Goal: Information Seeking & Learning: Learn about a topic

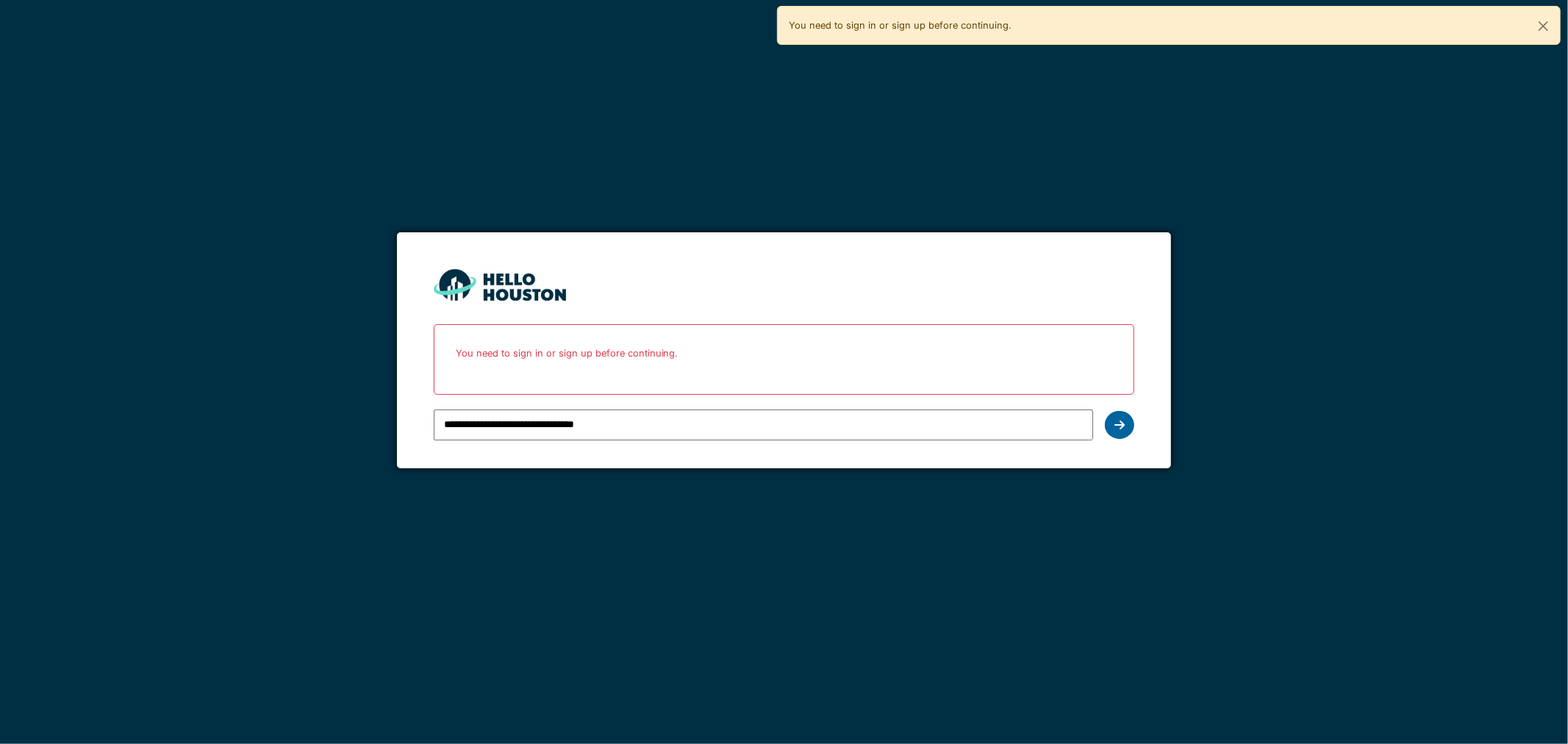
click at [1130, 428] on div at bounding box center [1119, 424] width 29 height 28
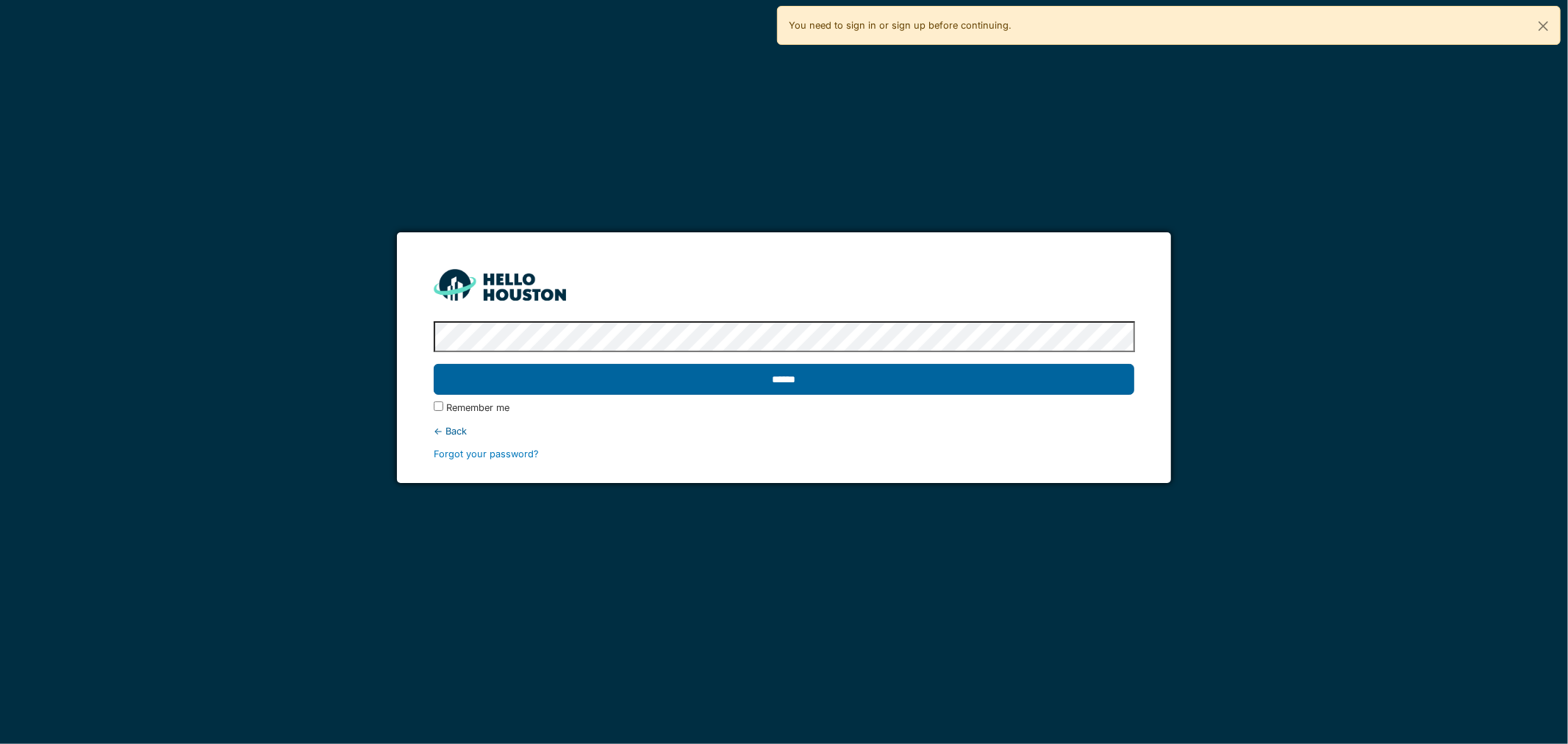
click at [679, 380] on input "******" at bounding box center [784, 379] width 701 height 31
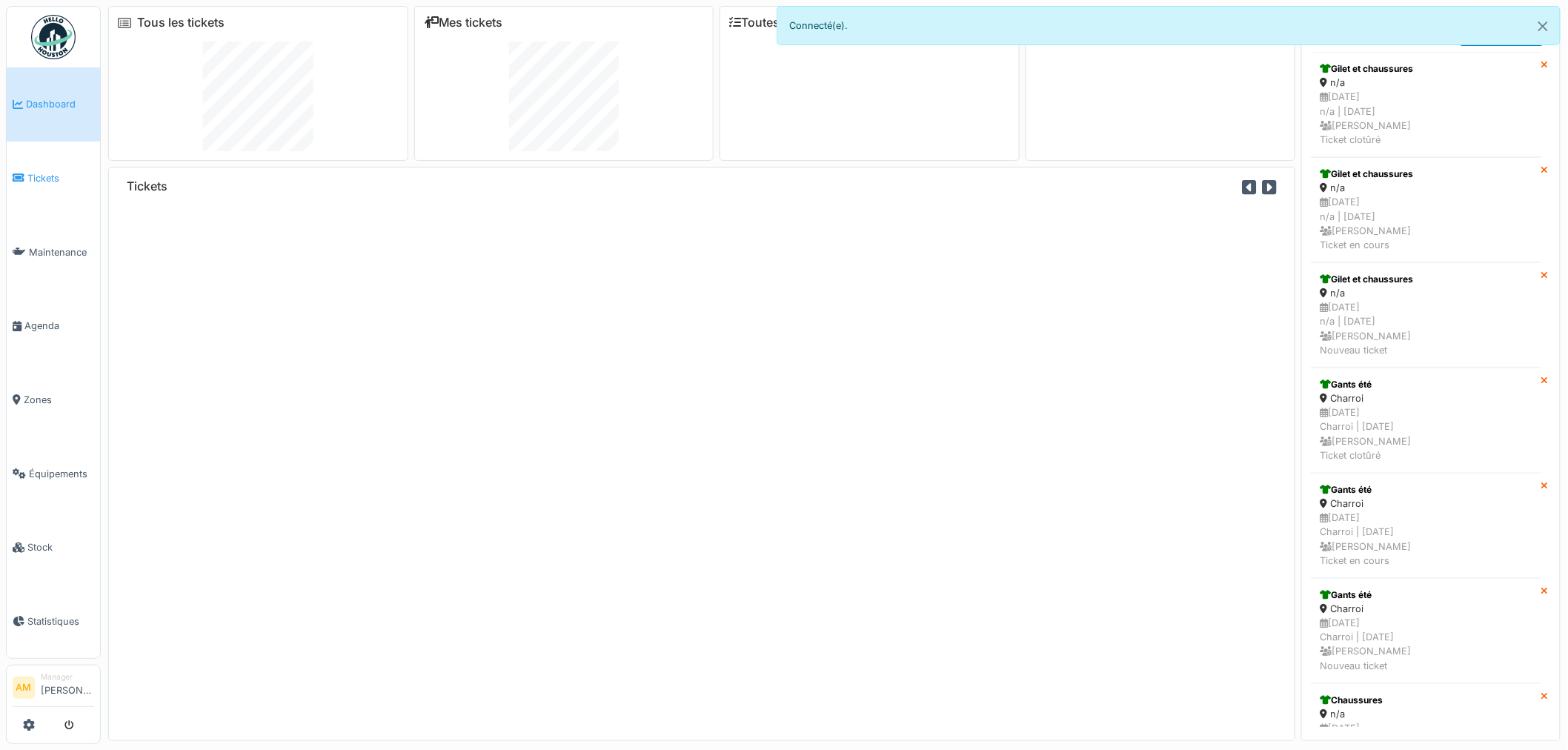
click at [58, 174] on span "Tickets" at bounding box center [60, 178] width 66 height 14
click at [71, 466] on span "Équipements" at bounding box center [62, 473] width 66 height 14
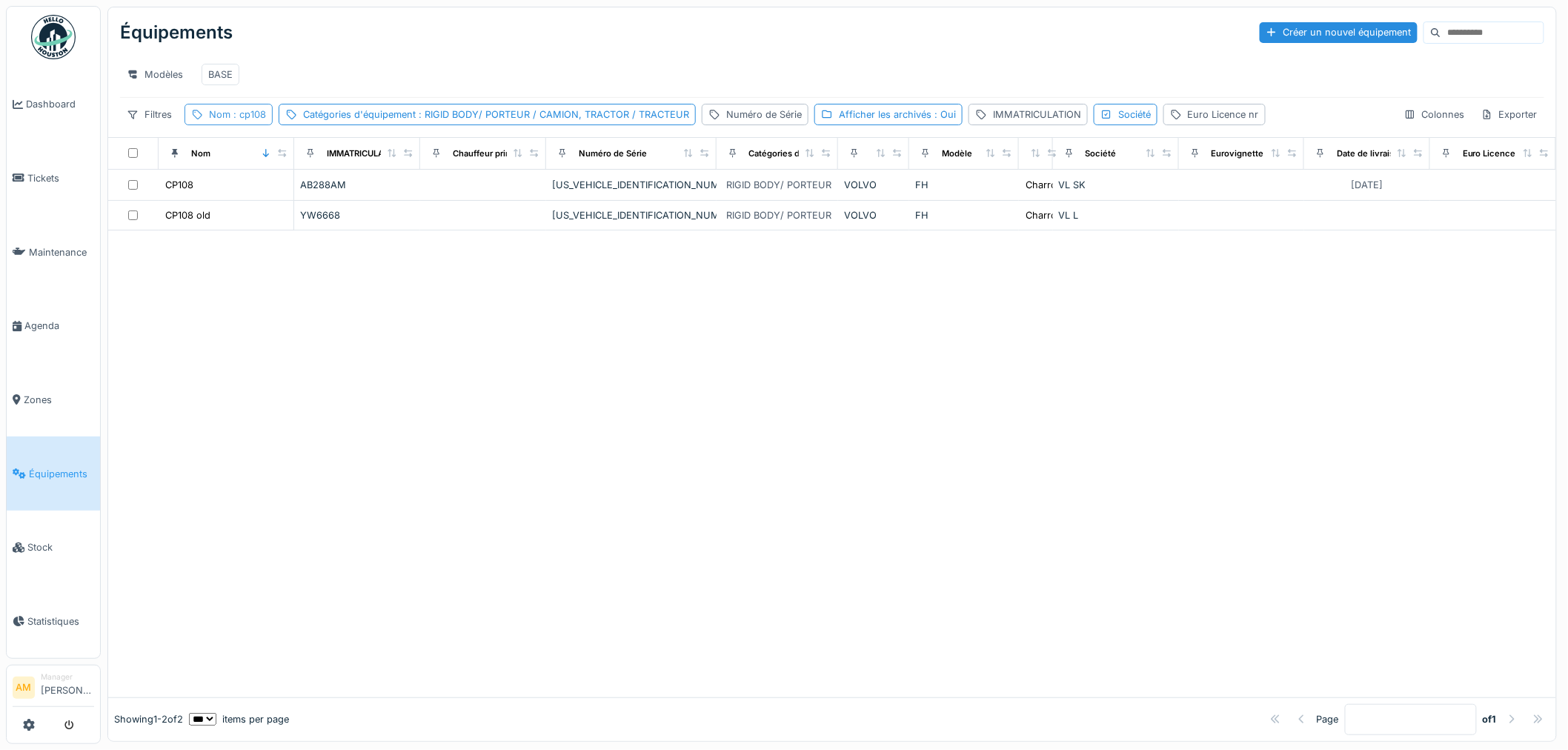
click at [247, 120] on span ": cp108" at bounding box center [248, 114] width 36 height 11
click at [247, 191] on input "*****" at bounding box center [265, 198] width 147 height 31
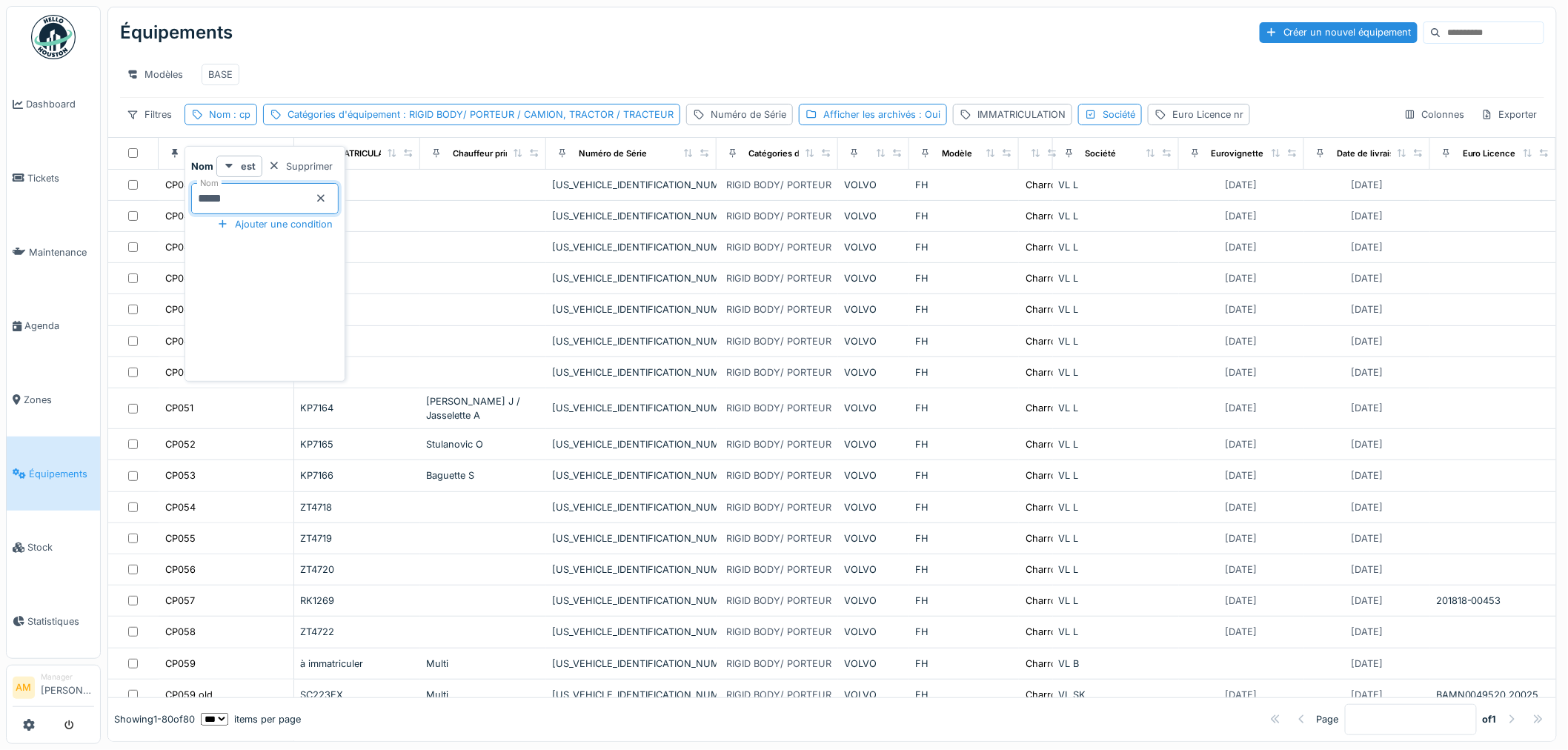
type input "*****"
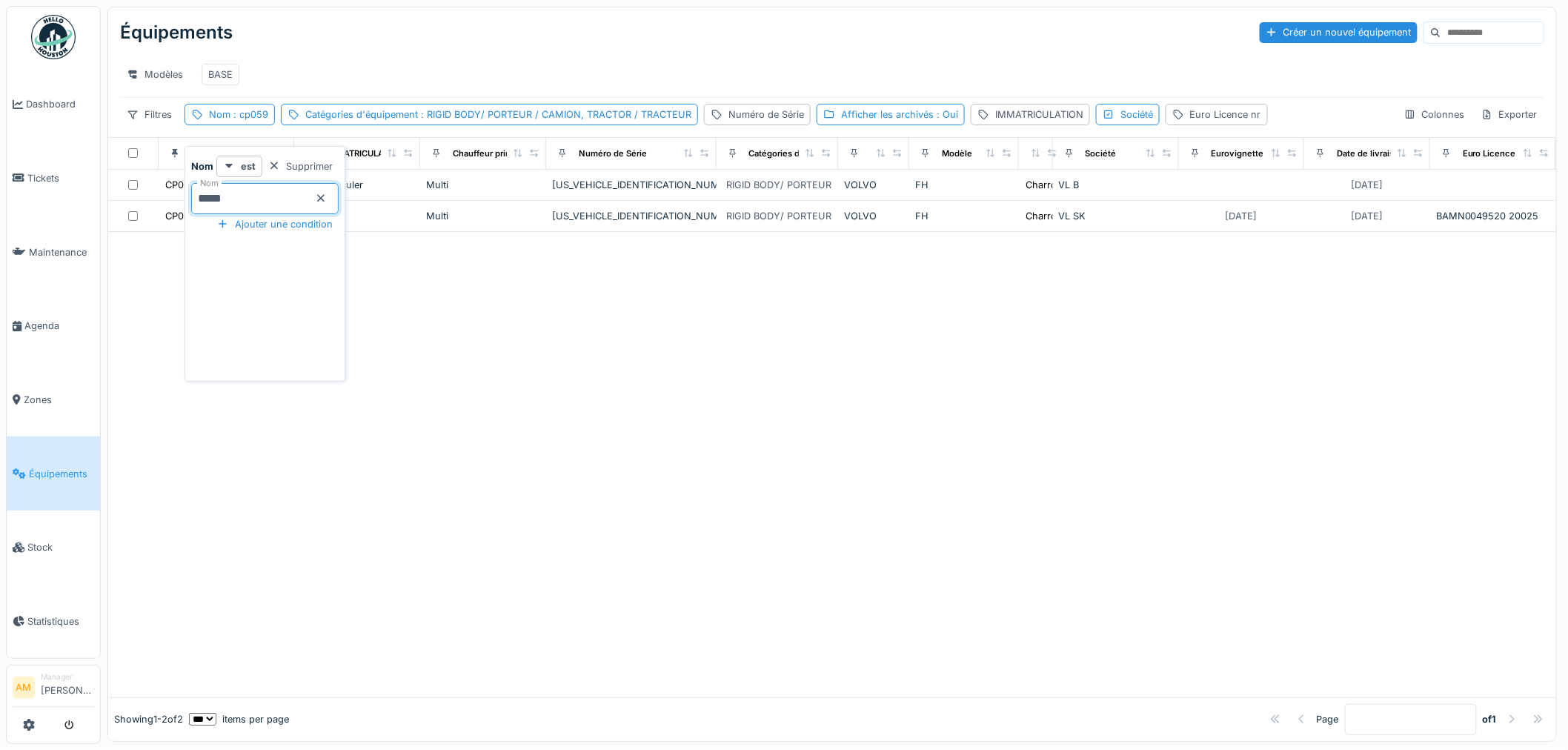
click at [597, 526] on div at bounding box center [832, 464] width 1448 height 465
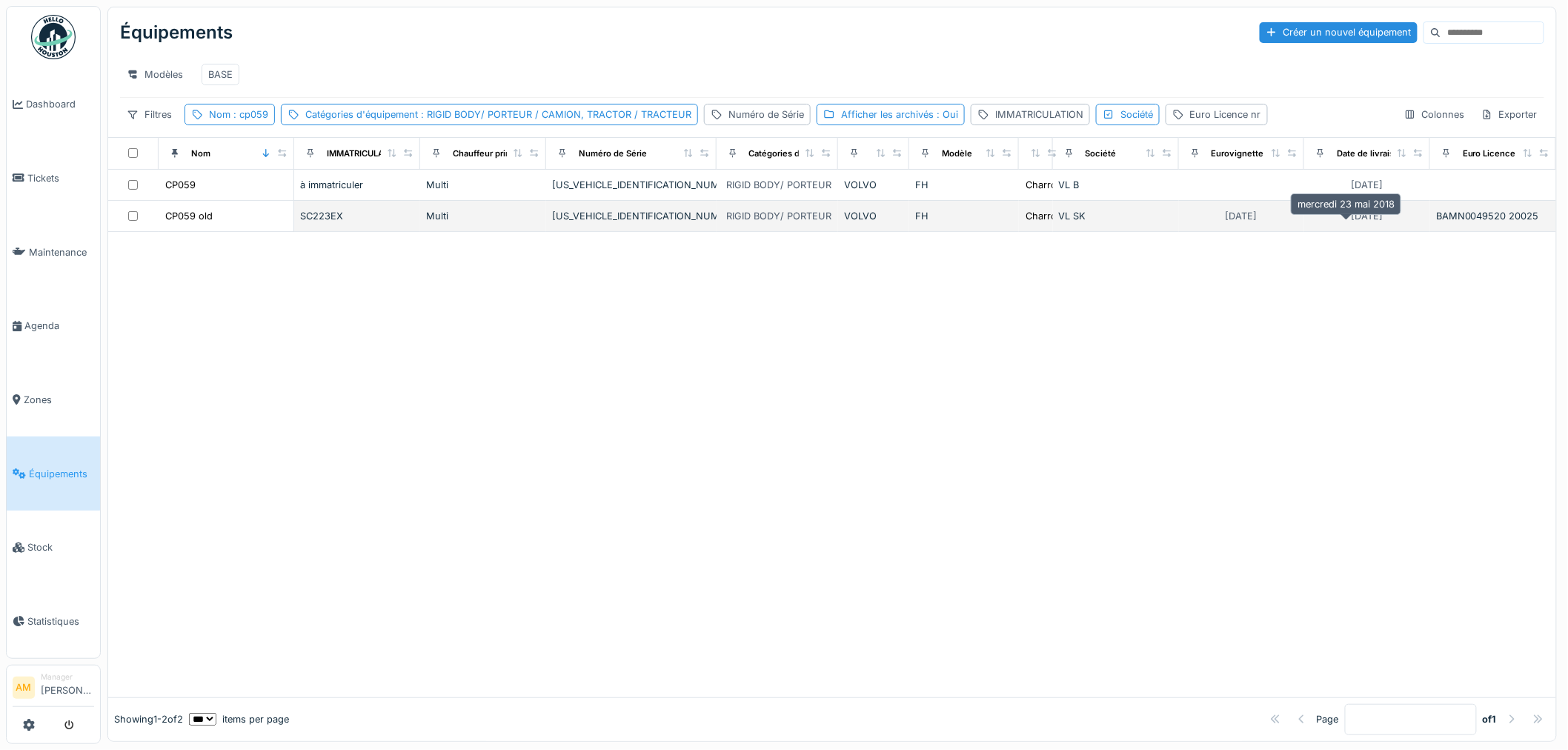
click at [1374, 226] on div "[DATE]" at bounding box center [1367, 216] width 42 height 18
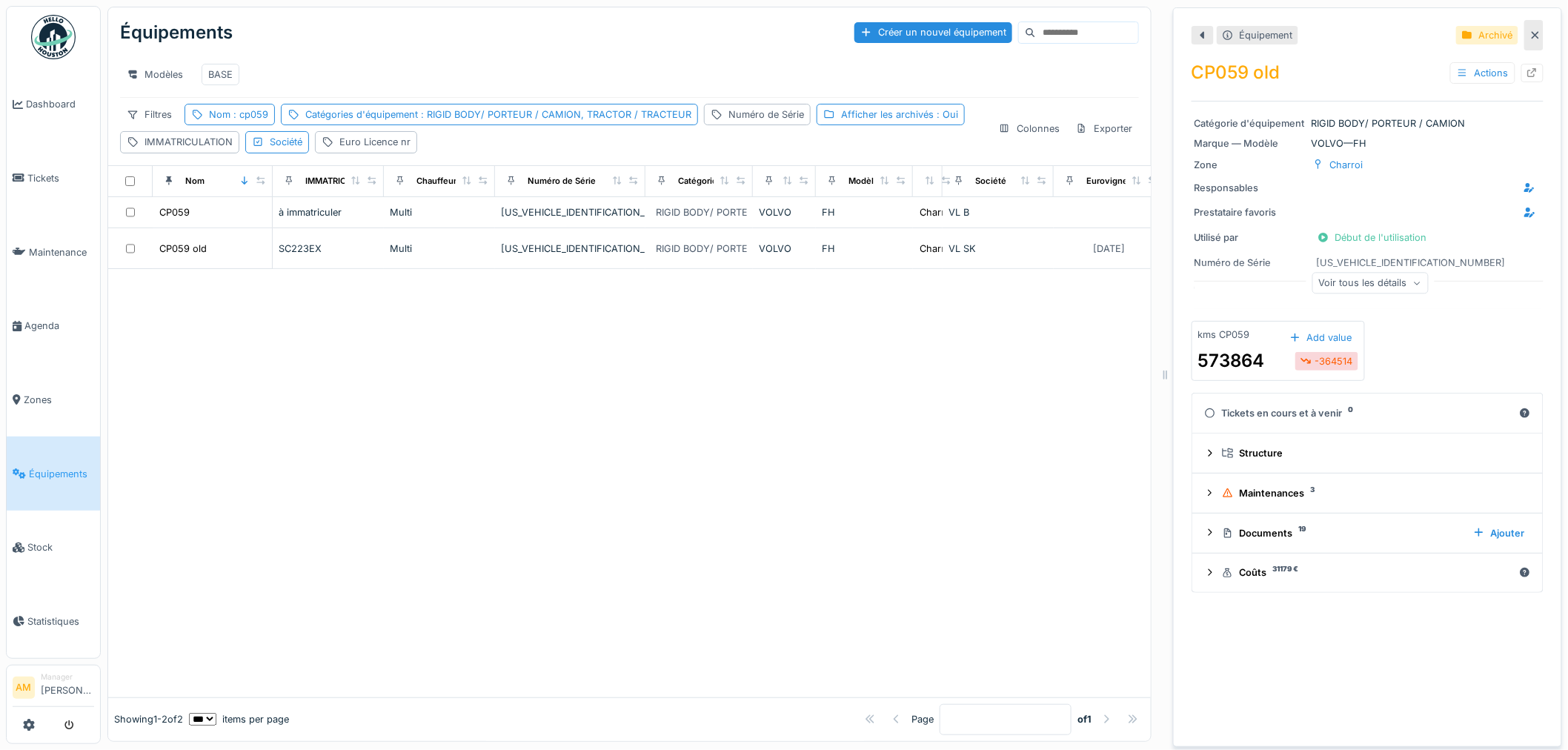
click at [1378, 290] on div "Voir tous les détails" at bounding box center [1371, 284] width 117 height 21
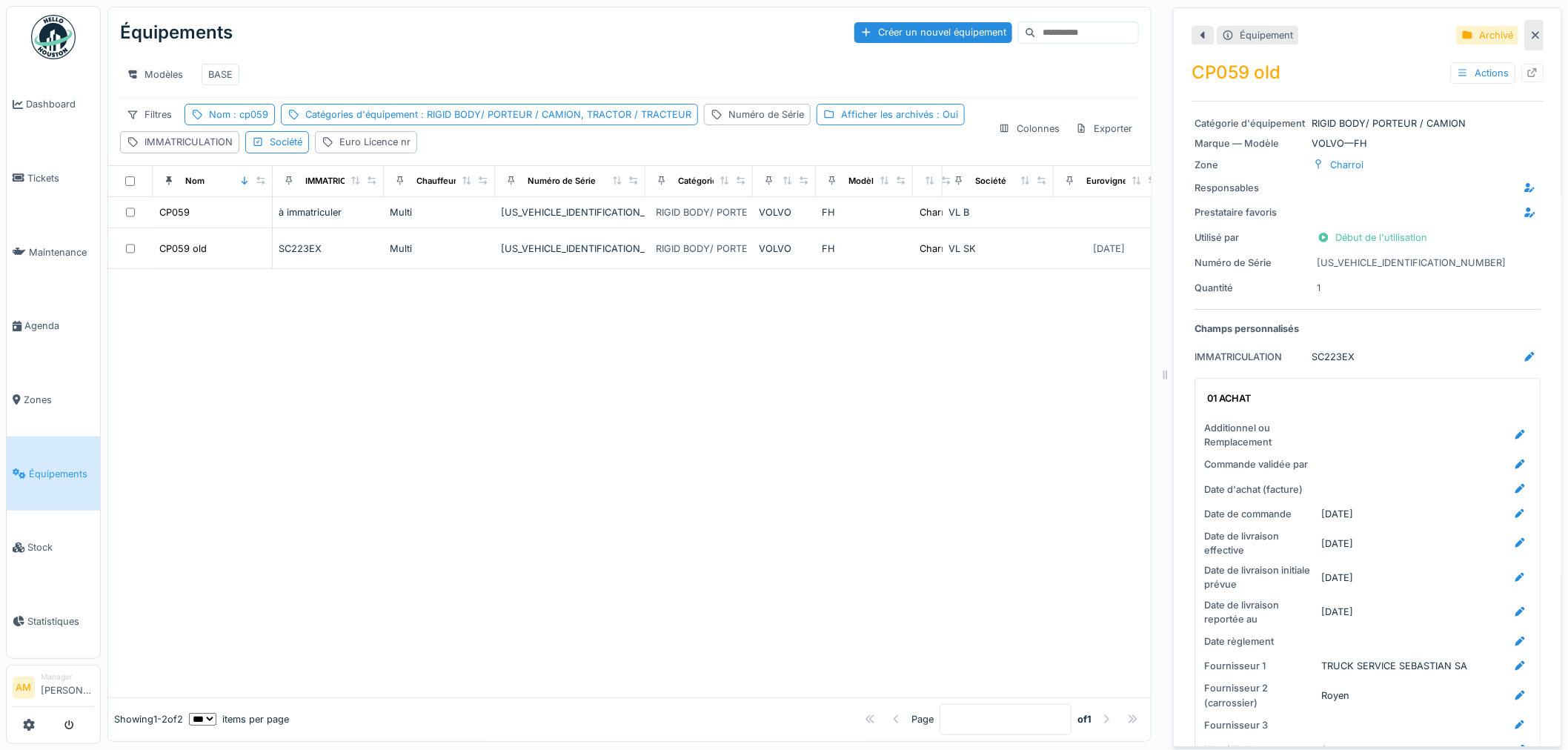
click at [1378, 290] on div "Quantité 1" at bounding box center [1368, 288] width 346 height 18
drag, startPoint x: 754, startPoint y: 423, endPoint x: 773, endPoint y: 420, distance: 19.2
click at [768, 423] on div at bounding box center [630, 482] width 1043 height 428
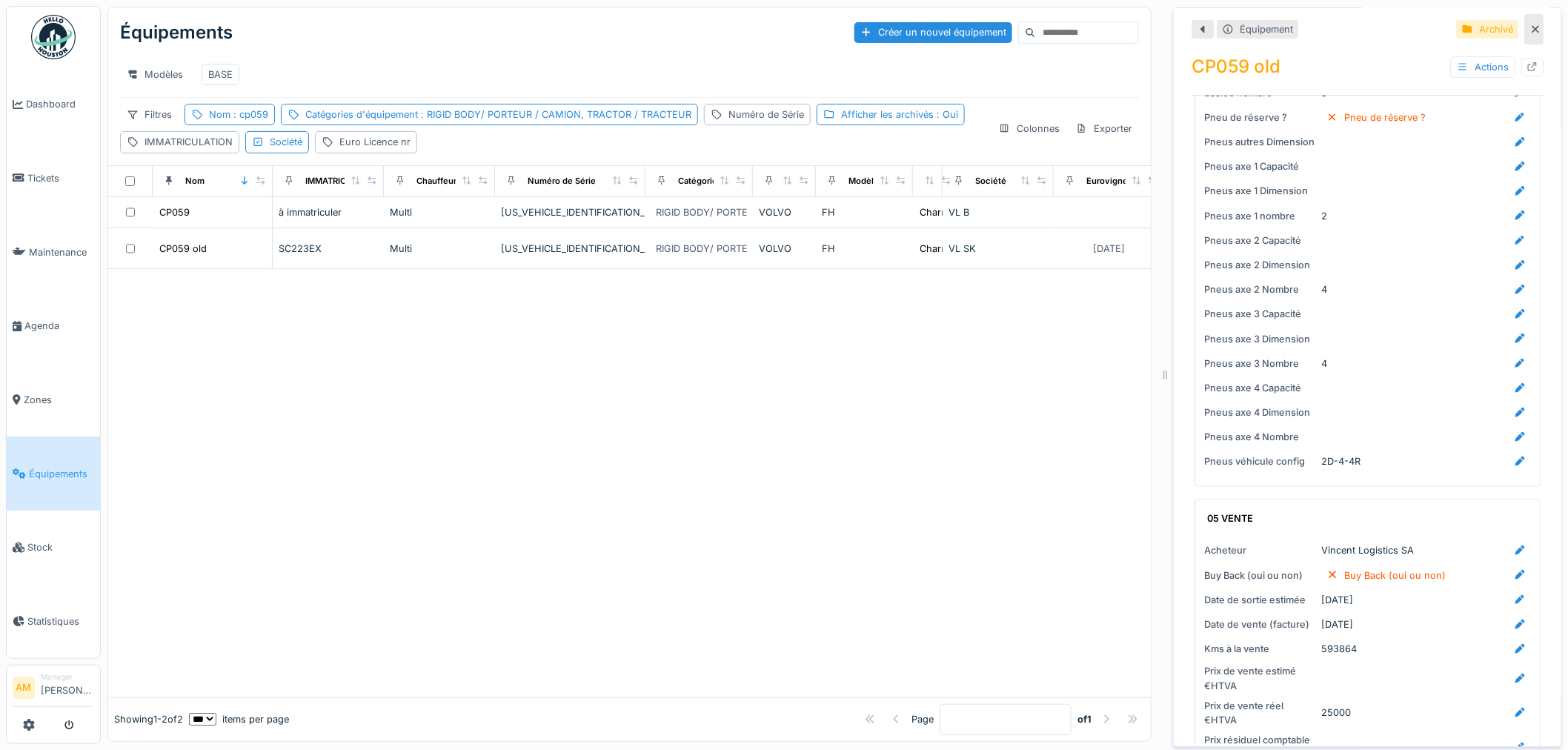
scroll to position [2681, 0]
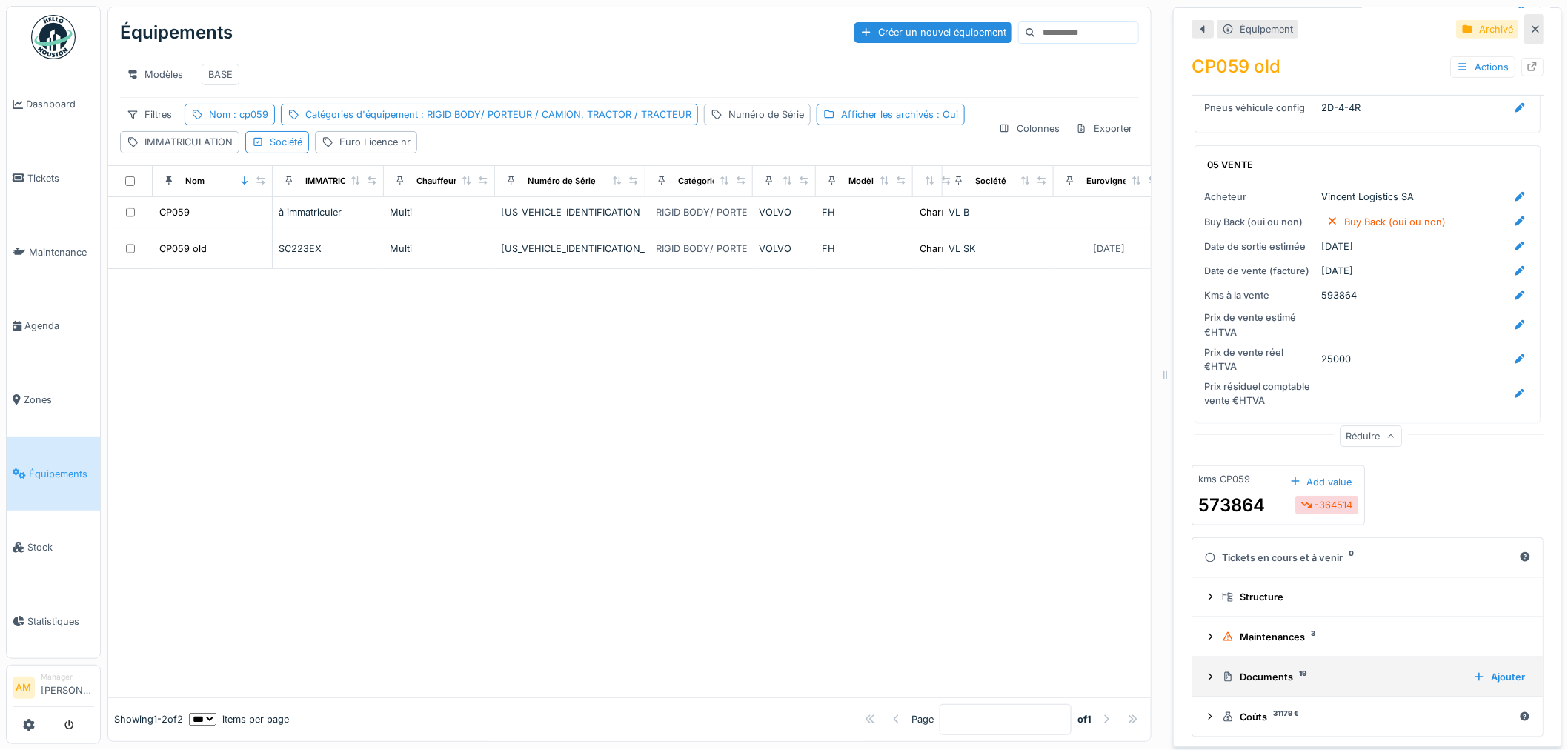
click at [1204, 672] on icon at bounding box center [1210, 677] width 12 height 10
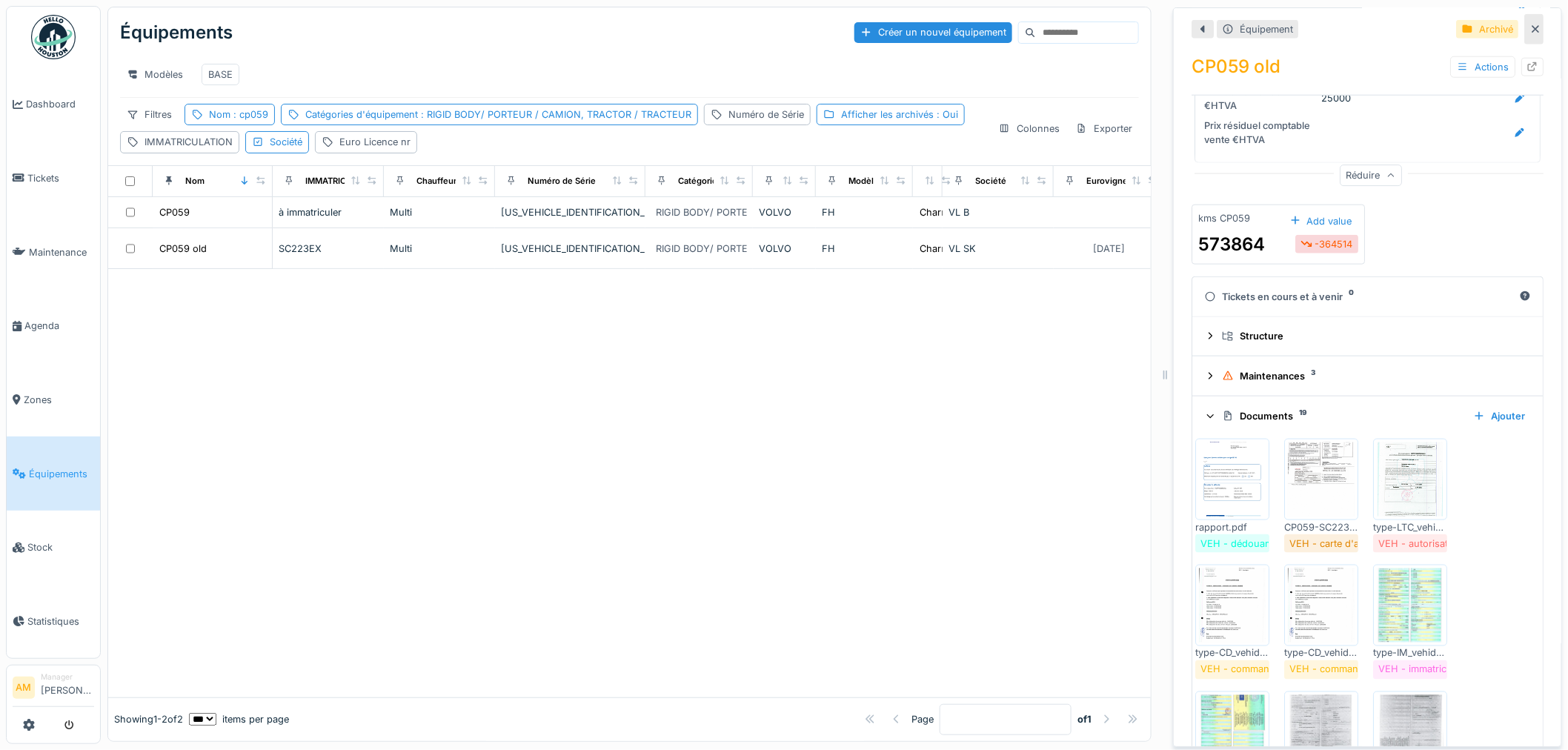
scroll to position [3175, 0]
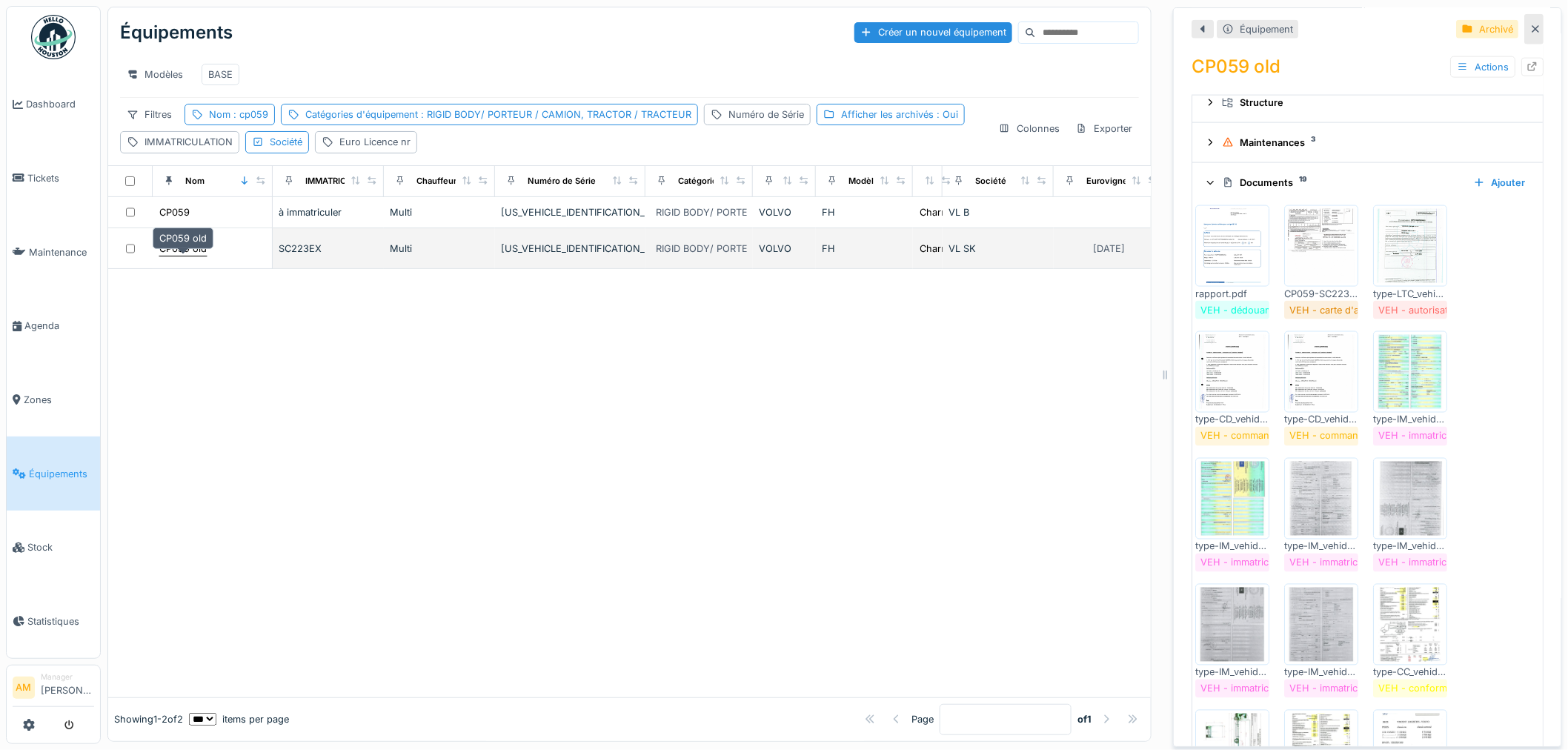
click at [190, 255] on div "CP059 old" at bounding box center [183, 248] width 47 height 14
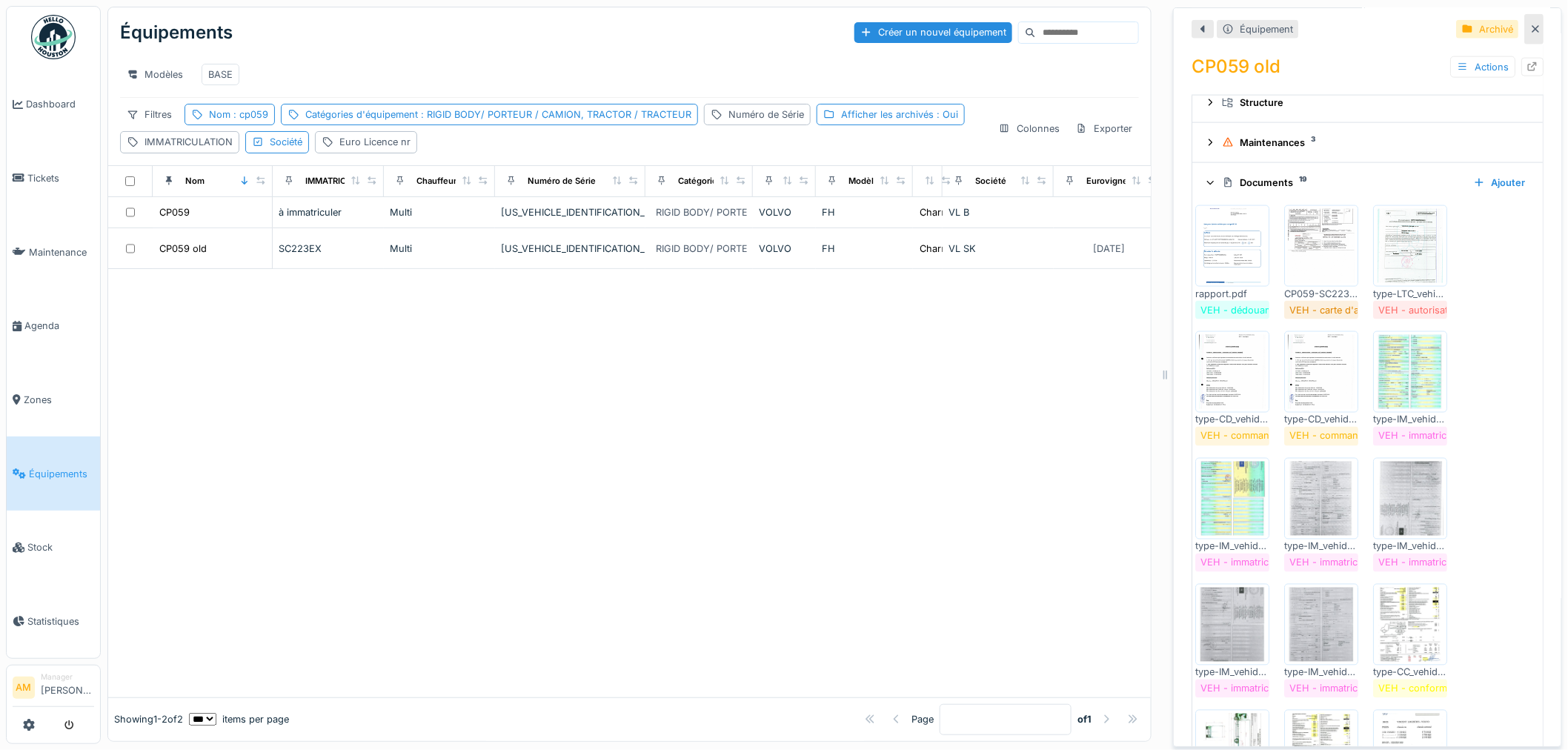
click at [1217, 255] on img at bounding box center [1232, 245] width 66 height 74
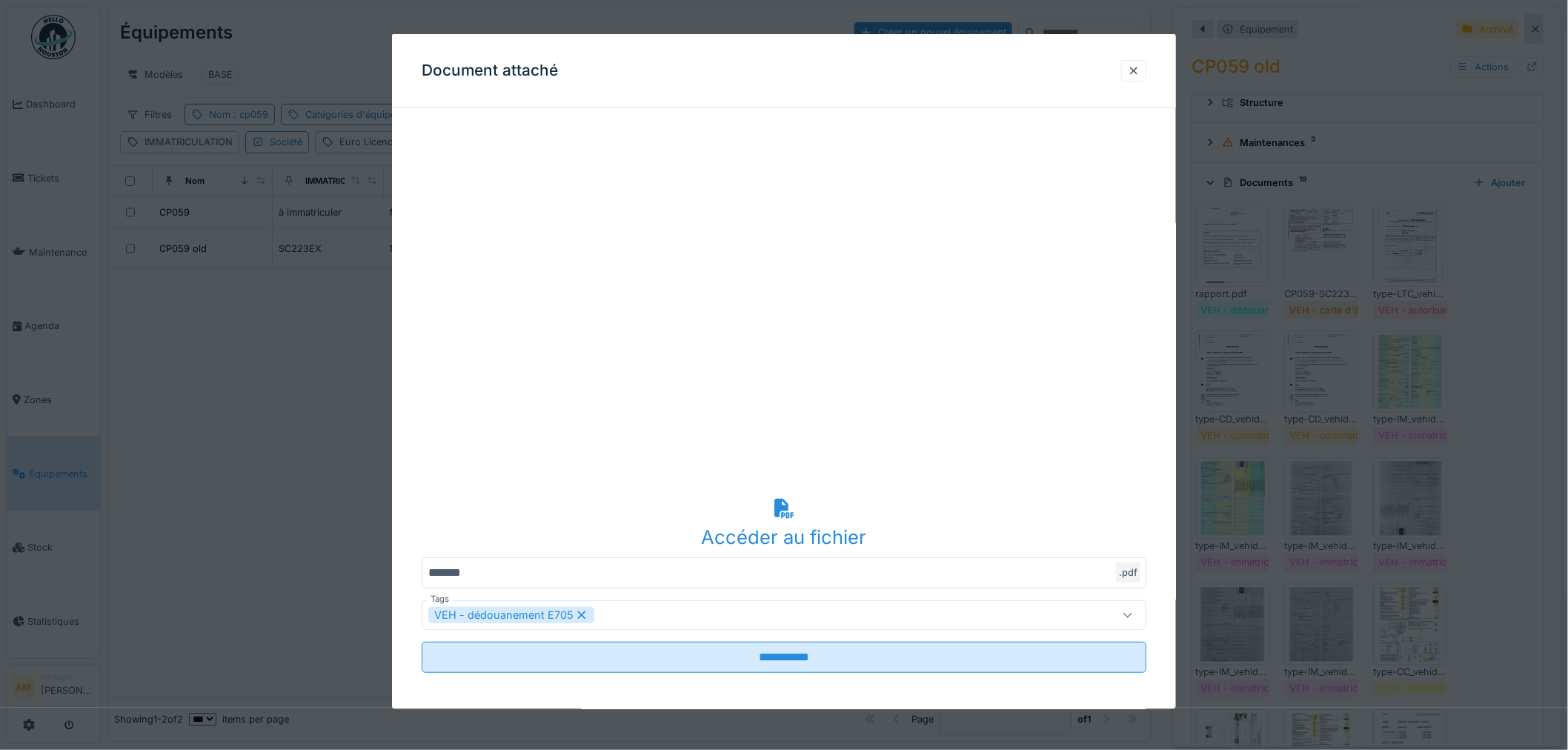
drag, startPoint x: 1143, startPoint y: 71, endPoint x: 1183, endPoint y: 107, distance: 53.8
click at [1140, 71] on div at bounding box center [1134, 70] width 12 height 14
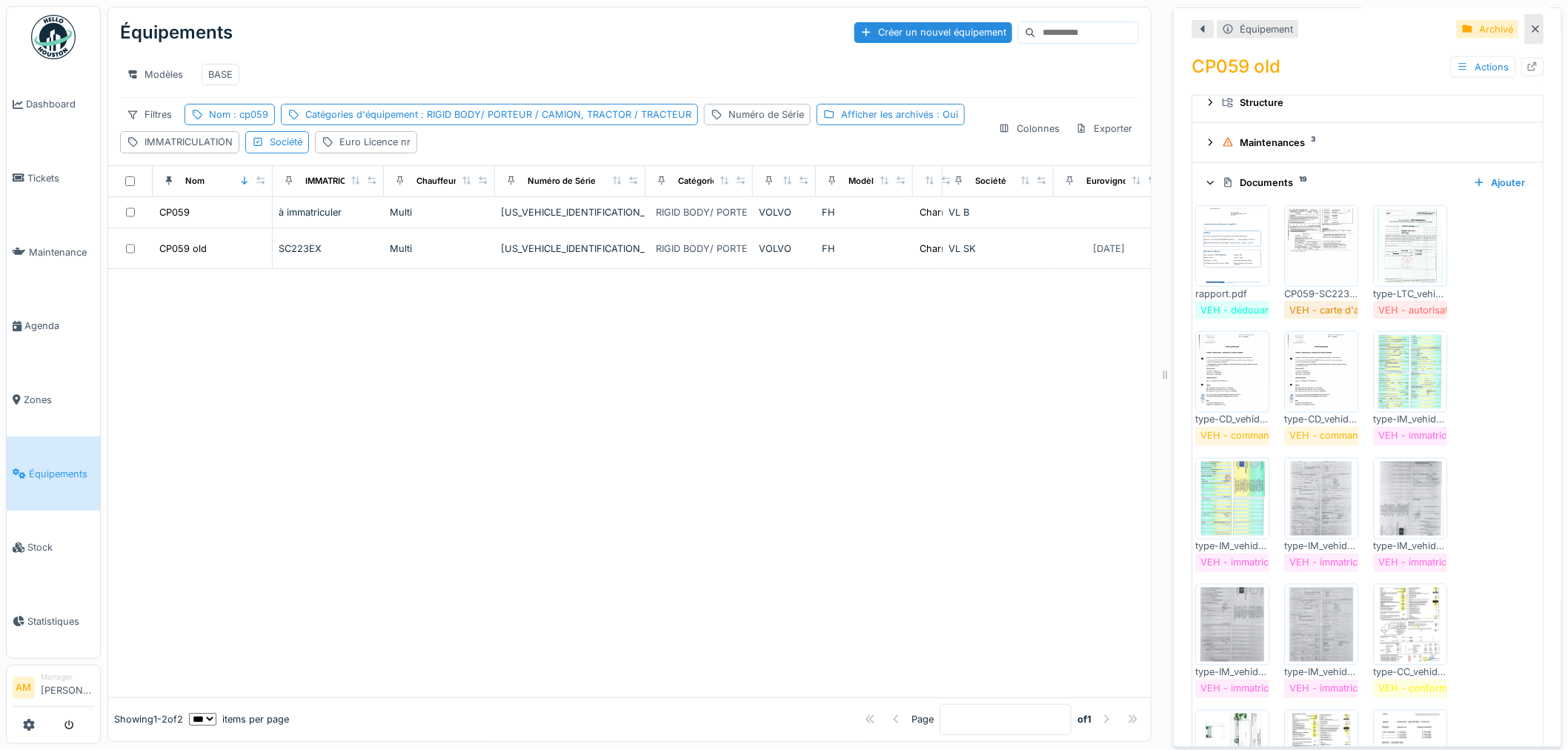
click at [1310, 230] on img at bounding box center [1320, 245] width 66 height 74
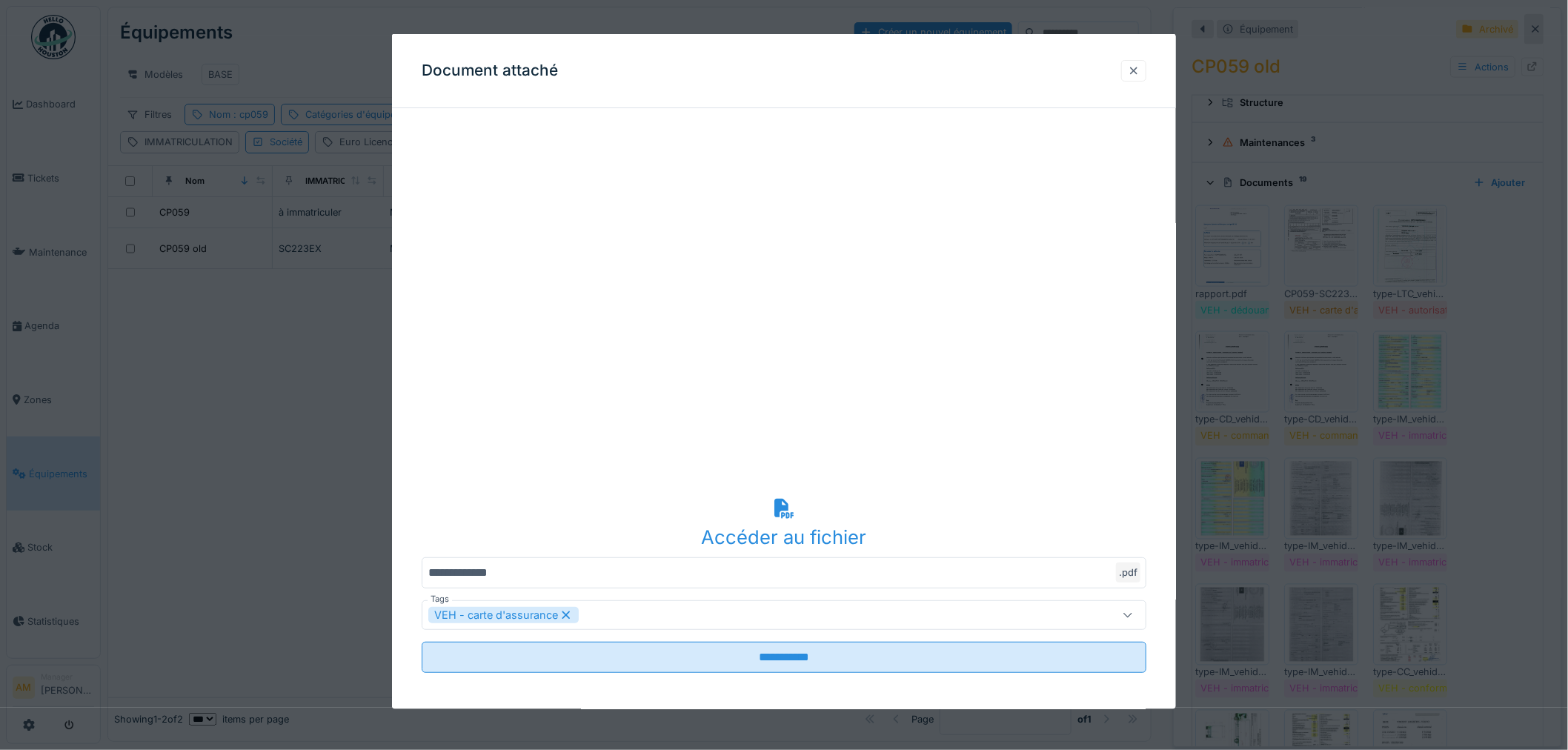
click at [1146, 65] on div at bounding box center [1134, 70] width 25 height 21
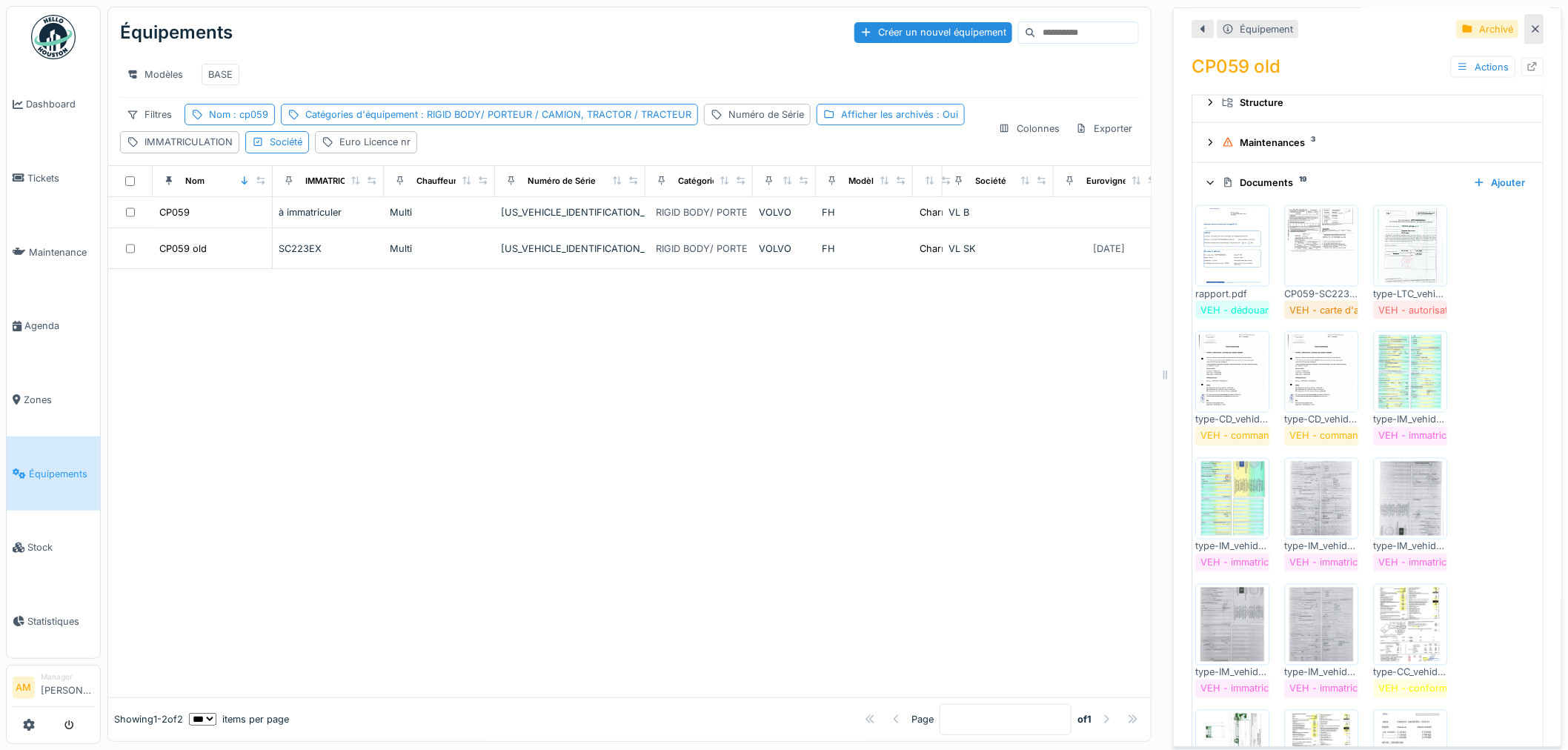
click at [1406, 247] on img at bounding box center [1409, 245] width 66 height 74
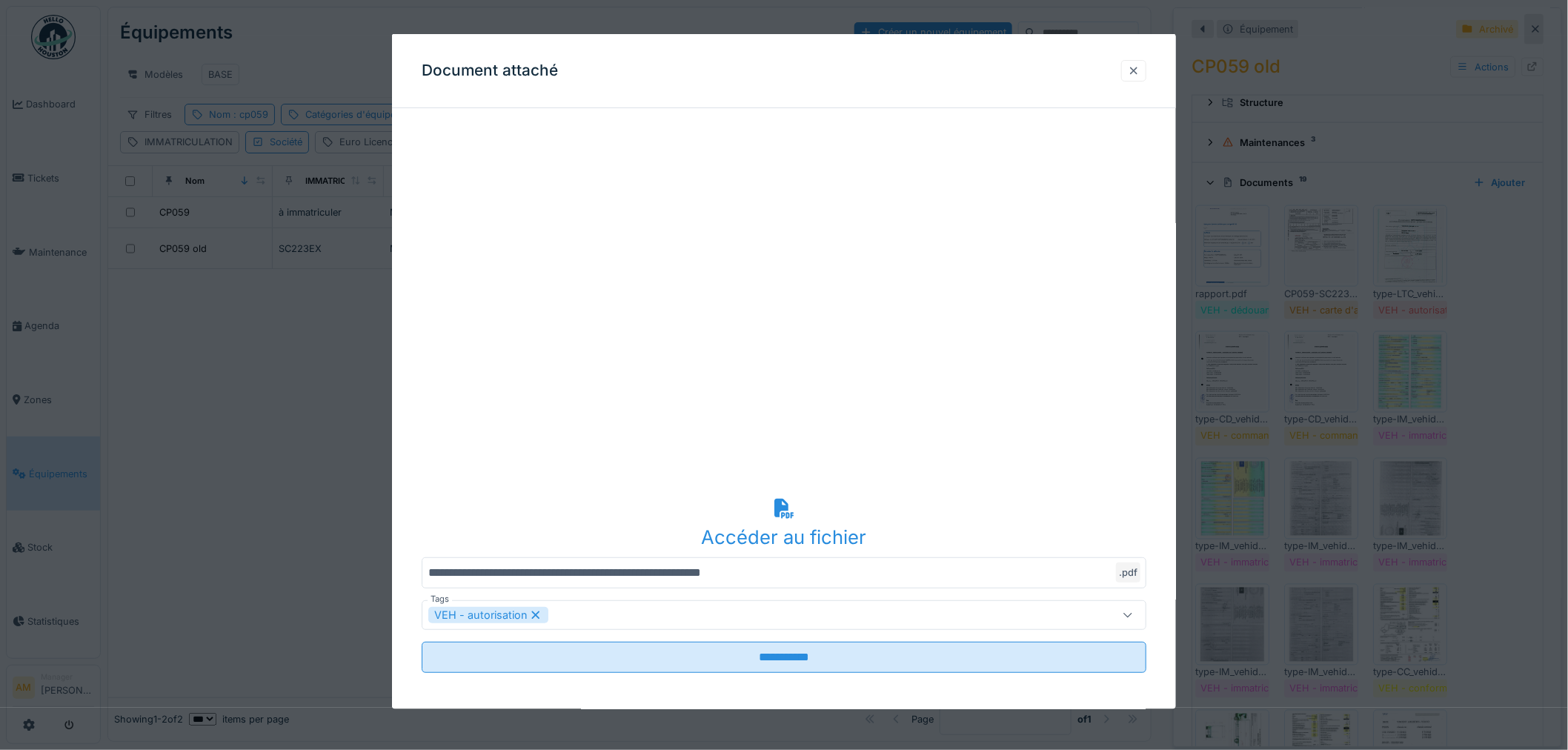
click at [1139, 75] on div at bounding box center [1134, 70] width 12 height 14
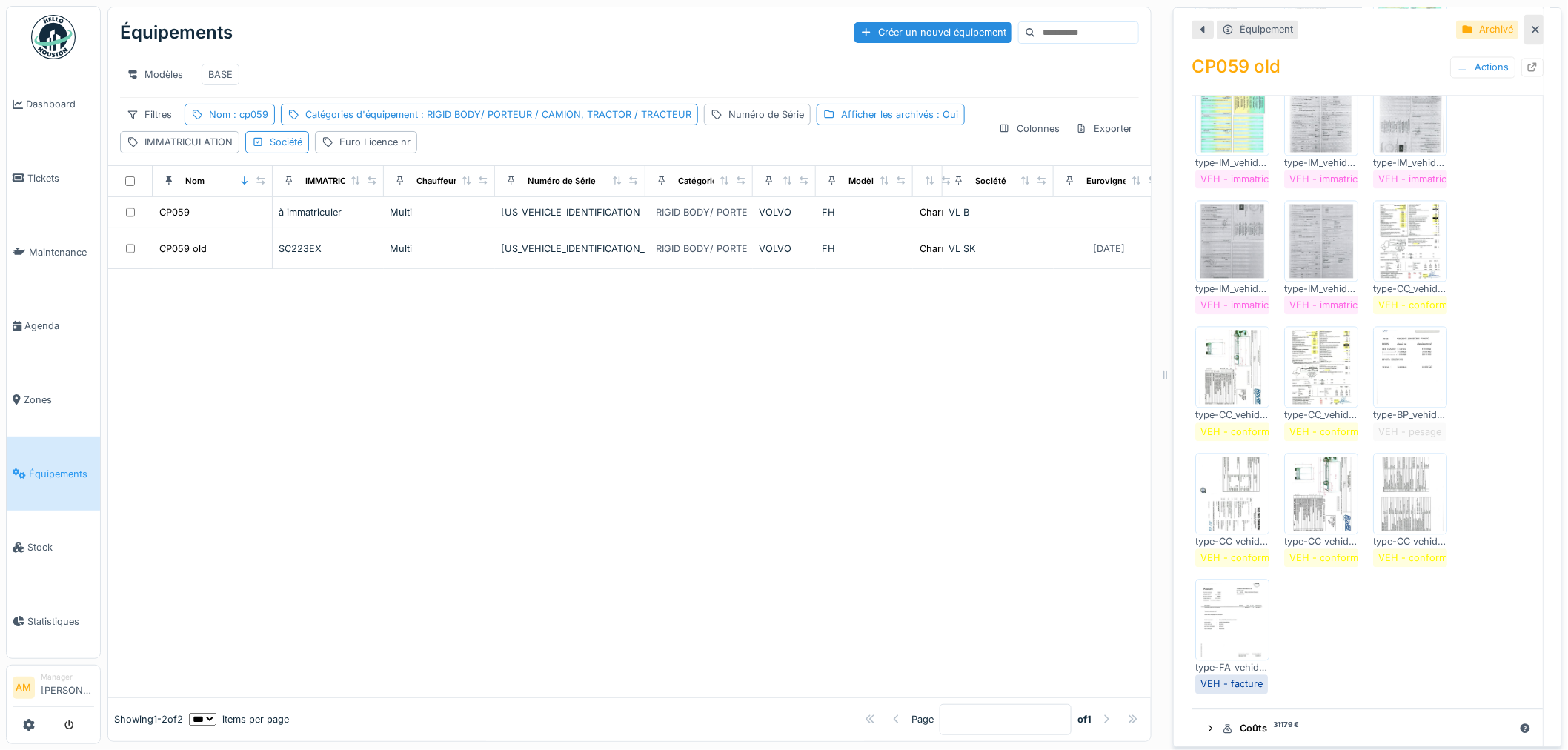
scroll to position [3572, 0]
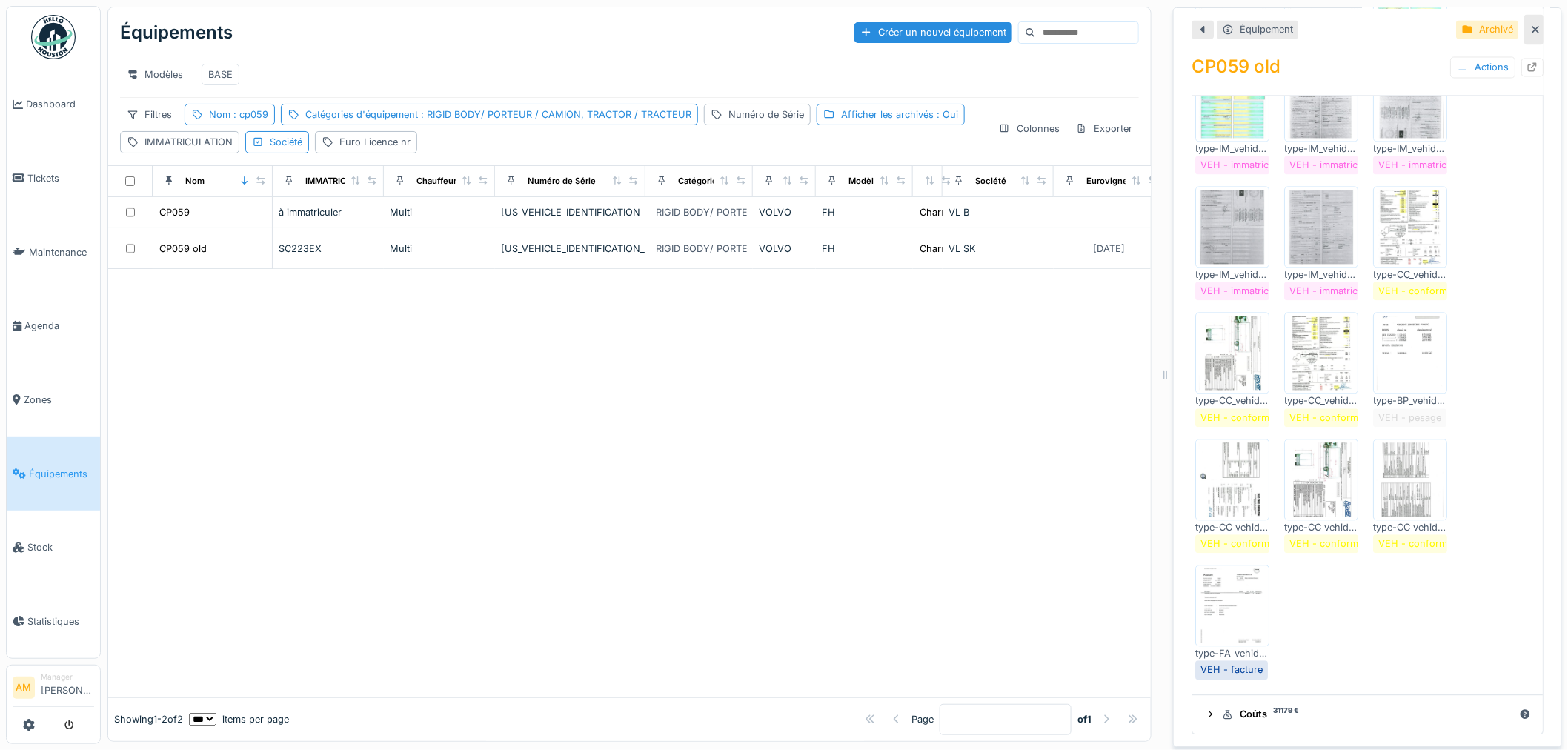
click at [1016, 440] on div at bounding box center [630, 482] width 1043 height 428
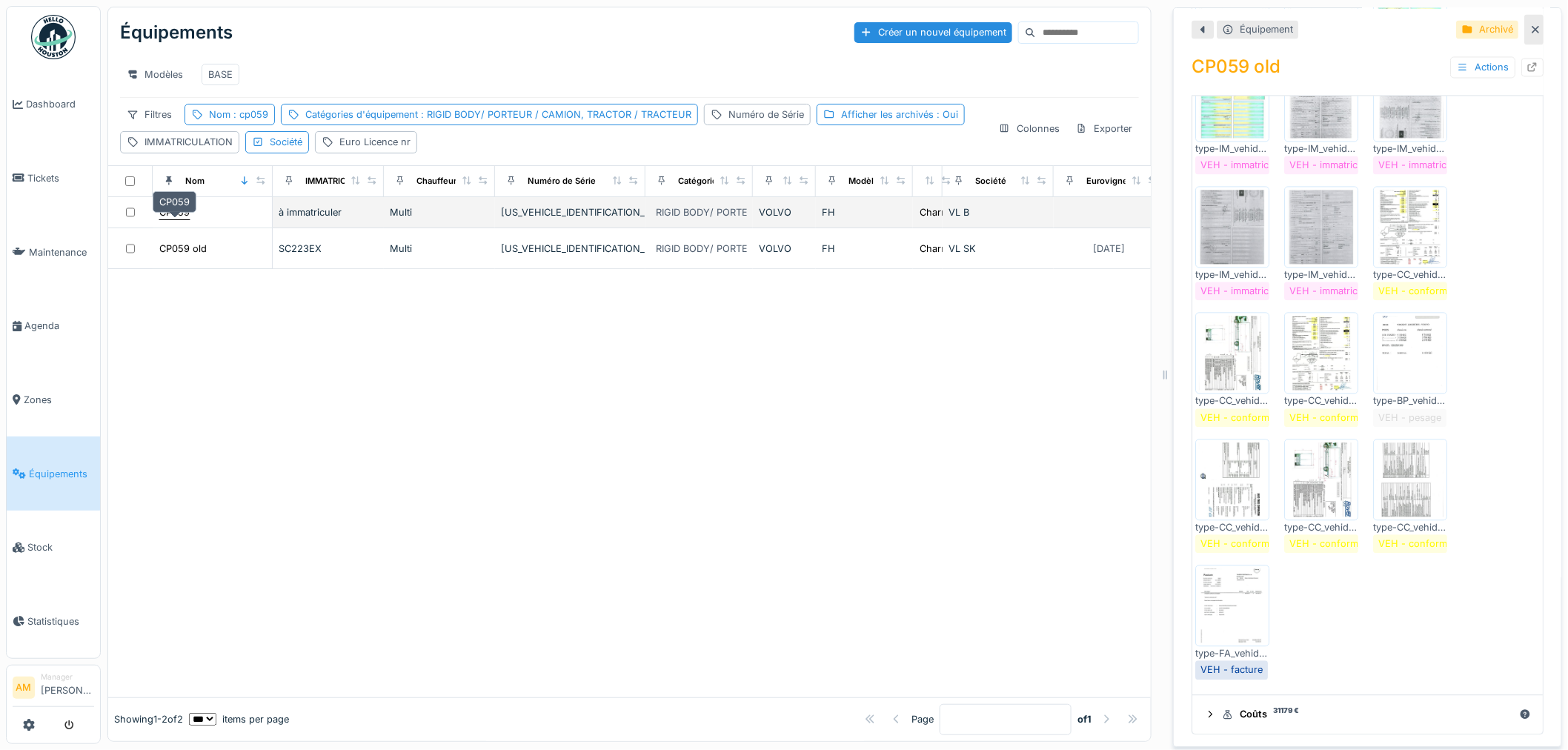
click at [182, 220] on div "CP059" at bounding box center [175, 212] width 30 height 14
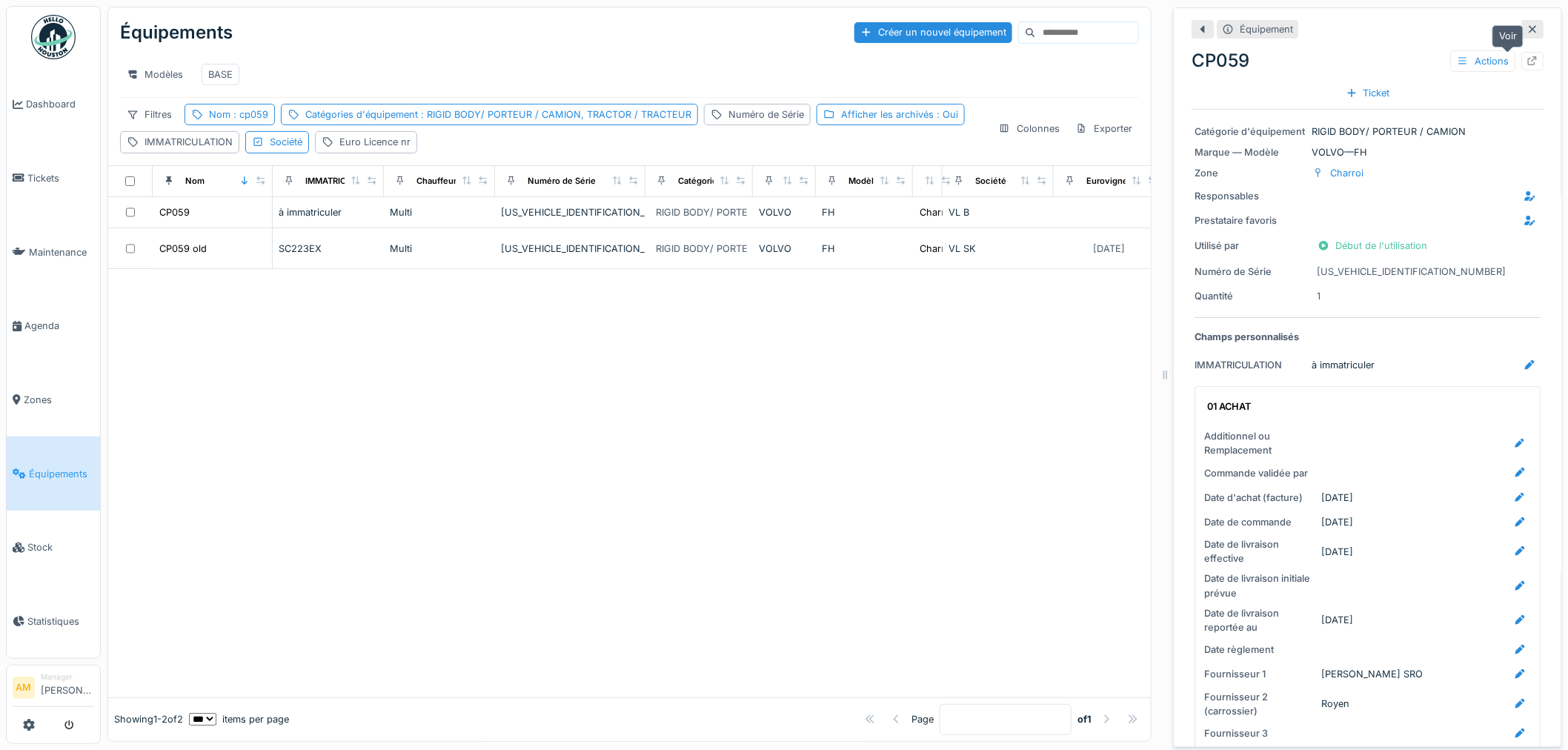
click at [1526, 66] on div at bounding box center [1532, 61] width 12 height 14
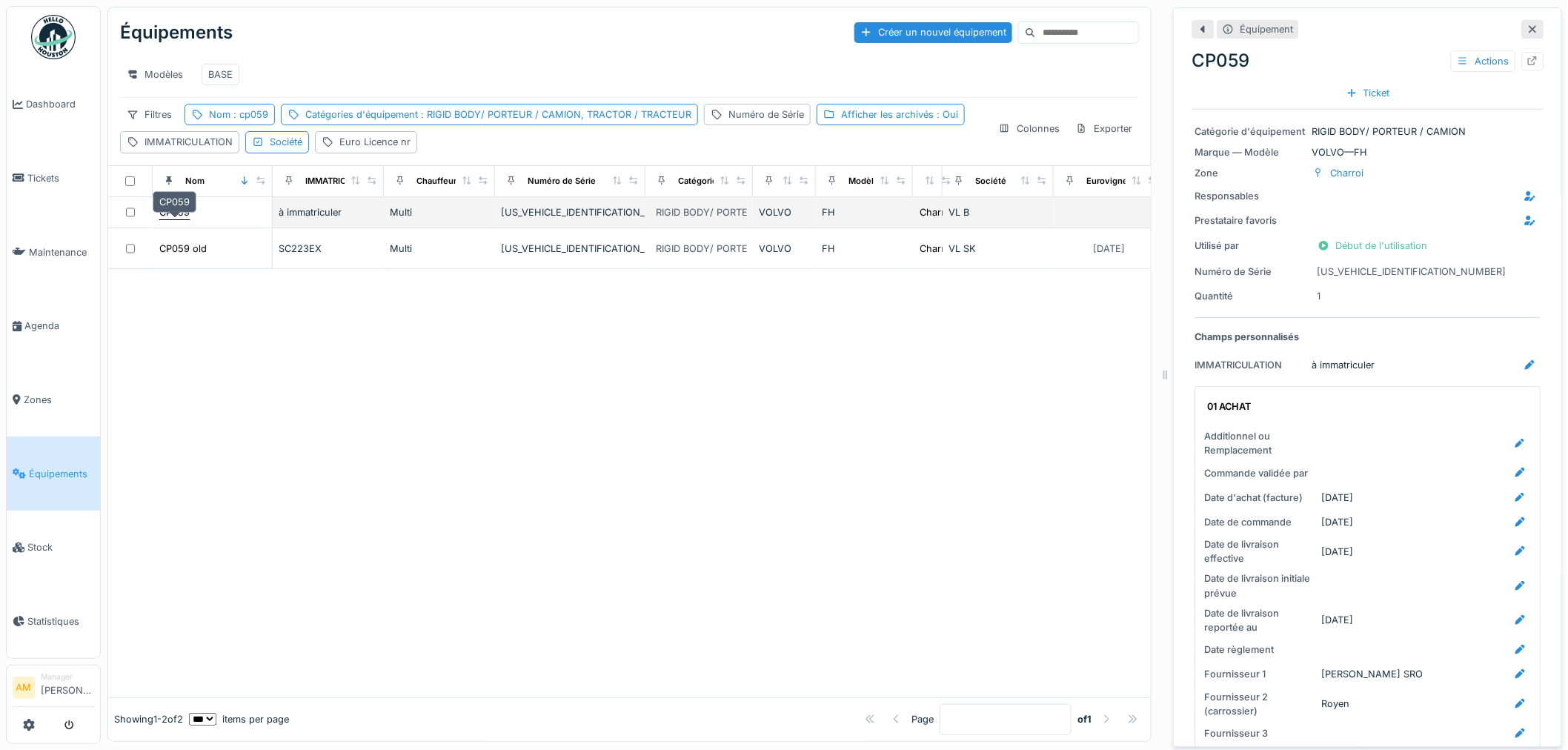
click at [188, 220] on div "CP059" at bounding box center [175, 212] width 30 height 14
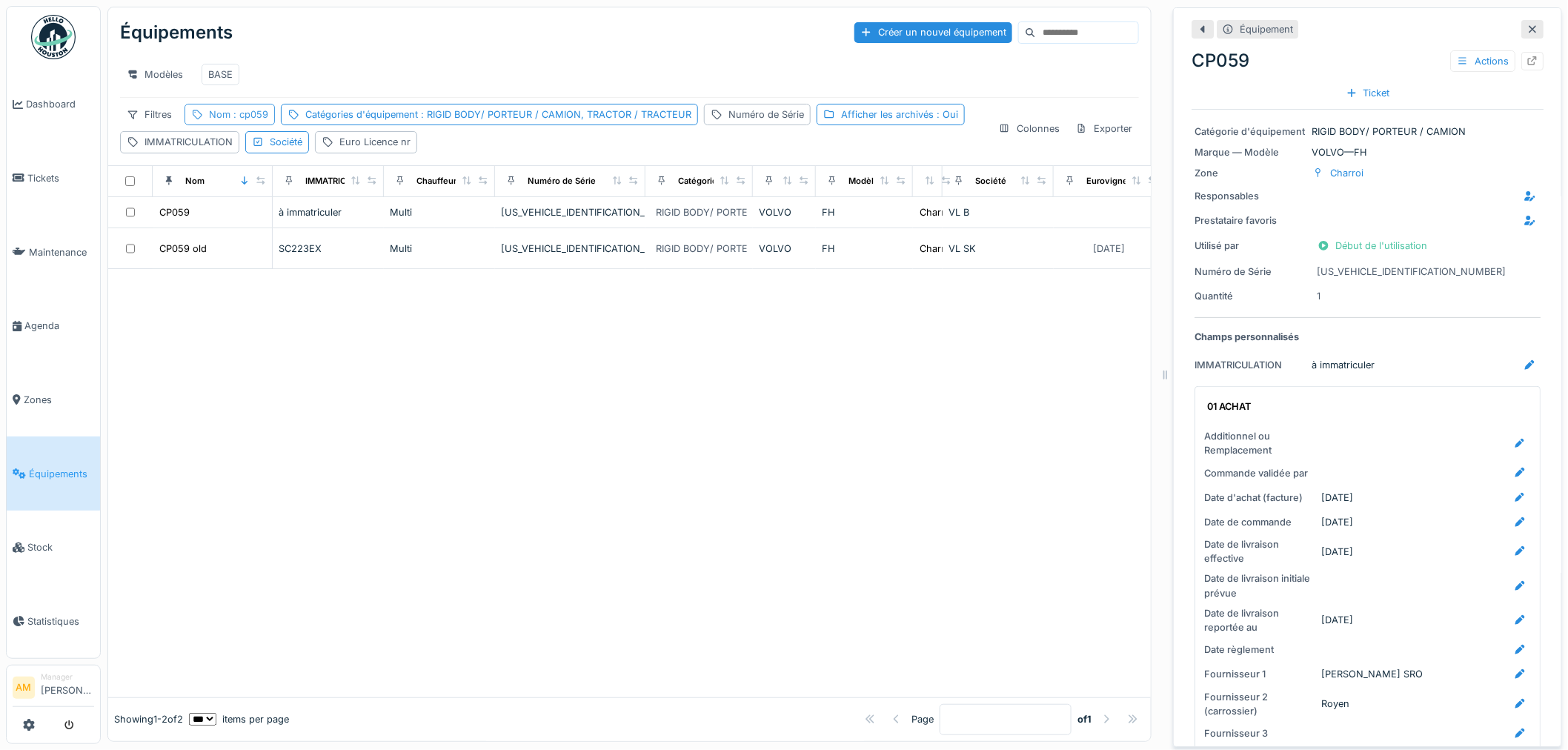
click at [239, 120] on span ": cp059" at bounding box center [249, 114] width 38 height 11
click at [243, 199] on input "*****" at bounding box center [265, 198] width 147 height 31
type input "*****"
click at [544, 357] on div at bounding box center [630, 482] width 1043 height 428
click at [242, 120] on span ": cp060" at bounding box center [249, 114] width 38 height 11
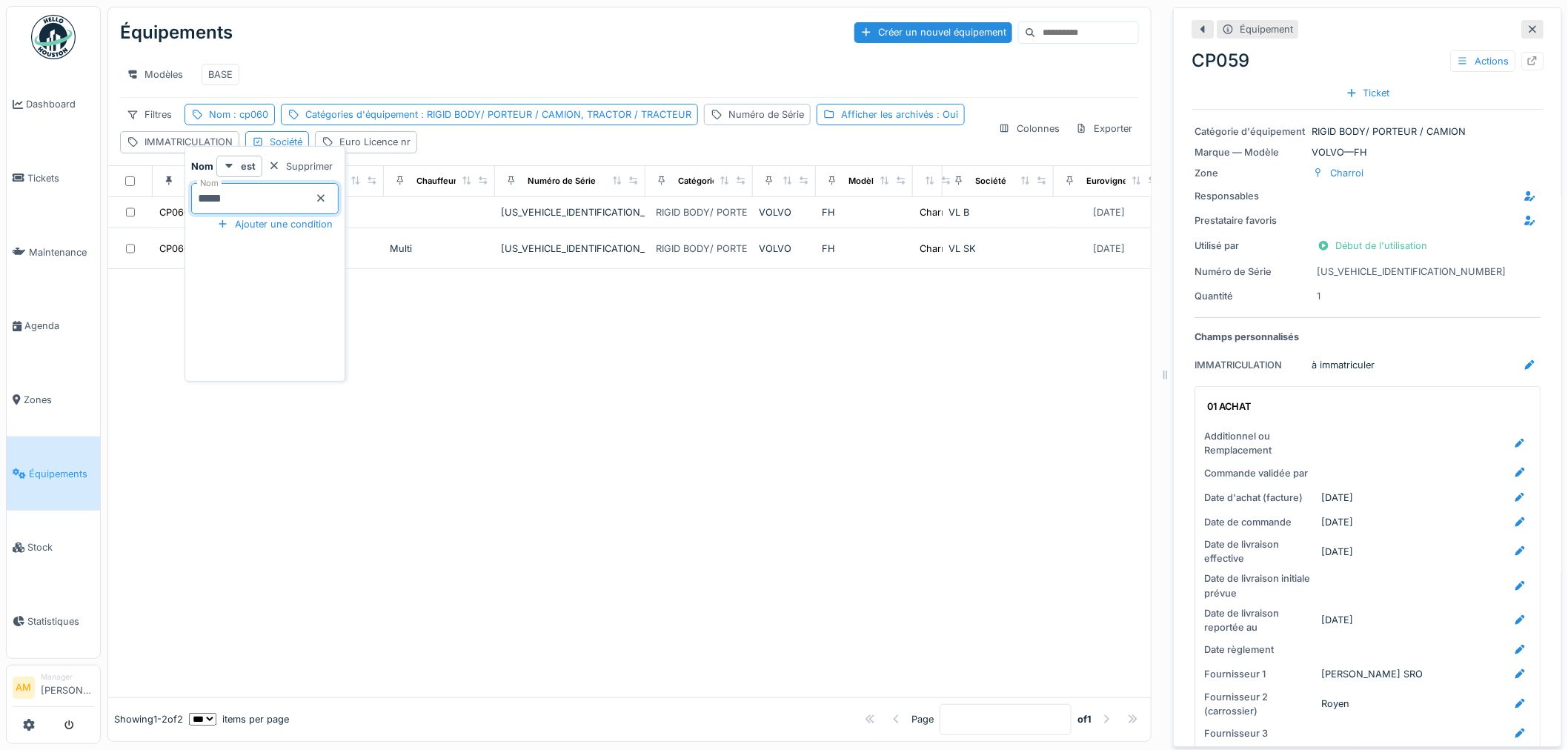
click at [242, 196] on input "*****" at bounding box center [265, 198] width 147 height 31
type input "*****"
click at [649, 368] on div at bounding box center [630, 467] width 1043 height 460
click at [1526, 27] on icon at bounding box center [1532, 29] width 12 height 10
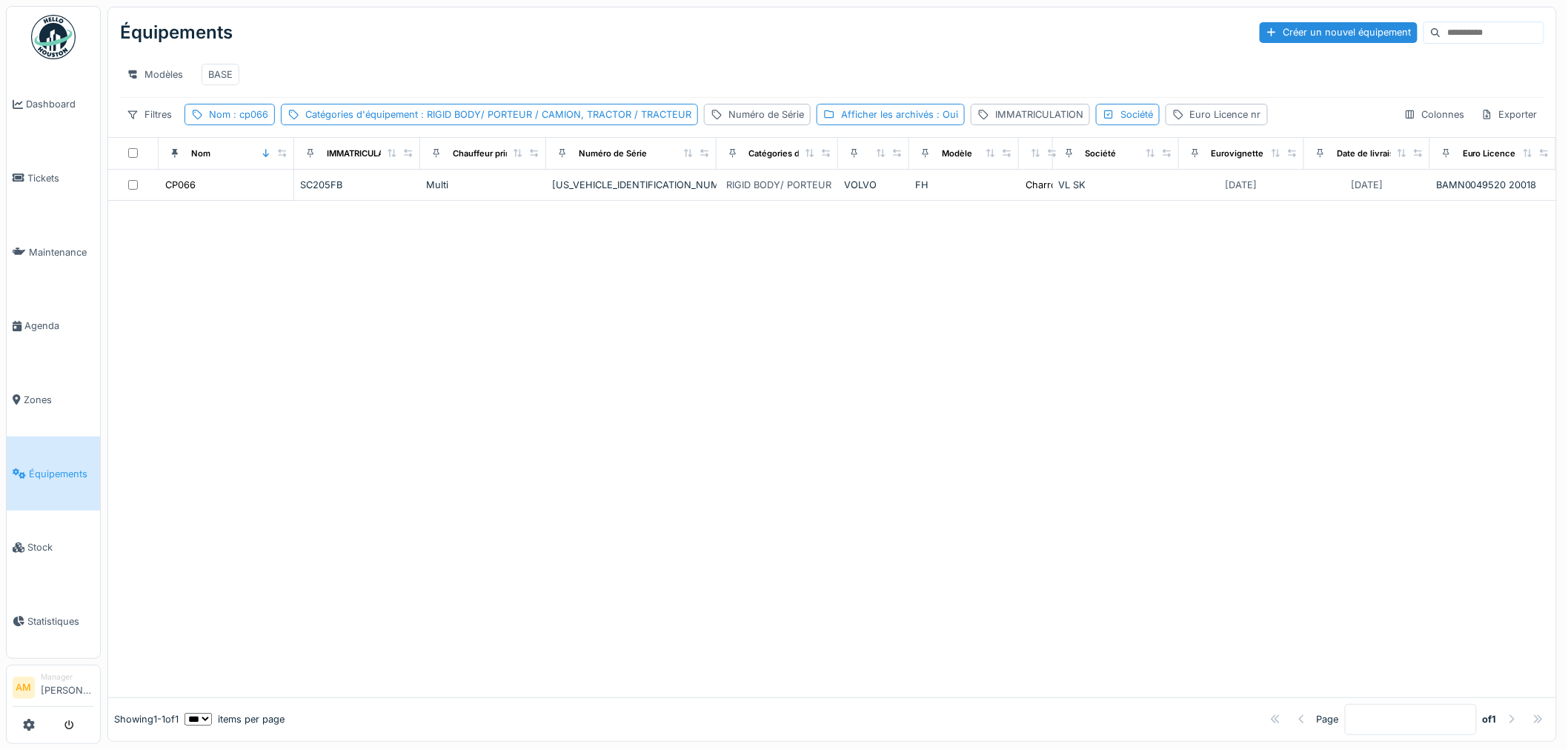
click at [625, 364] on div at bounding box center [832, 448] width 1448 height 496
drag, startPoint x: 834, startPoint y: 277, endPoint x: 464, endPoint y: 58, distance: 430.0
click at [828, 270] on div at bounding box center [832, 448] width 1448 height 496
click at [265, 376] on div at bounding box center [832, 448] width 1448 height 496
drag, startPoint x: 436, startPoint y: 388, endPoint x: 426, endPoint y: 383, distance: 11.2
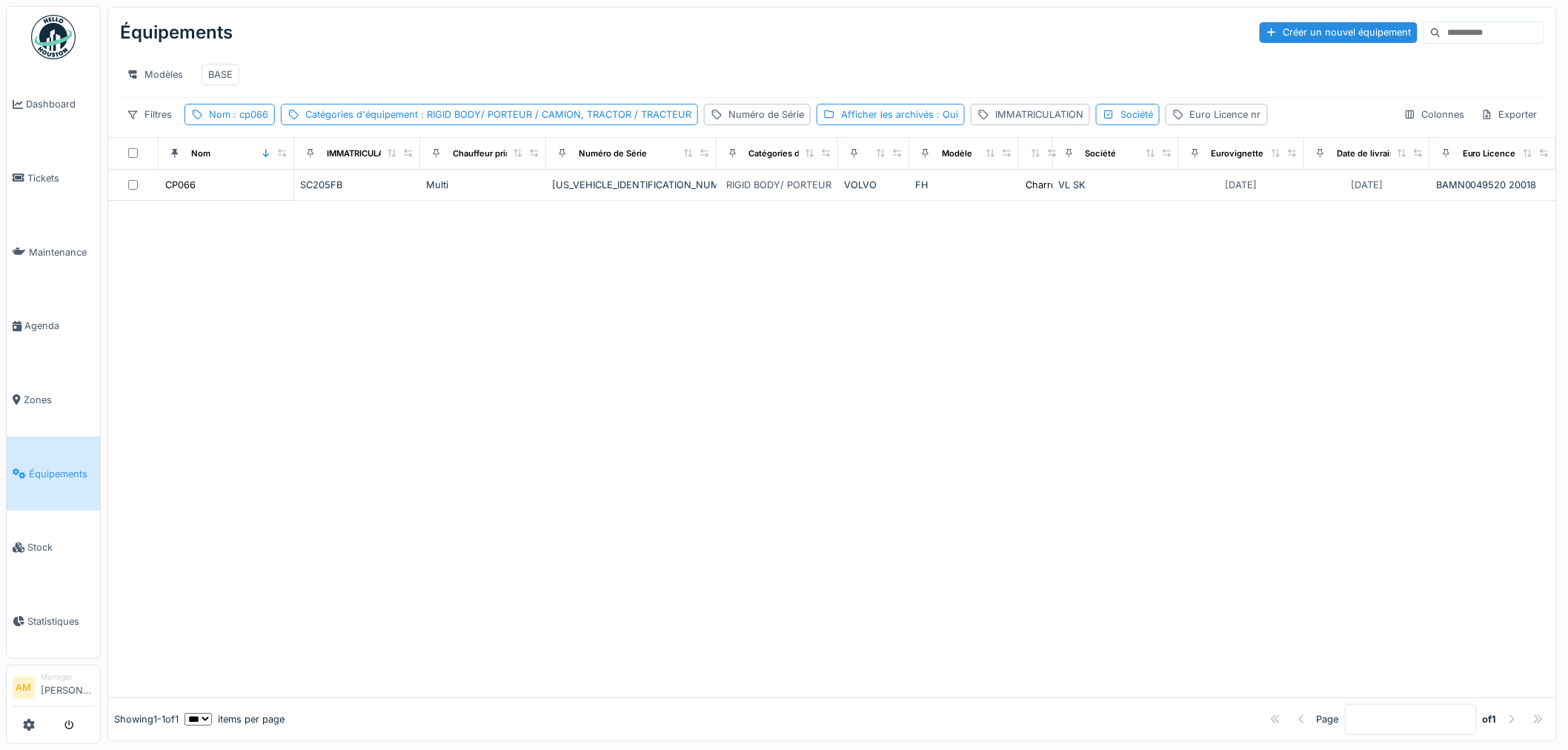
click at [436, 388] on div at bounding box center [832, 448] width 1448 height 496
drag, startPoint x: 700, startPoint y: 463, endPoint x: 571, endPoint y: 401, distance: 143.1
click at [694, 449] on div at bounding box center [832, 448] width 1448 height 496
click at [440, 390] on div at bounding box center [832, 448] width 1448 height 496
click at [284, 322] on div at bounding box center [832, 448] width 1448 height 496
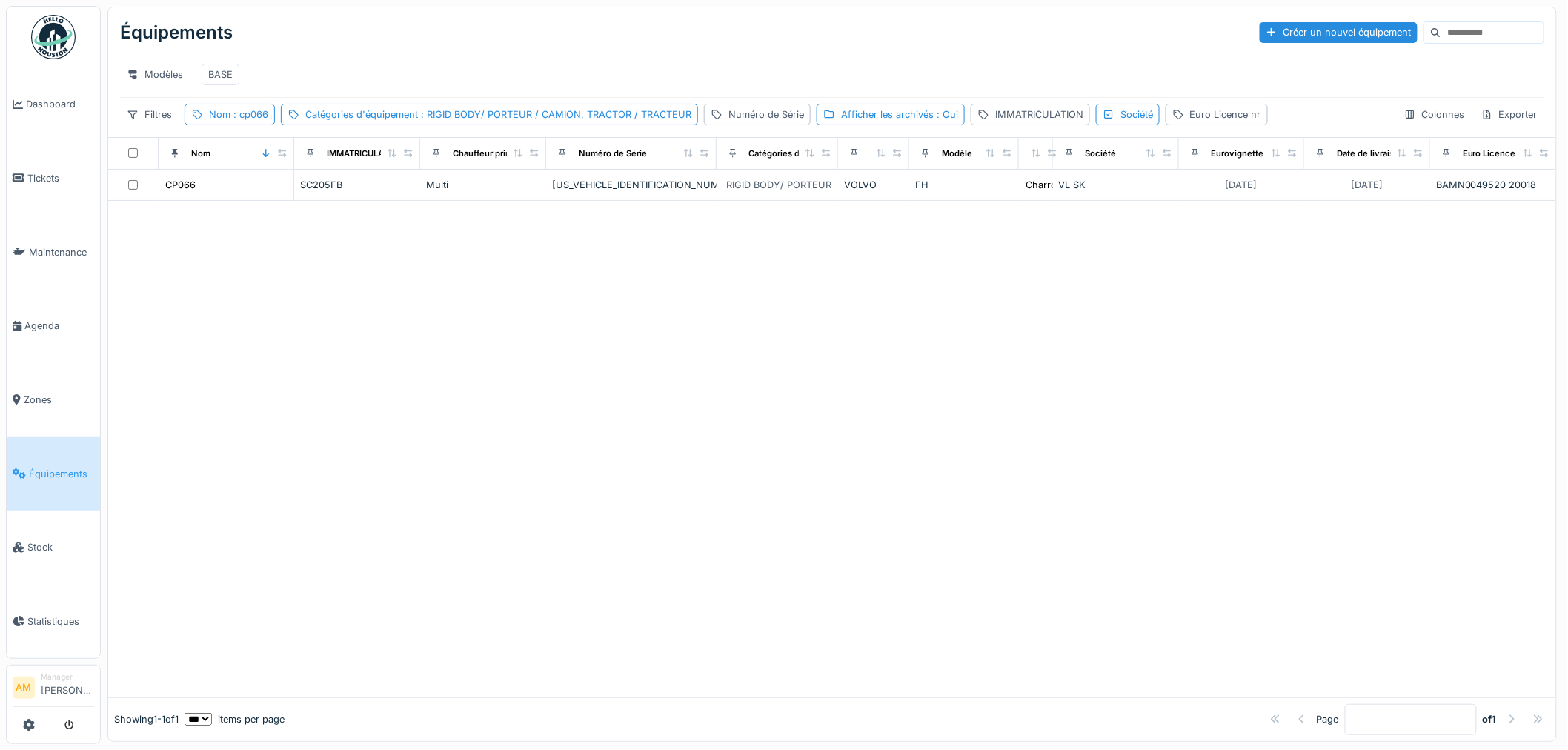
click at [255, 120] on span ": cp066" at bounding box center [249, 114] width 38 height 11
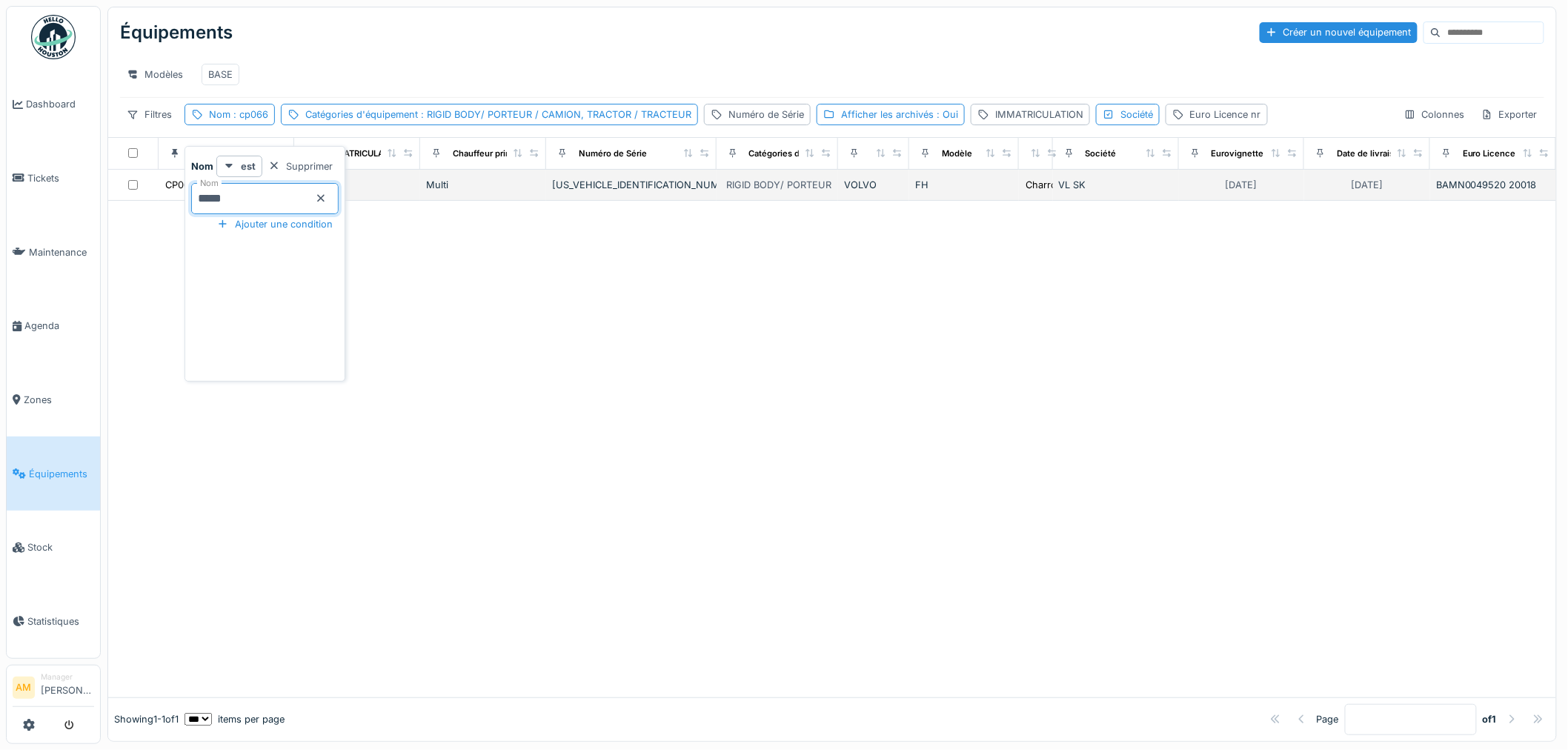
drag, startPoint x: 240, startPoint y: 202, endPoint x: 112, endPoint y: 195, distance: 128.2
click at [115, 196] on body "Dashboard Tickets Maintenance Agenda Zones Équipements Stock Statistiques AM Ma…" at bounding box center [784, 375] width 1568 height 750
type input "*****"
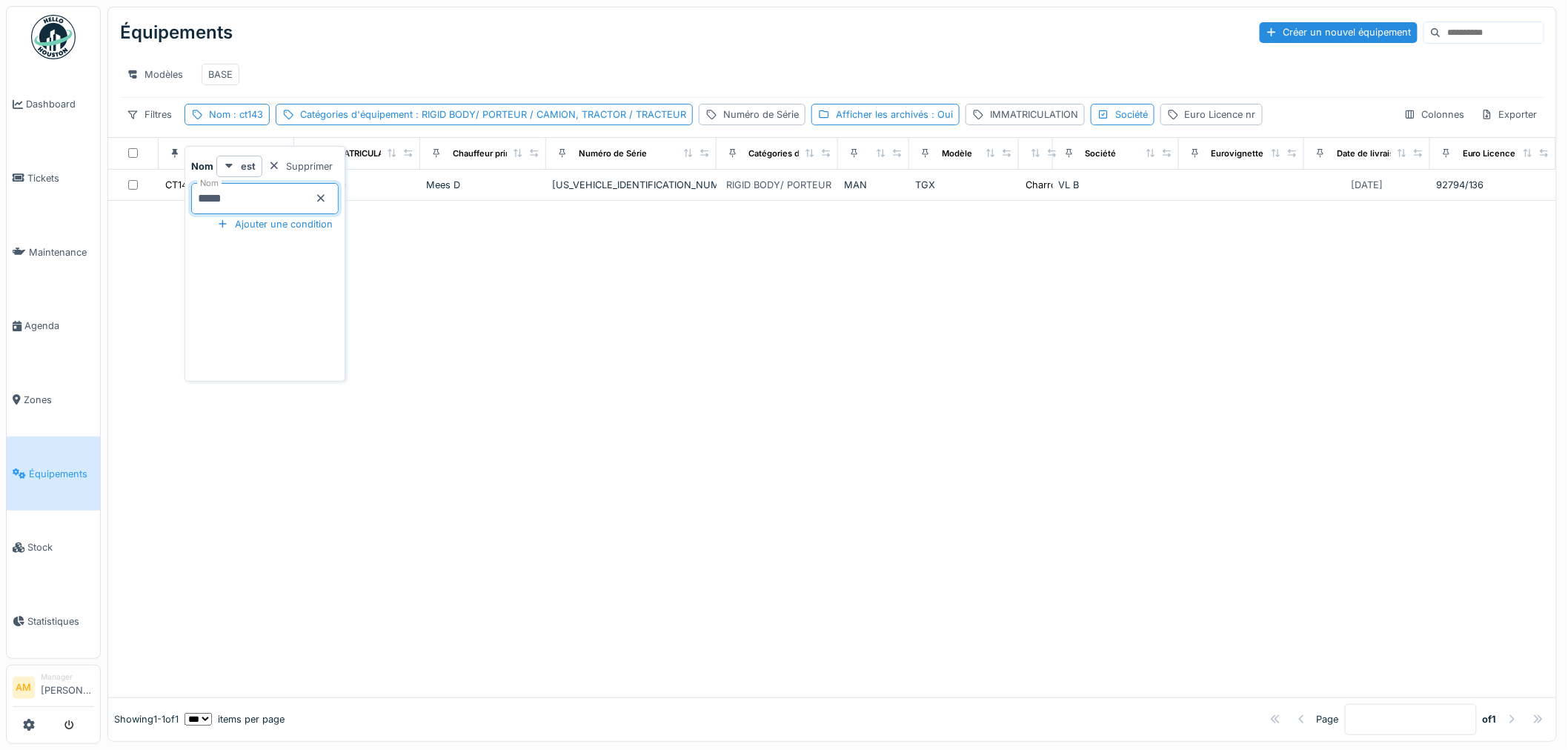
click at [648, 290] on div at bounding box center [832, 448] width 1448 height 496
click at [874, 121] on div "Afficher les archivés : Oui" at bounding box center [895, 114] width 117 height 14
click at [823, 197] on icon at bounding box center [820, 195] width 9 height 8
drag, startPoint x: 733, startPoint y: 305, endPoint x: 723, endPoint y: 303, distance: 10.2
click at [733, 304] on div at bounding box center [832, 448] width 1448 height 496
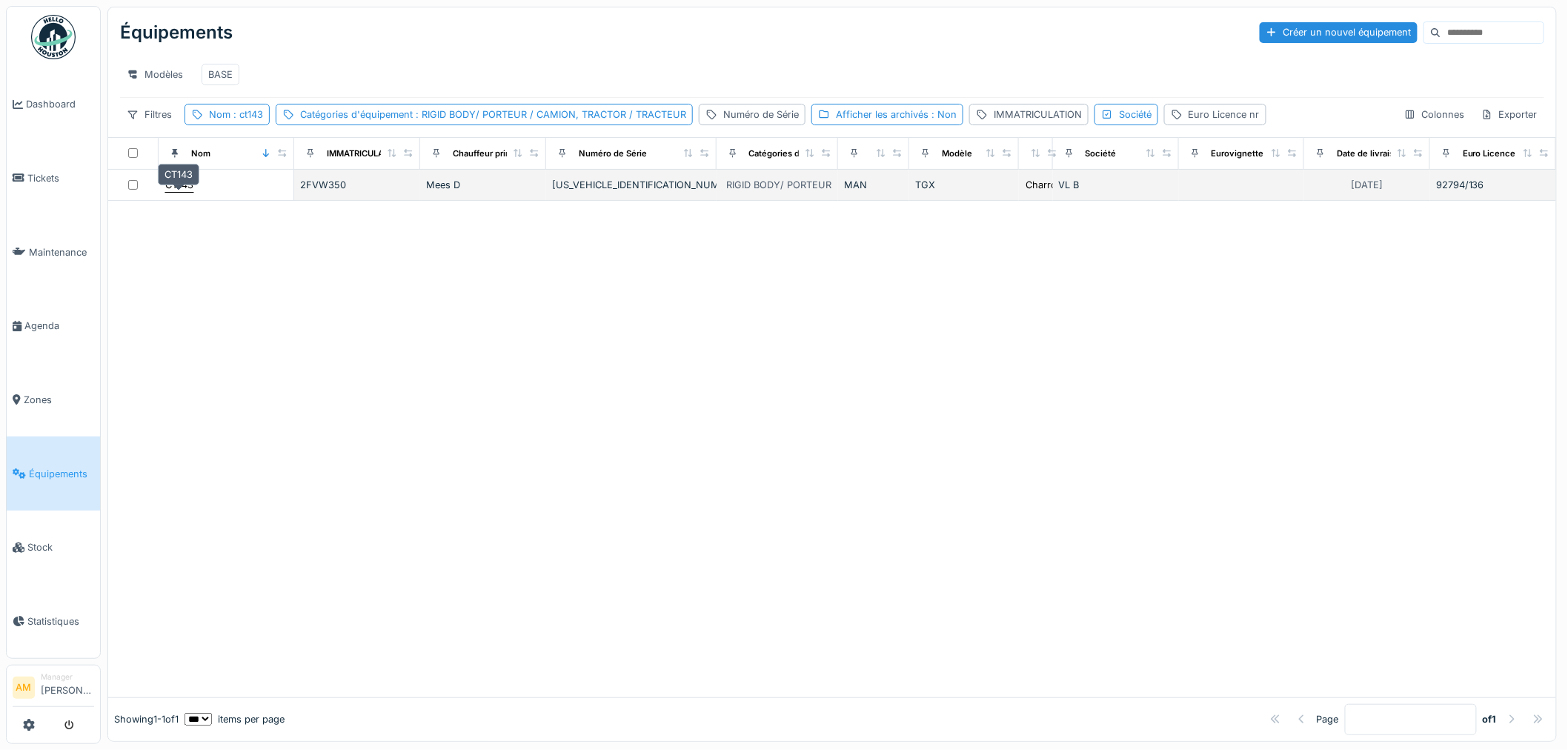
click at [187, 192] on div "CT143" at bounding box center [179, 184] width 28 height 14
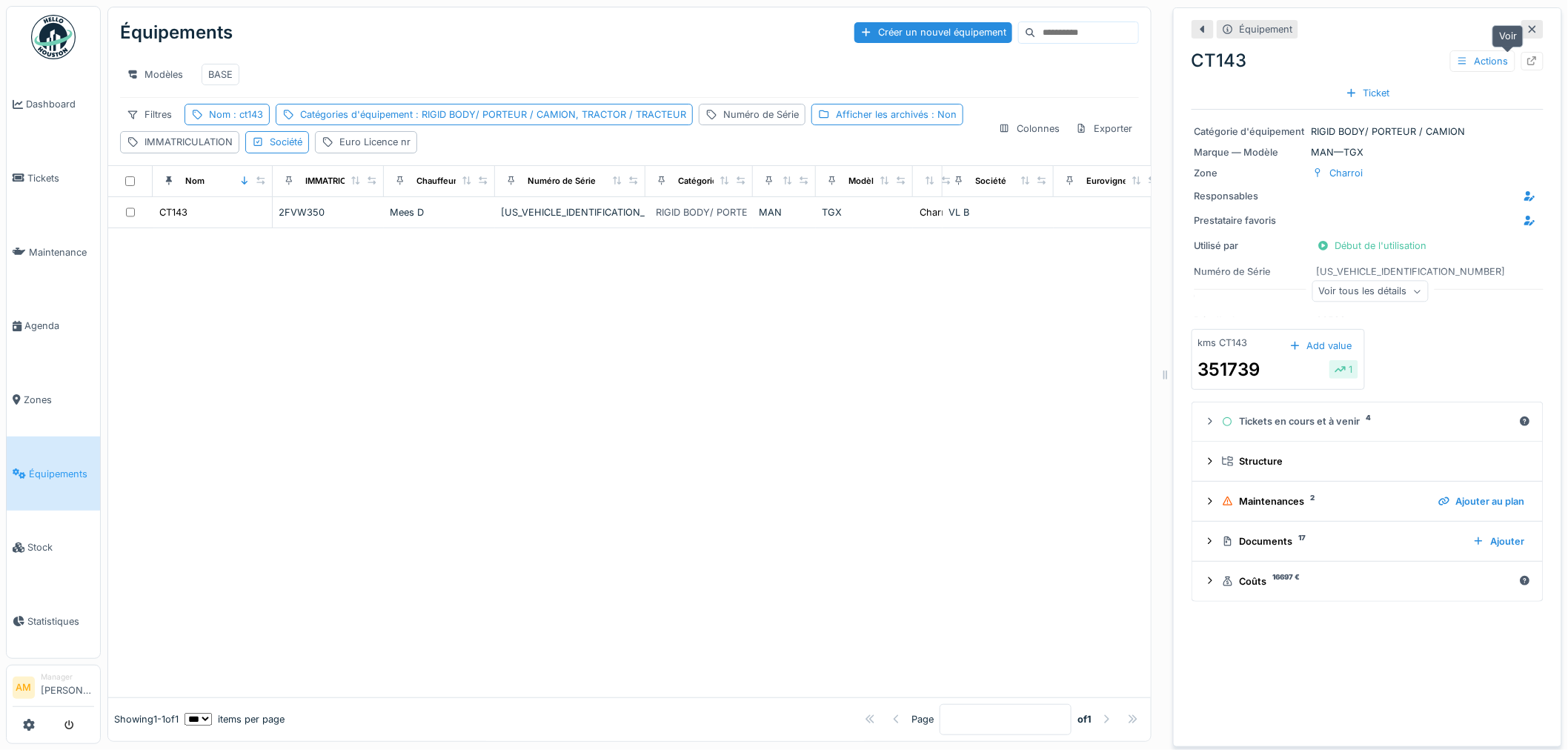
click at [1526, 60] on icon at bounding box center [1532, 61] width 12 height 10
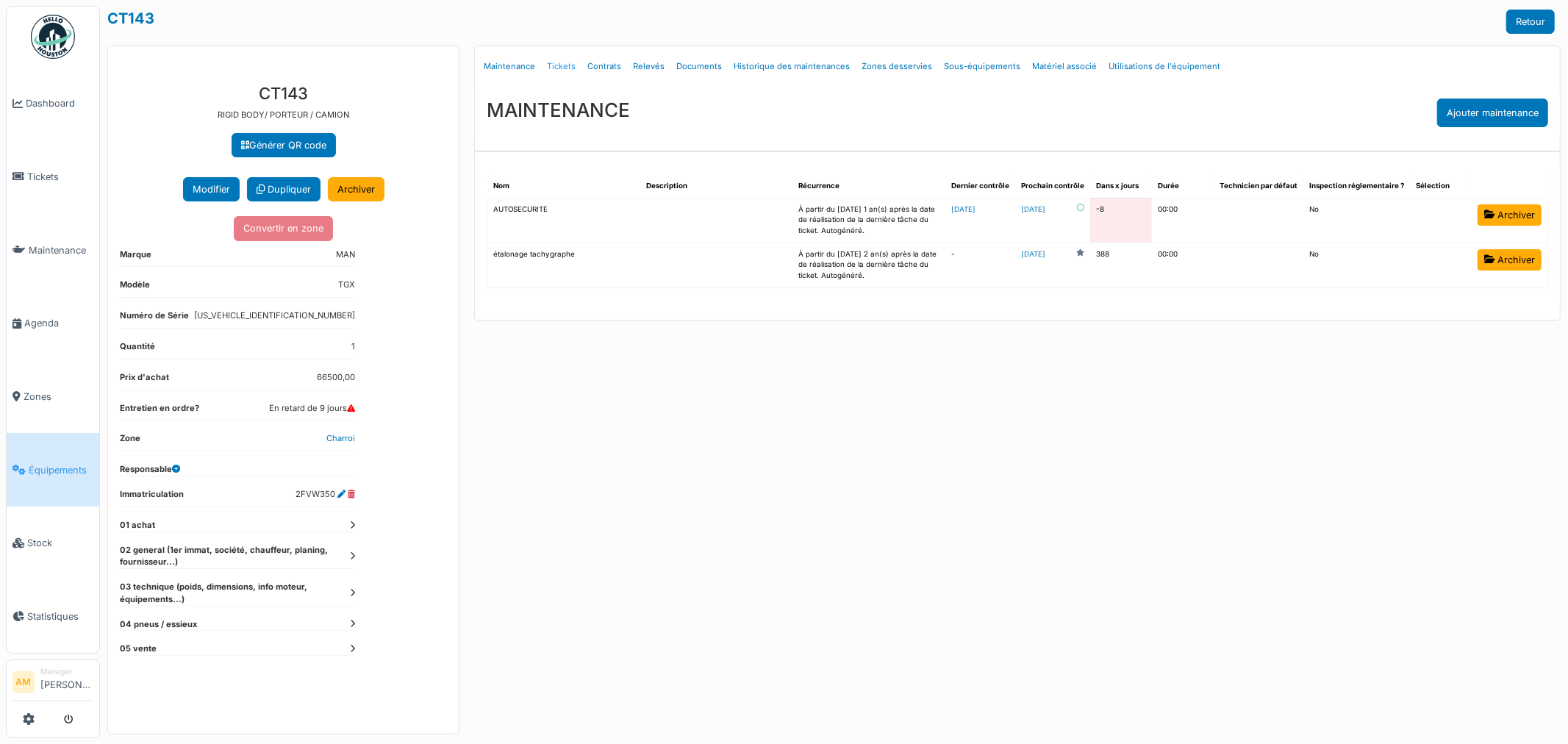
drag, startPoint x: 0, startPoint y: 0, endPoint x: 563, endPoint y: 67, distance: 567.0
click at [563, 67] on link "Tickets" at bounding box center [560, 67] width 40 height 35
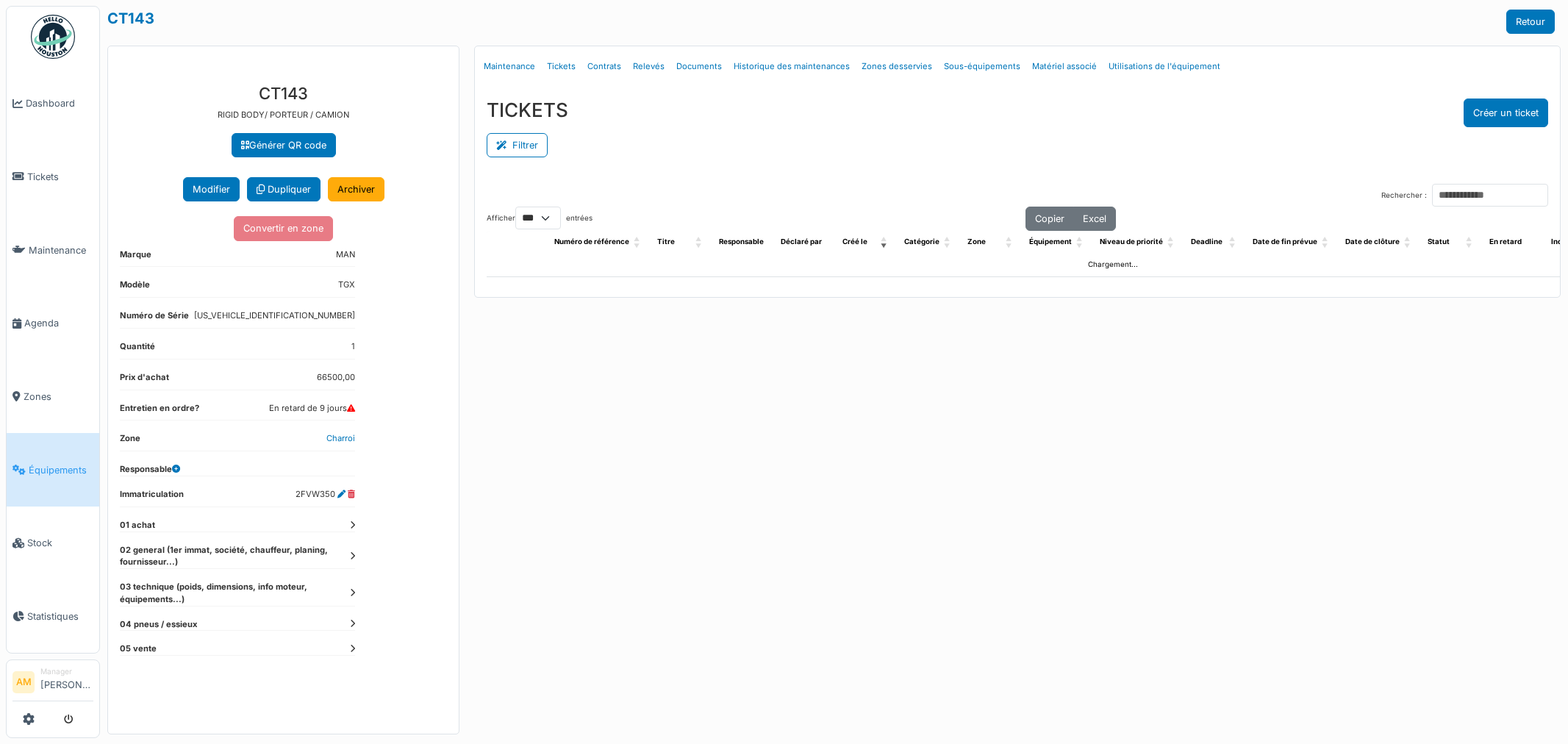
select select "***"
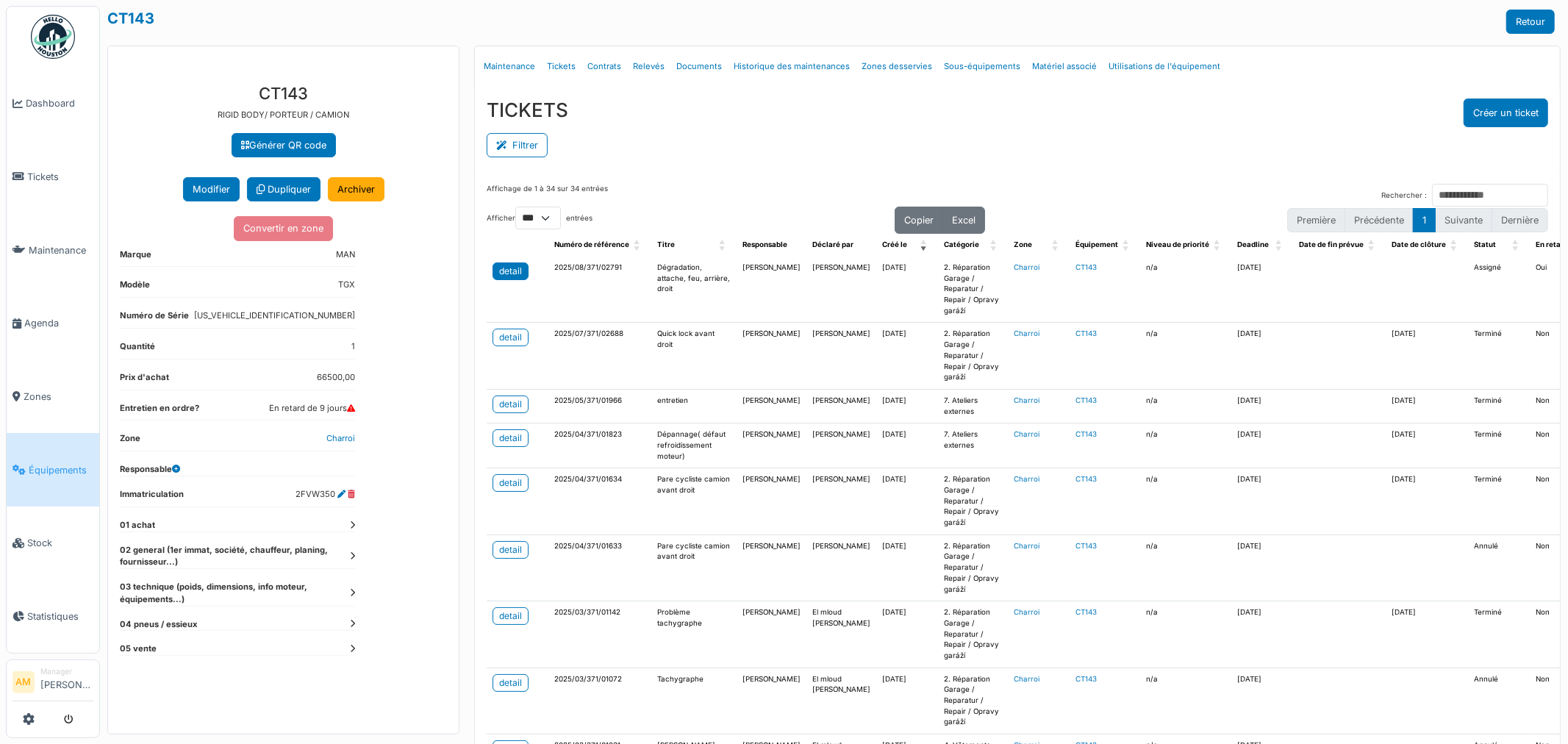
click at [513, 273] on div "detail" at bounding box center [511, 271] width 23 height 13
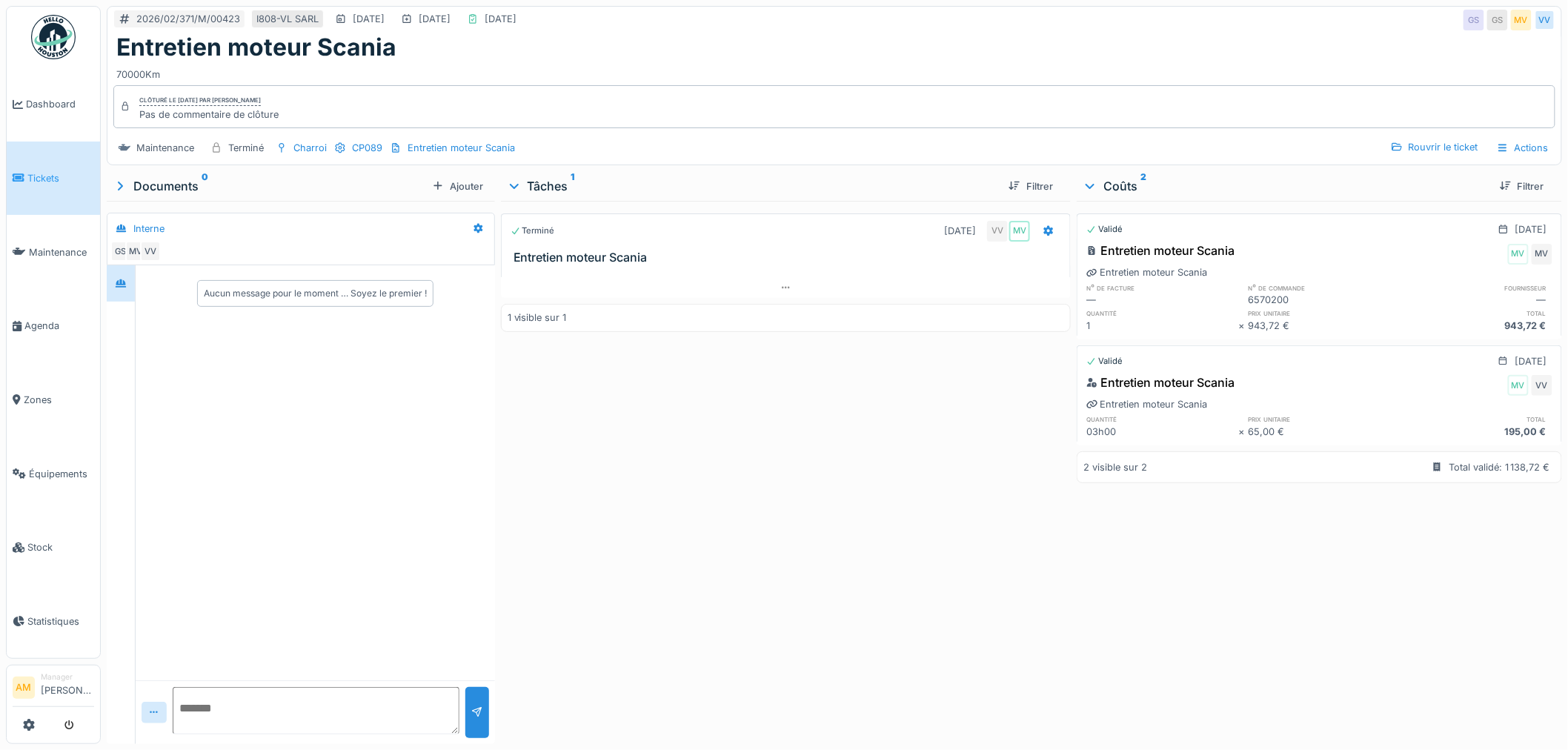
click at [1169, 253] on div "Entretien moteur Scania" at bounding box center [1160, 250] width 148 height 18
click at [1114, 274] on div "Entretien moteur Scania" at bounding box center [1146, 272] width 120 height 14
click at [1146, 242] on div "Entretien moteur Scania" at bounding box center [1160, 250] width 148 height 18
click at [483, 148] on div "Entretien moteur Scania" at bounding box center [461, 148] width 107 height 14
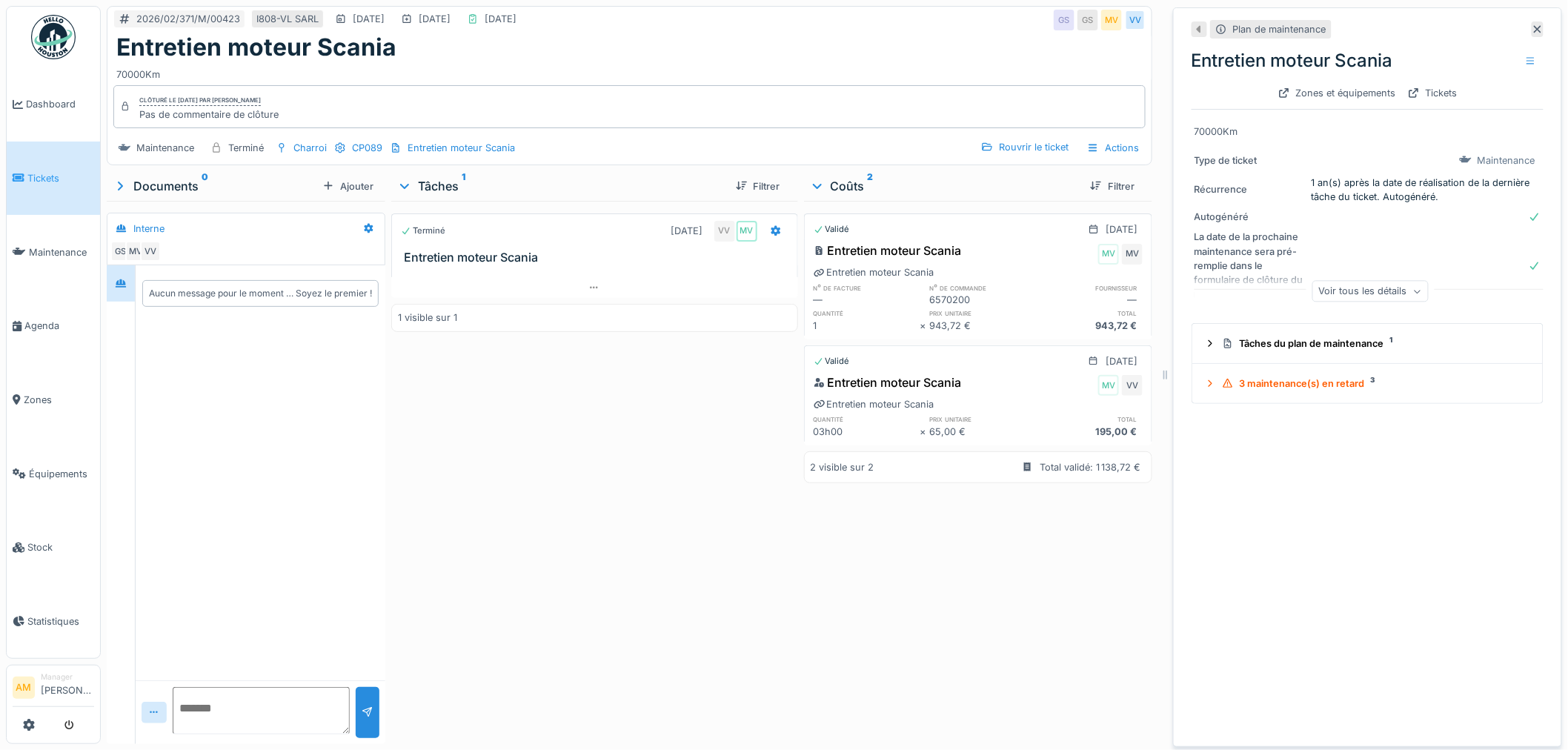
click at [1261, 64] on div "Entretien moteur Scania" at bounding box center [1368, 60] width 352 height 27
click at [875, 276] on div "Entretien moteur Scania" at bounding box center [874, 272] width 120 height 14
drag, startPoint x: 1515, startPoint y: 24, endPoint x: 1145, endPoint y: 16, distance: 370.1
click at [1531, 24] on icon at bounding box center [1538, 29] width 12 height 10
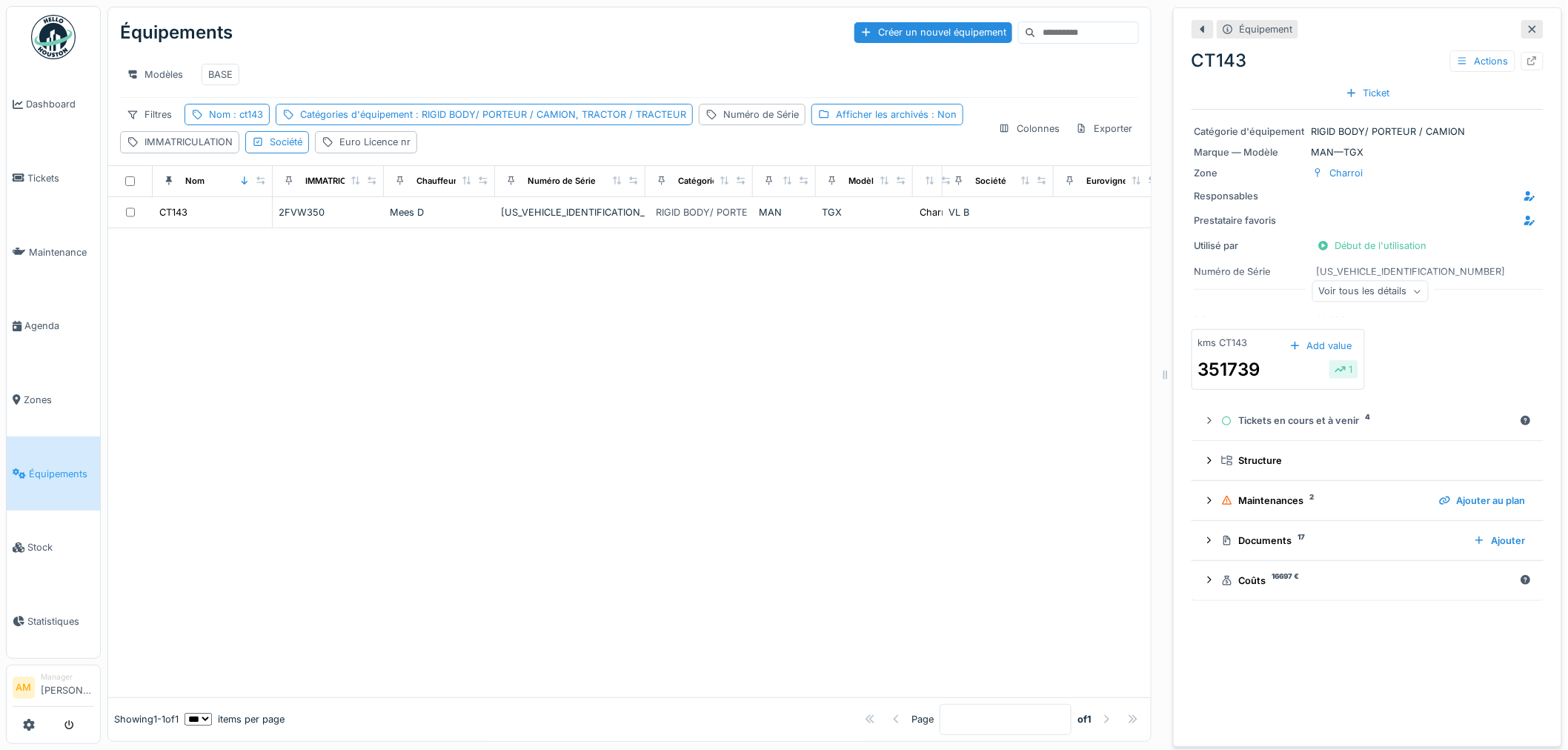
click at [1036, 25] on input at bounding box center [1087, 32] width 102 height 21
type input "******"
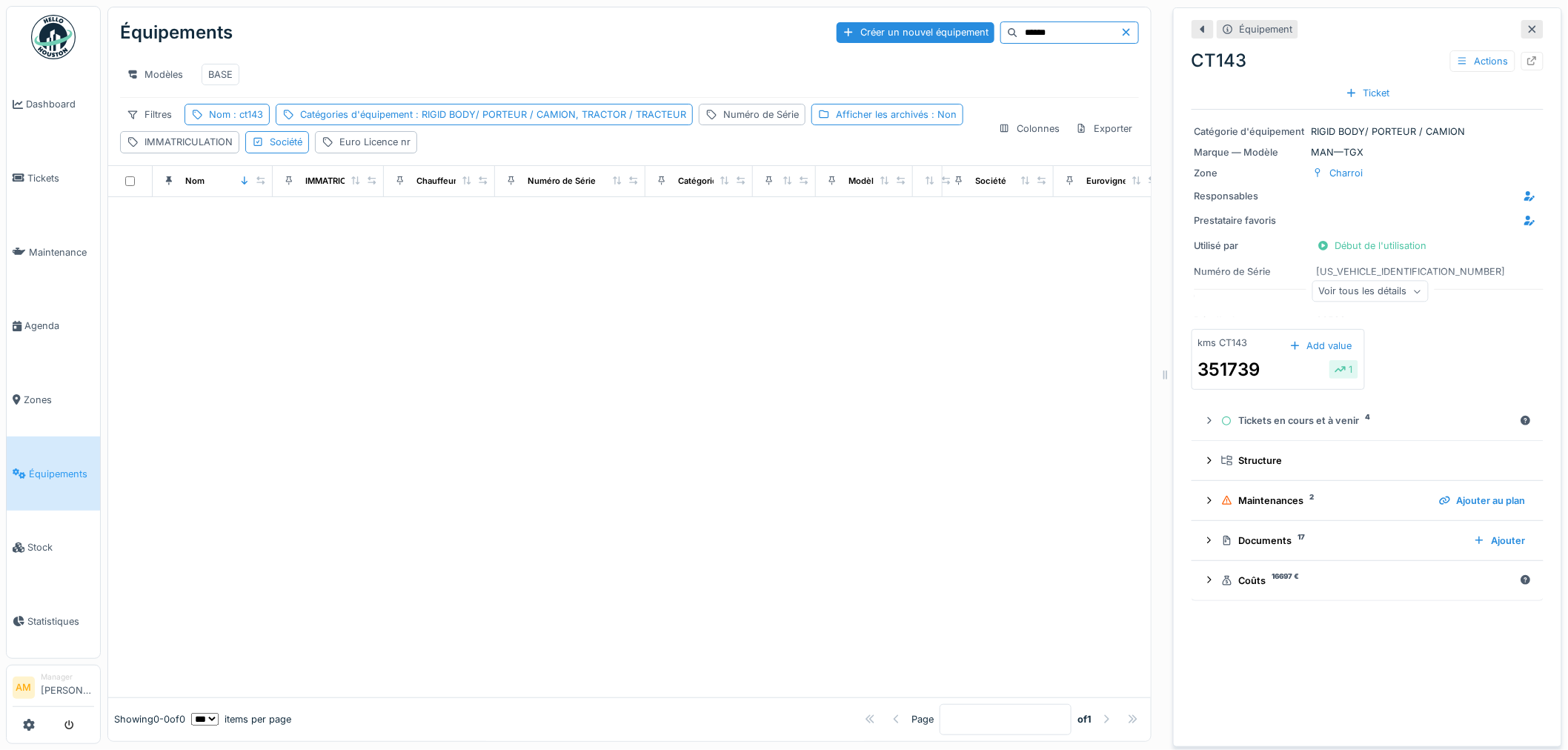
click at [1522, 35] on div at bounding box center [1532, 29] width 22 height 18
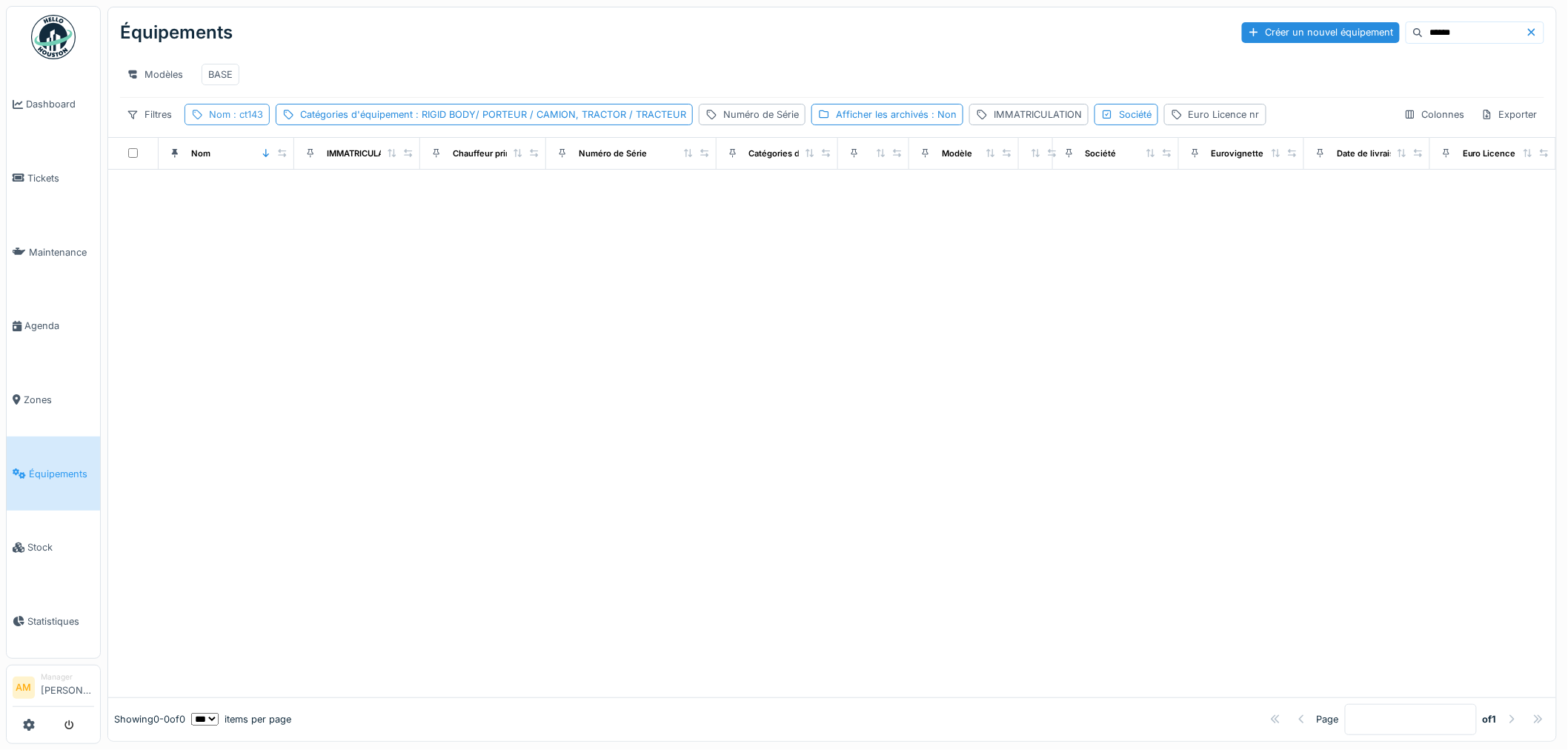
click at [246, 120] on span ": ct143" at bounding box center [246, 114] width 33 height 11
drag, startPoint x: 268, startPoint y: 195, endPoint x: 5, endPoint y: 201, distance: 263.1
click at [85, 196] on body "Dashboard Tickets Maintenance [GEOGRAPHIC_DATA] Zones Équipements Stock Statist…" at bounding box center [784, 375] width 1568 height 750
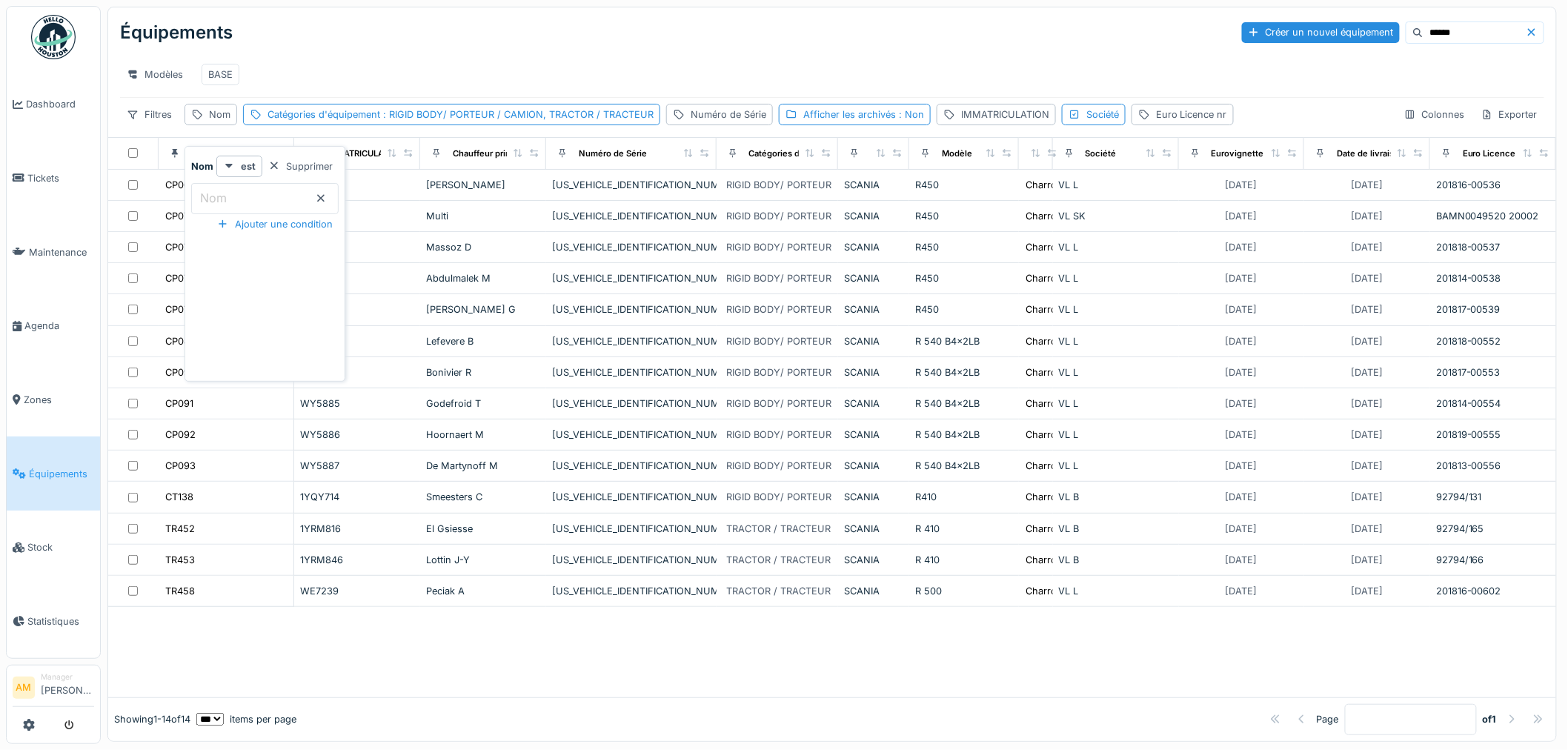
click at [532, 78] on div "Modèles BASE" at bounding box center [832, 75] width 1424 height 34
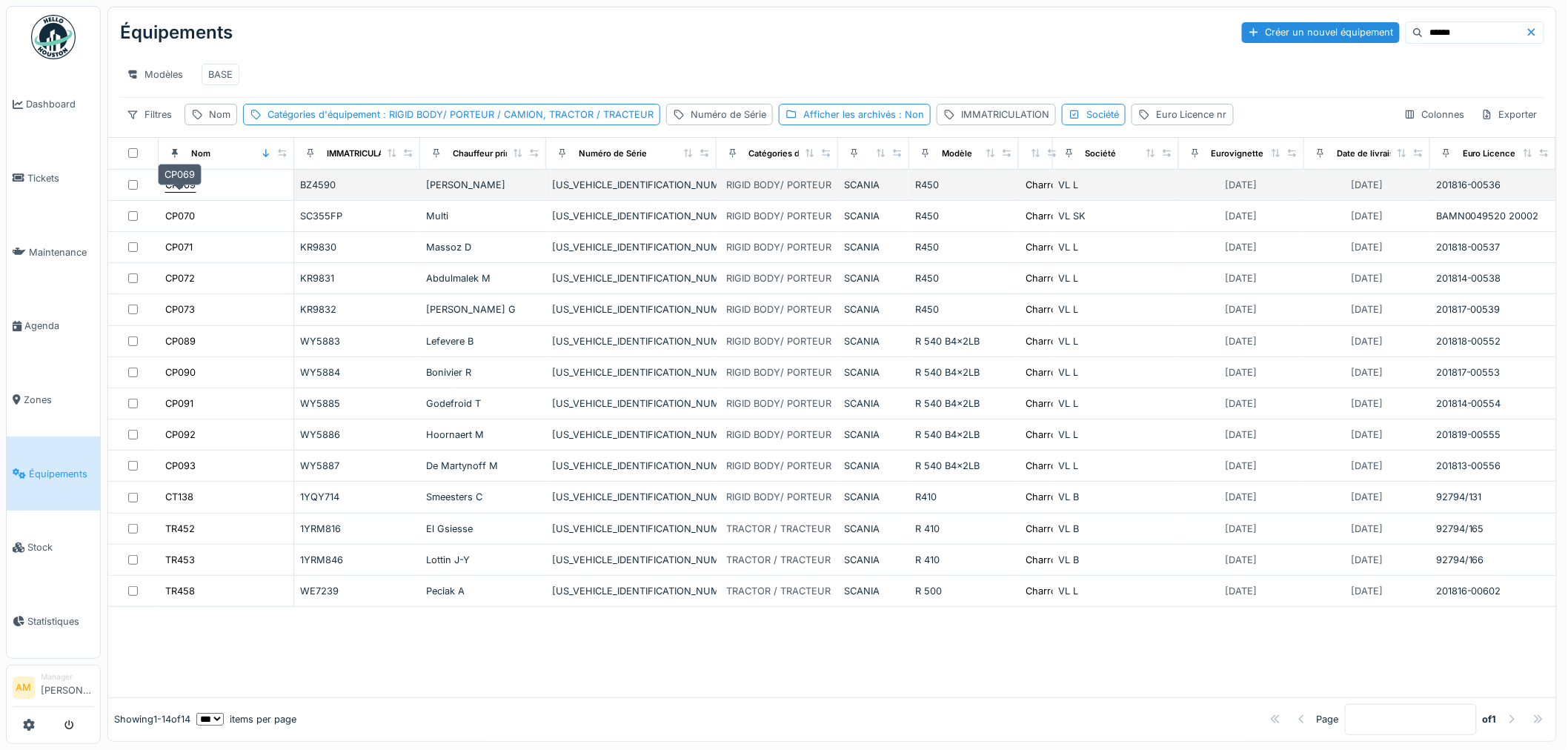
click at [167, 192] on div "CP069" at bounding box center [181, 184] width 30 height 14
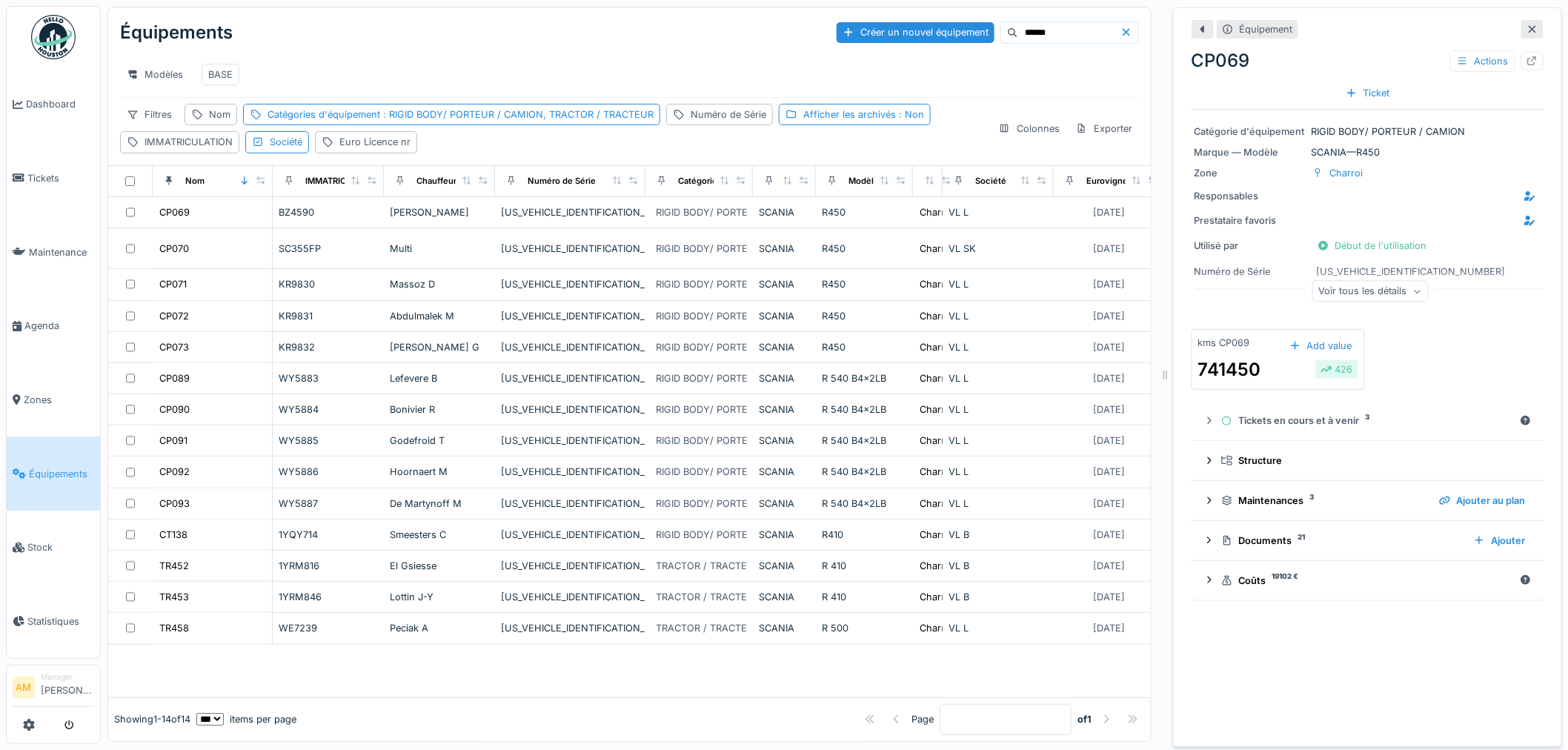
click at [1343, 296] on div "Voir tous les détails" at bounding box center [1371, 291] width 117 height 21
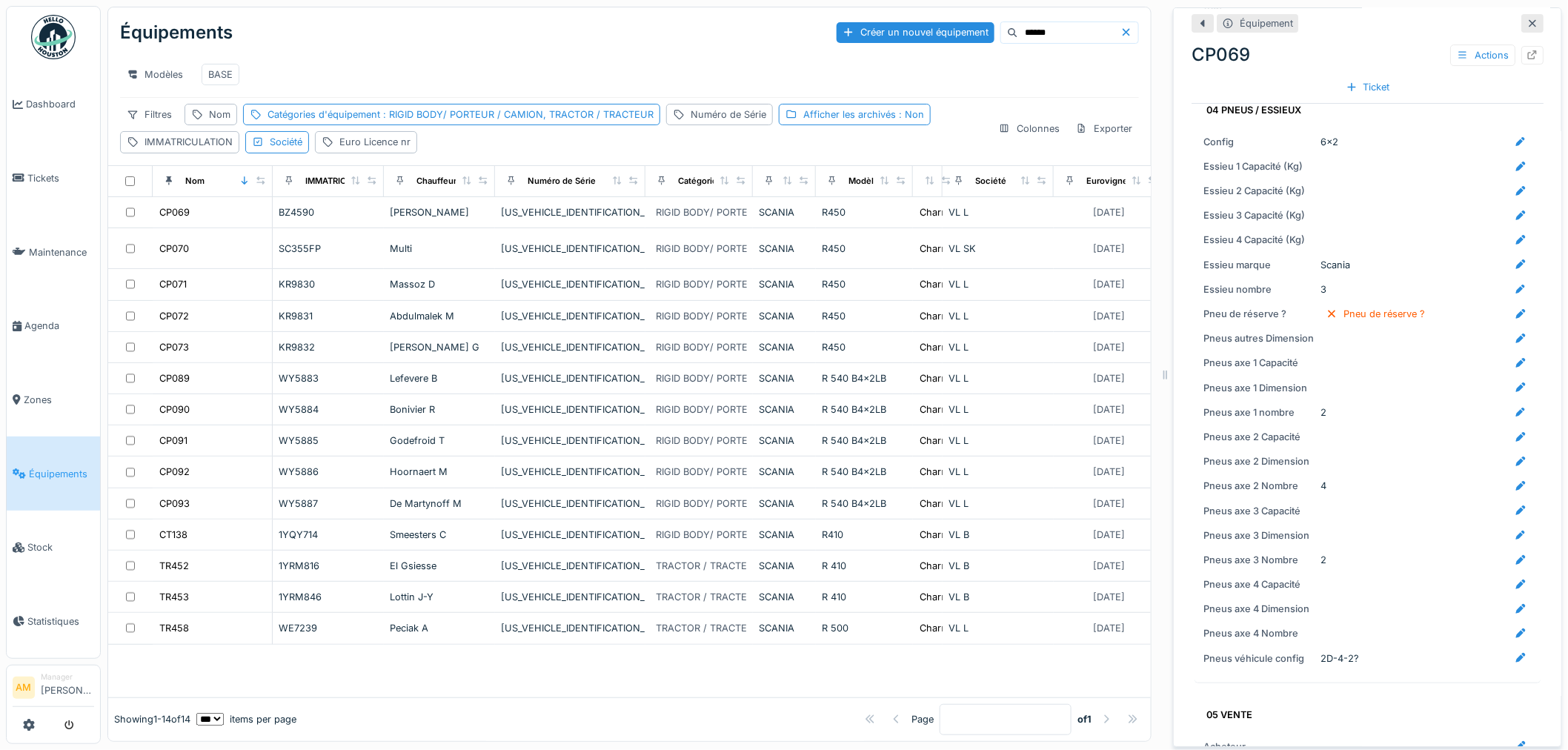
scroll to position [2139, 0]
click at [278, 121] on div "Catégories d'équipement : RIGID BODY/ PORTEUR / CAMION, TRACTOR / TRACTEUR" at bounding box center [460, 114] width 386 height 14
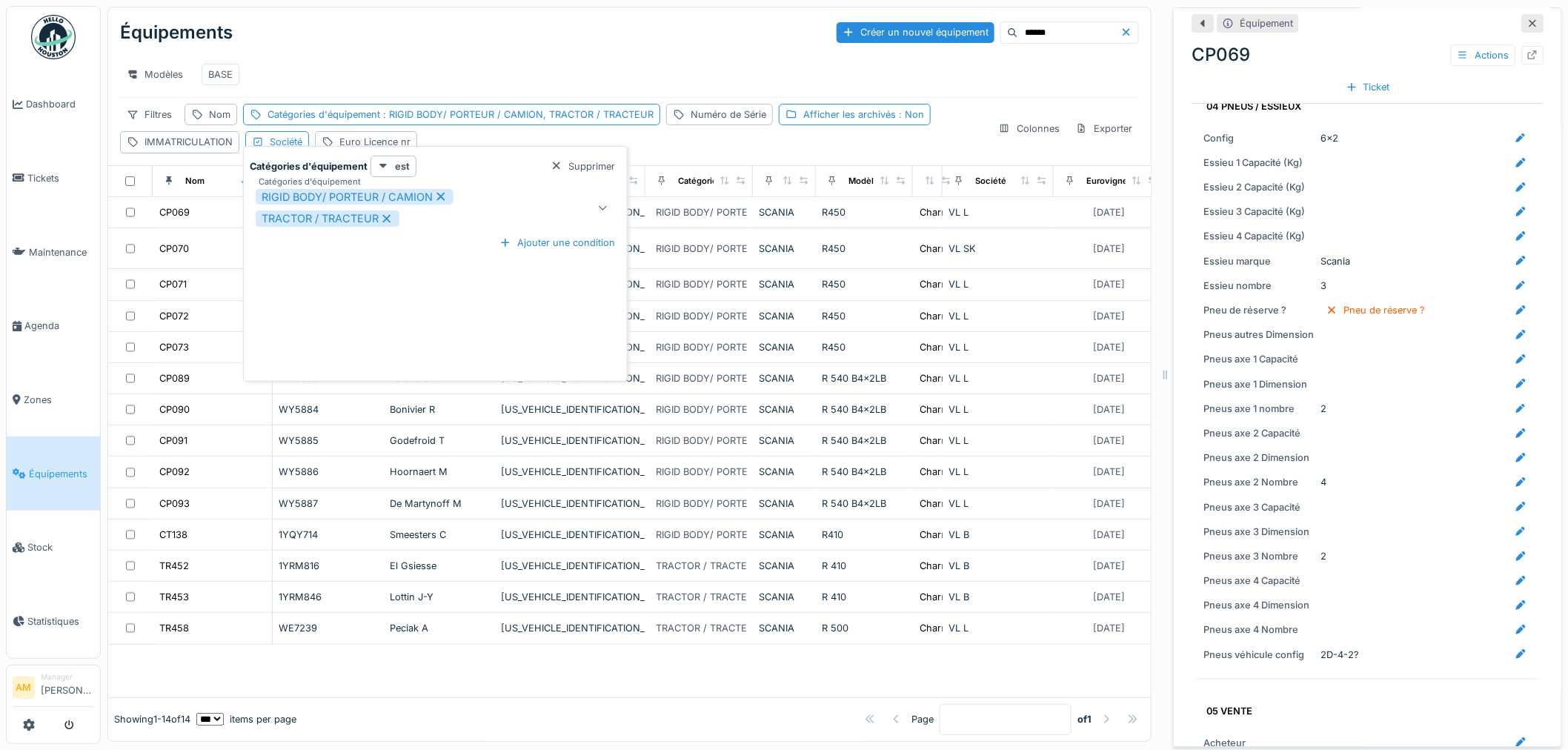
click at [436, 198] on icon at bounding box center [441, 197] width 13 height 11
type input "****"
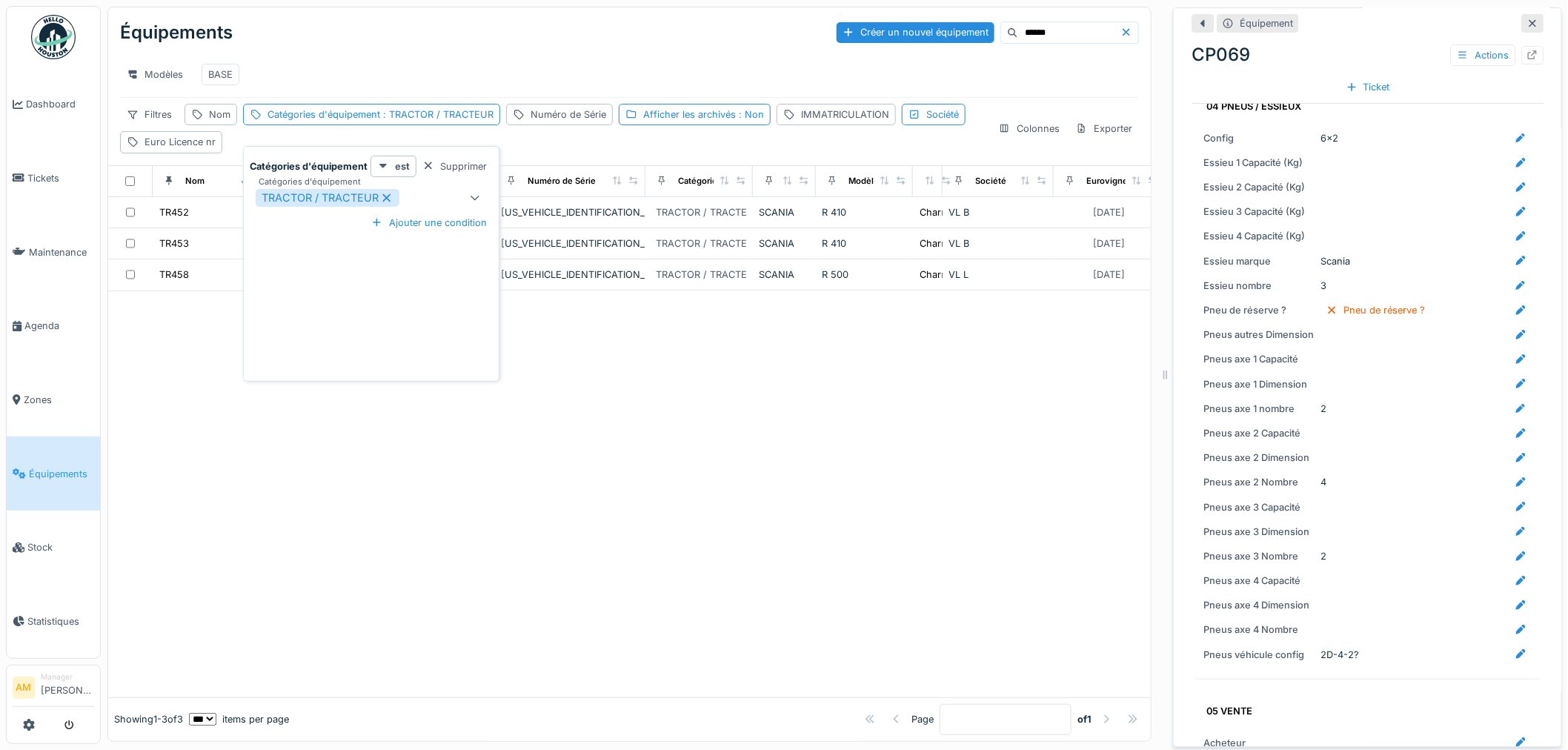
click at [386, 199] on icon at bounding box center [386, 198] width 13 height 11
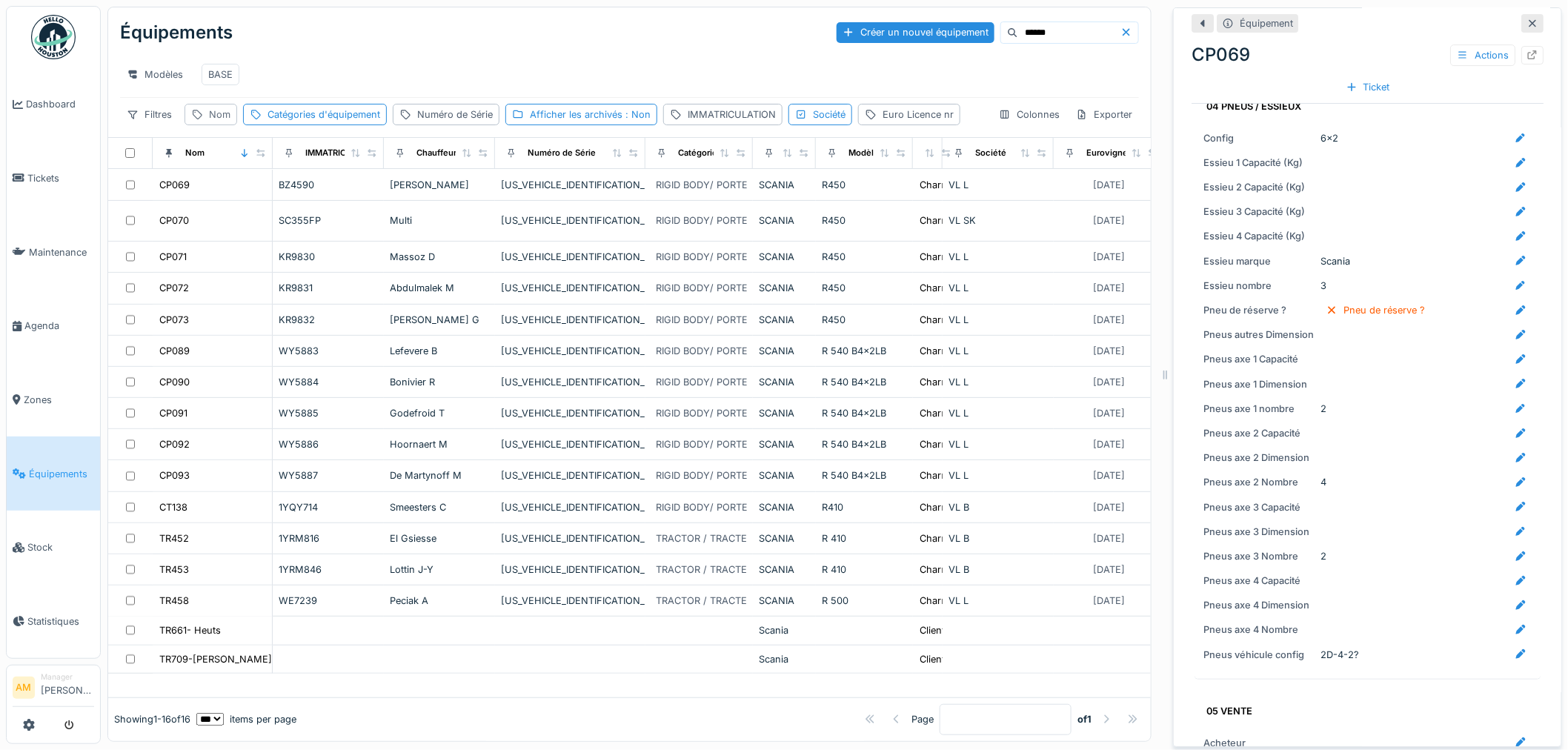
click at [223, 121] on div "Nom" at bounding box center [220, 114] width 21 height 14
click at [229, 204] on div "Nom" at bounding box center [265, 198] width 147 height 31
drag, startPoint x: 230, startPoint y: 203, endPoint x: 246, endPoint y: 199, distance: 16.5
click at [235, 203] on input "Nom" at bounding box center [265, 198] width 147 height 31
type input "*****"
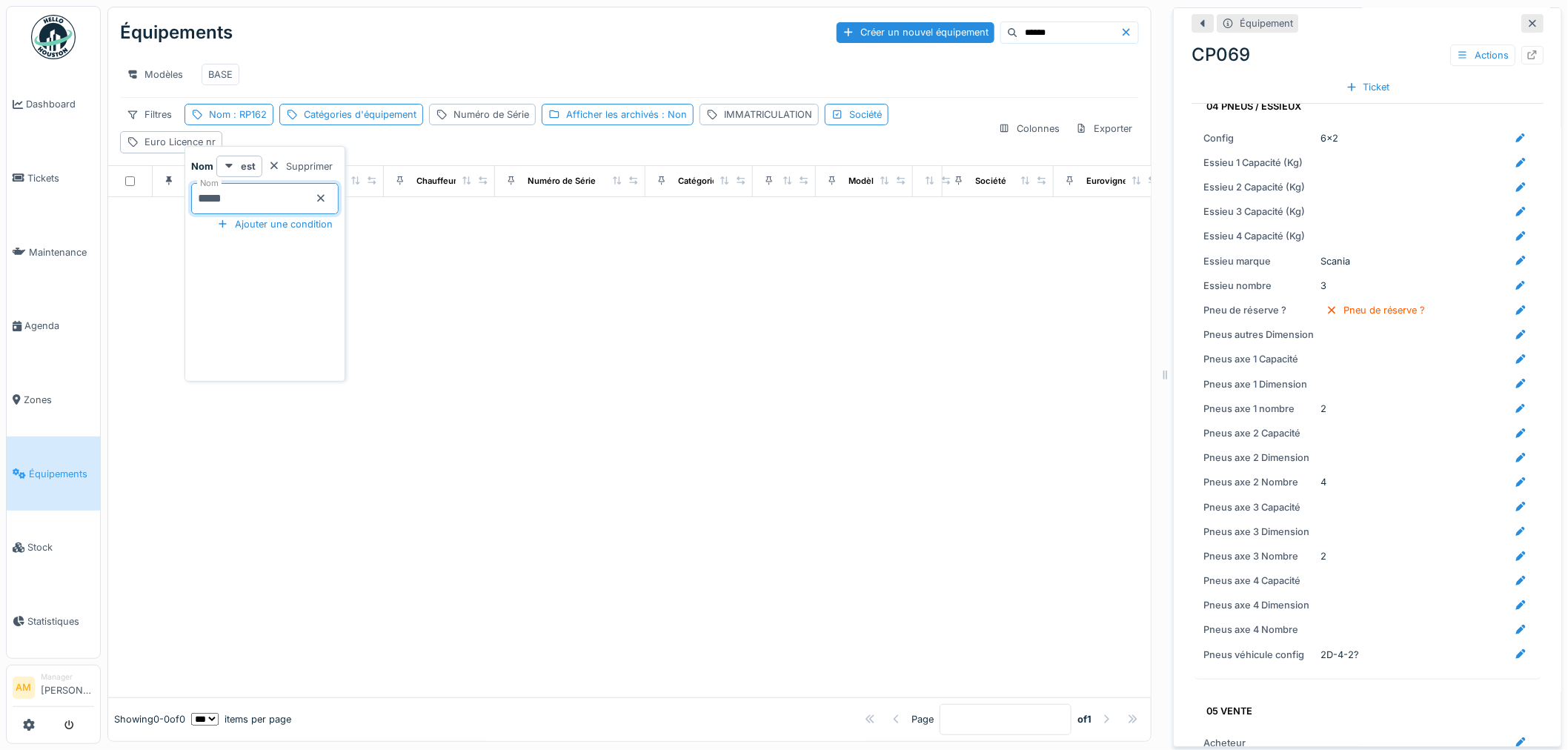
click at [1528, 26] on icon at bounding box center [1532, 24] width 8 height 8
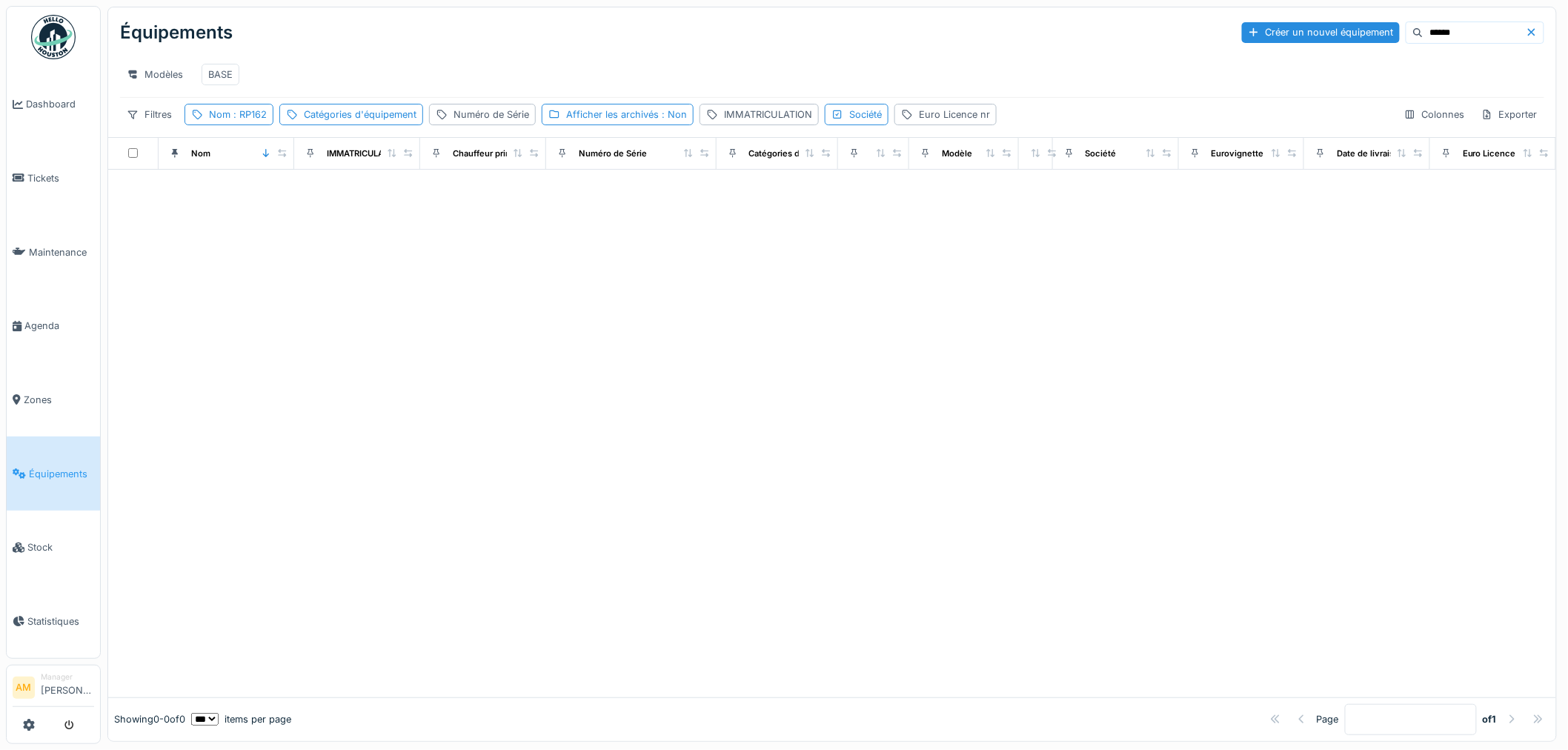
click at [1423, 33] on input "******" at bounding box center [1474, 32] width 102 height 21
click at [1526, 34] on icon at bounding box center [1532, 32] width 12 height 10
click at [452, 309] on div at bounding box center [832, 434] width 1448 height 527
click at [241, 120] on span ": RP162" at bounding box center [249, 114] width 37 height 11
click at [252, 204] on input "*****" at bounding box center [265, 198] width 147 height 31
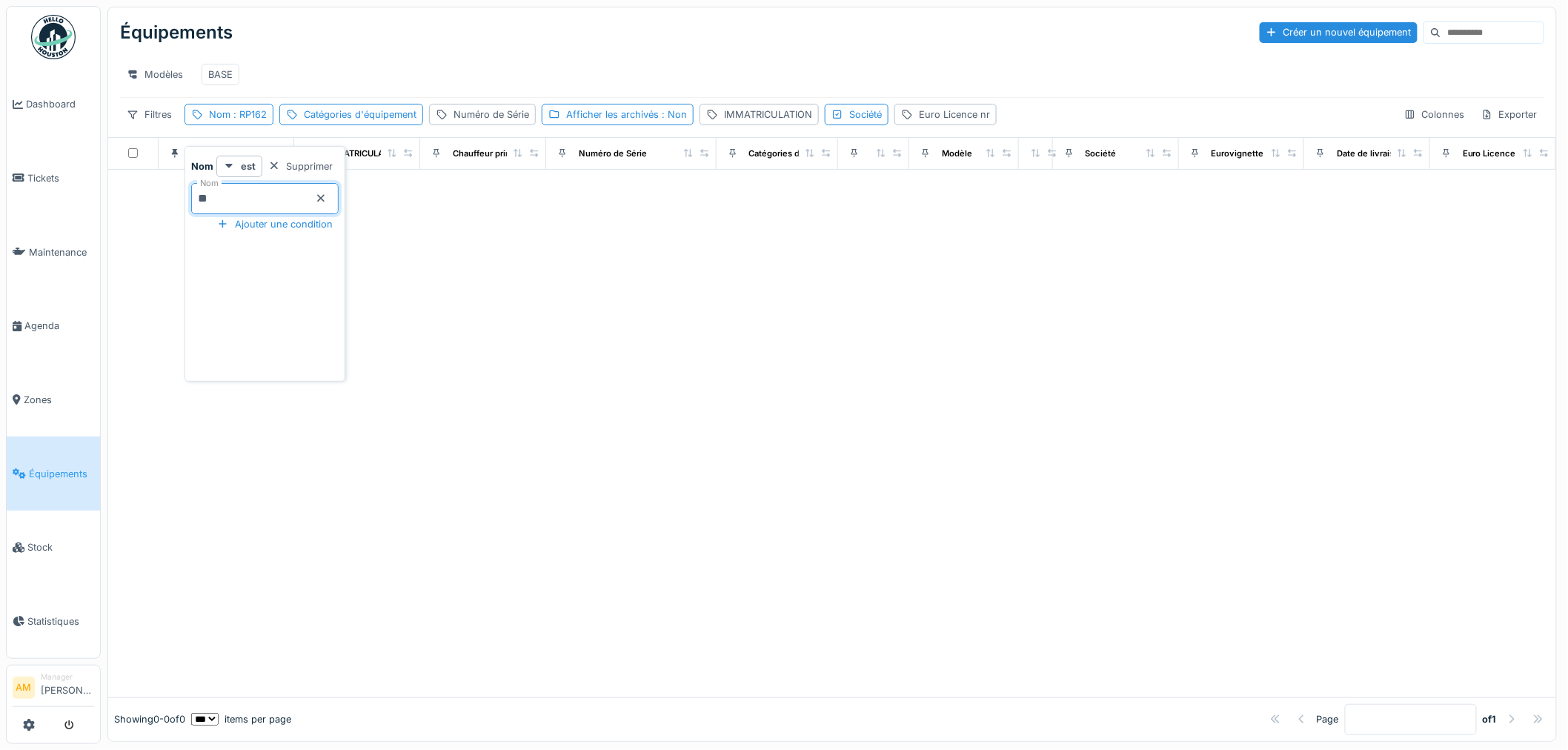
type input "*"
type input "***"
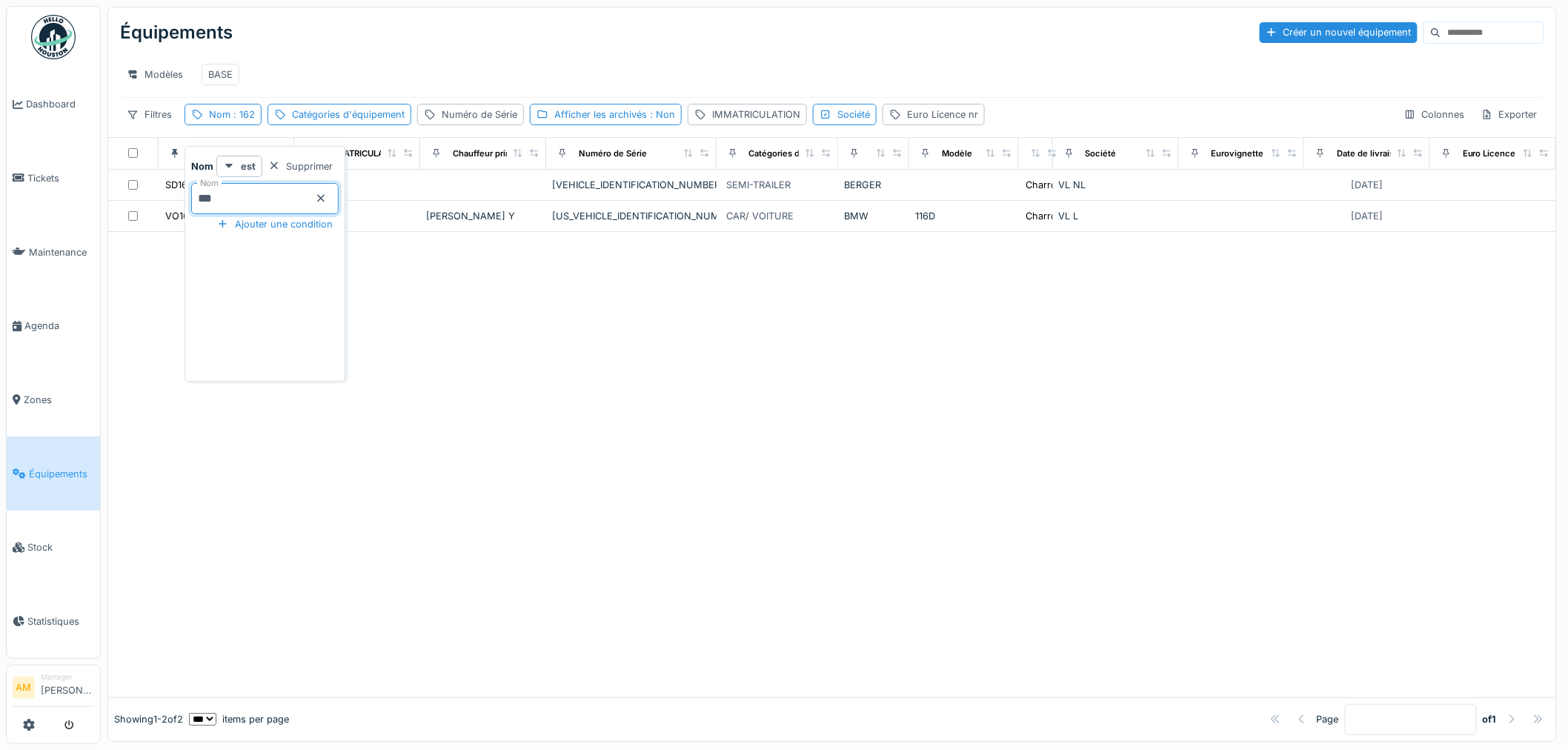
click at [617, 420] on div at bounding box center [832, 464] width 1448 height 465
drag, startPoint x: 428, startPoint y: 338, endPoint x: 409, endPoint y: 305, distance: 38.1
click at [427, 335] on div at bounding box center [832, 464] width 1448 height 465
click at [66, 468] on span "Équipements" at bounding box center [62, 473] width 66 height 14
click at [241, 120] on span ": 162" at bounding box center [242, 114] width 24 height 11
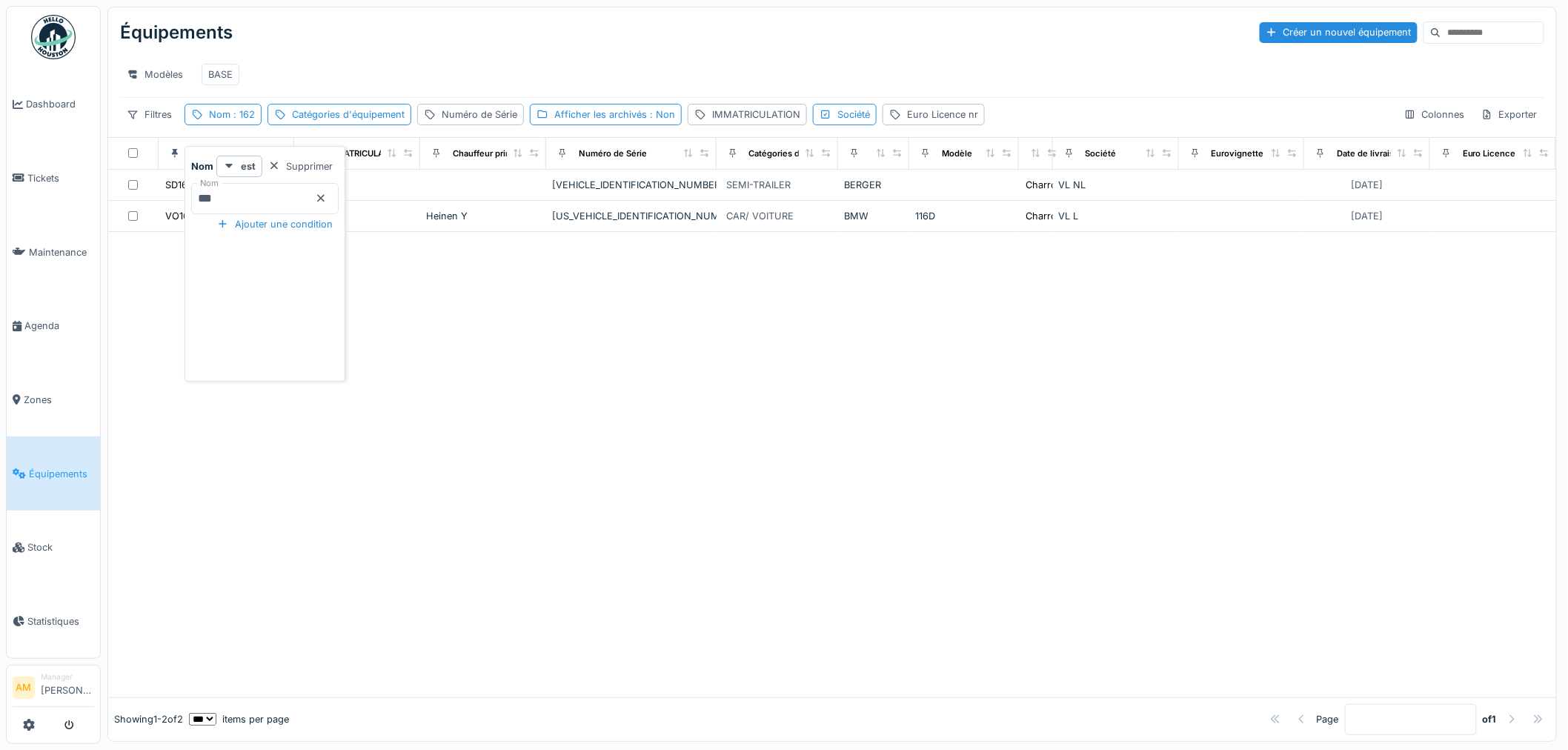
drag, startPoint x: 249, startPoint y: 200, endPoint x: -160, endPoint y: 206, distance: 409.0
click at [0, 206] on html "Dashboard Tickets Maintenance [GEOGRAPHIC_DATA] Zones Équipements Stock Statist…" at bounding box center [784, 375] width 1568 height 750
type input "*****"
drag, startPoint x: 595, startPoint y: 548, endPoint x: 438, endPoint y: 413, distance: 207.1
click at [595, 548] on div at bounding box center [832, 448] width 1448 height 496
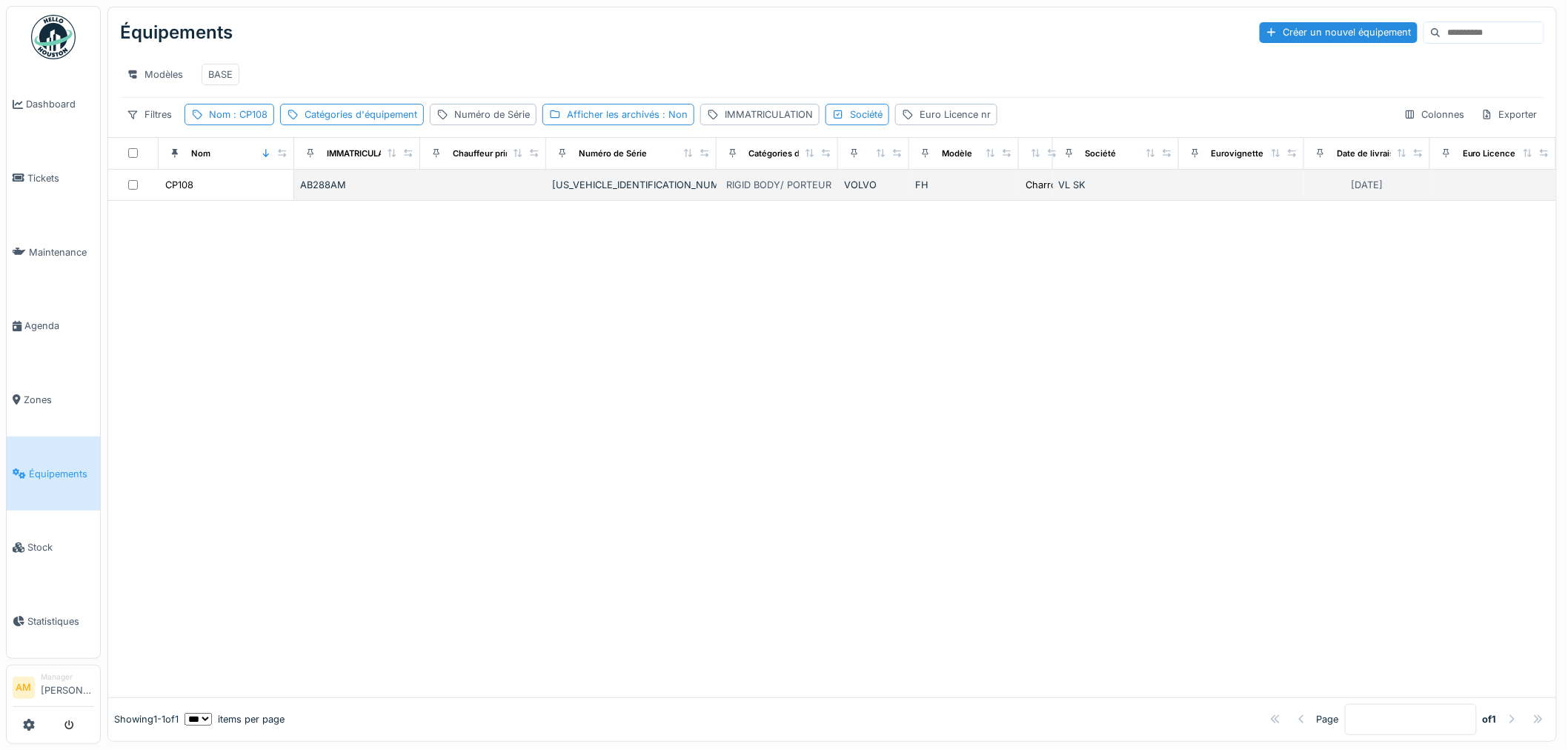
click at [202, 193] on div "CP108" at bounding box center [226, 184] width 123 height 15
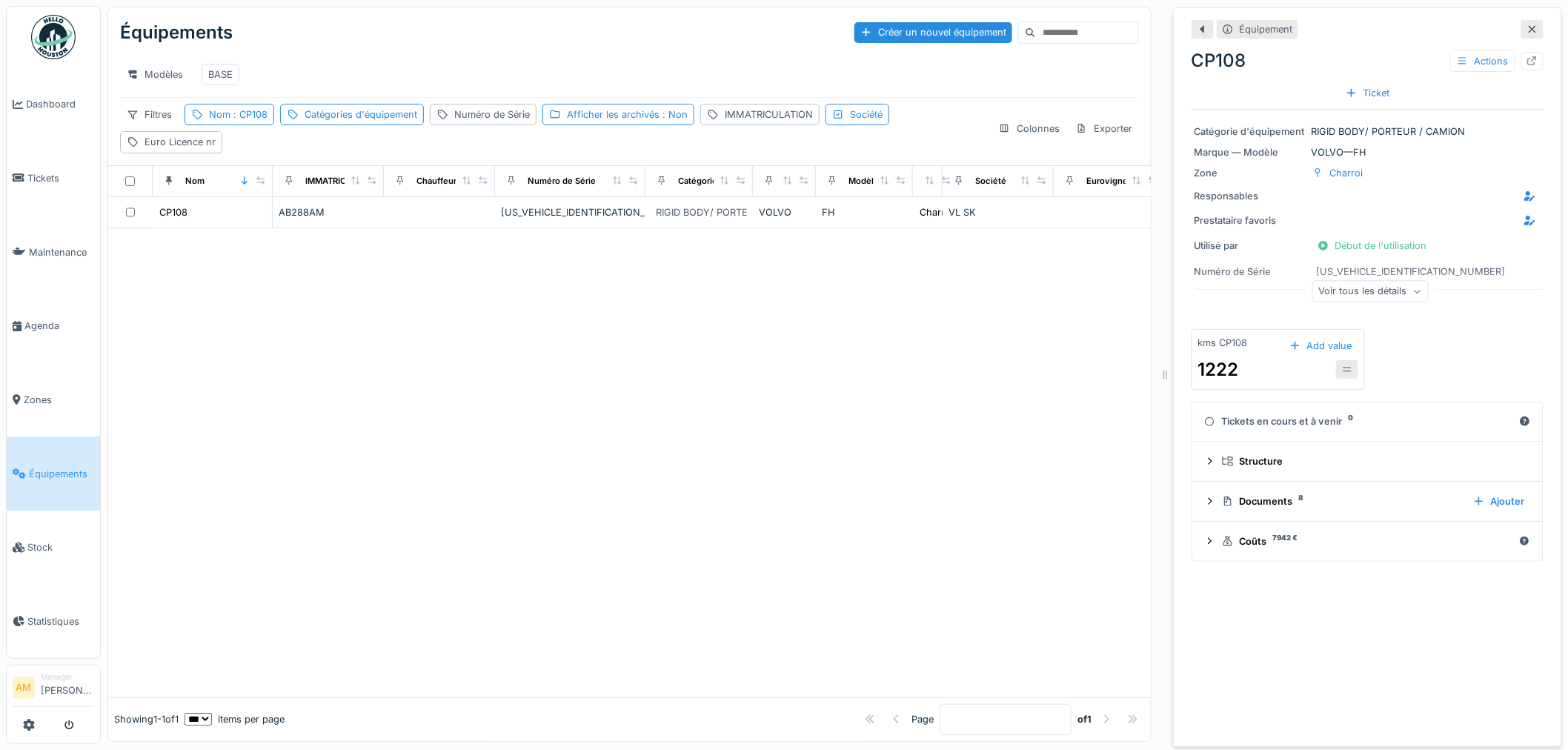
click at [1337, 297] on div "Voir tous les détails" at bounding box center [1371, 291] width 117 height 21
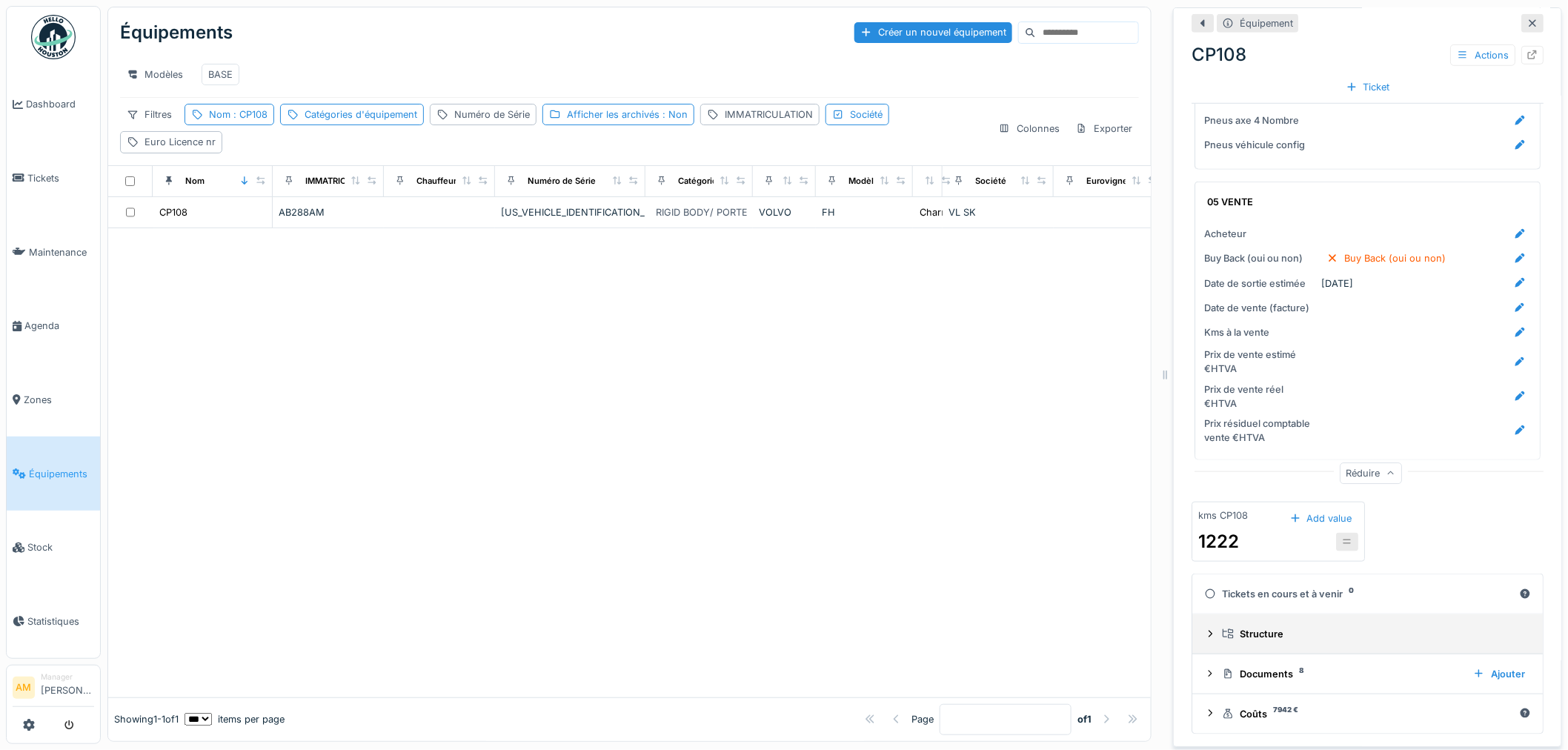
scroll to position [12, 0]
click at [1198, 660] on summary "Documents 8 Ajouter" at bounding box center [1368, 674] width 338 height 27
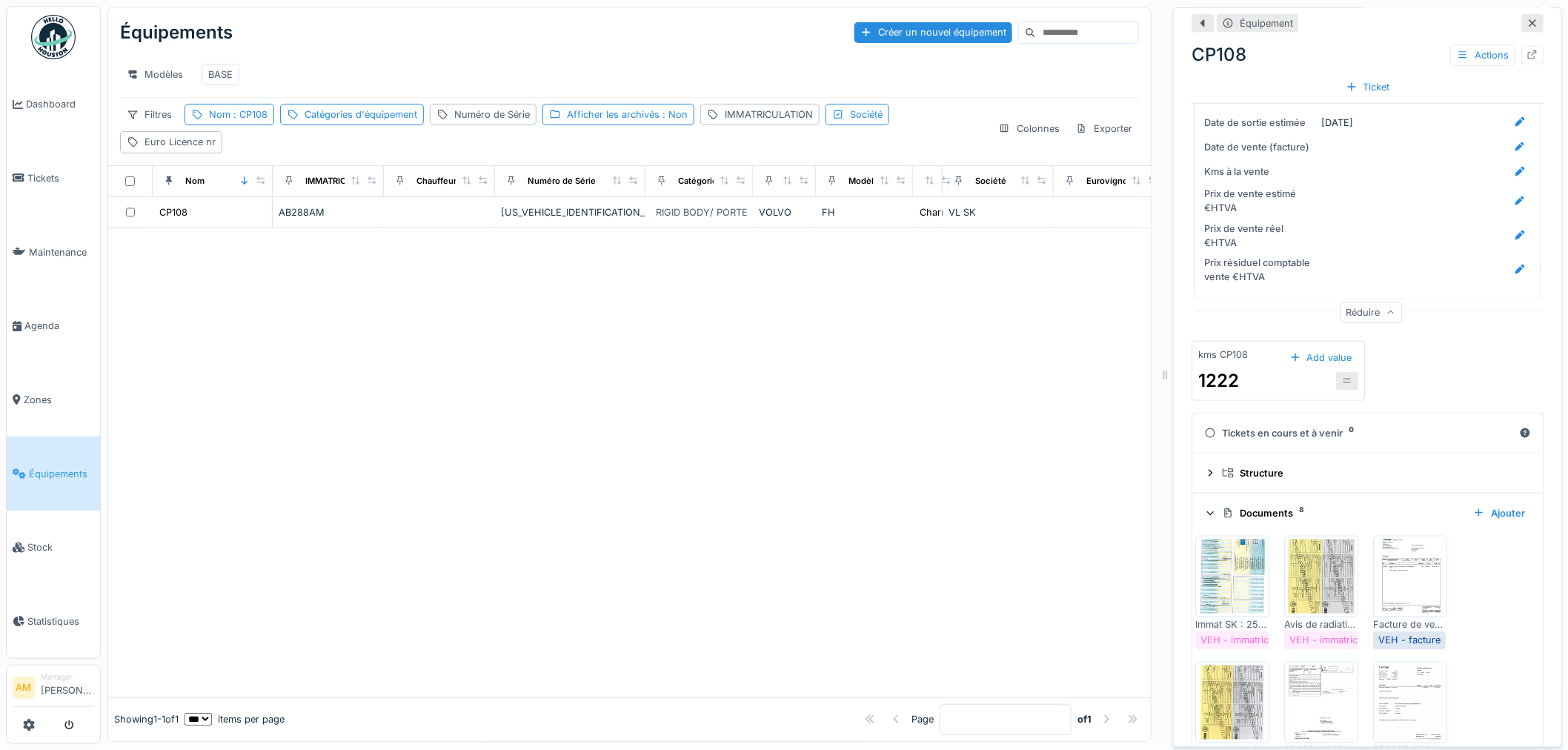
scroll to position [3134, 0]
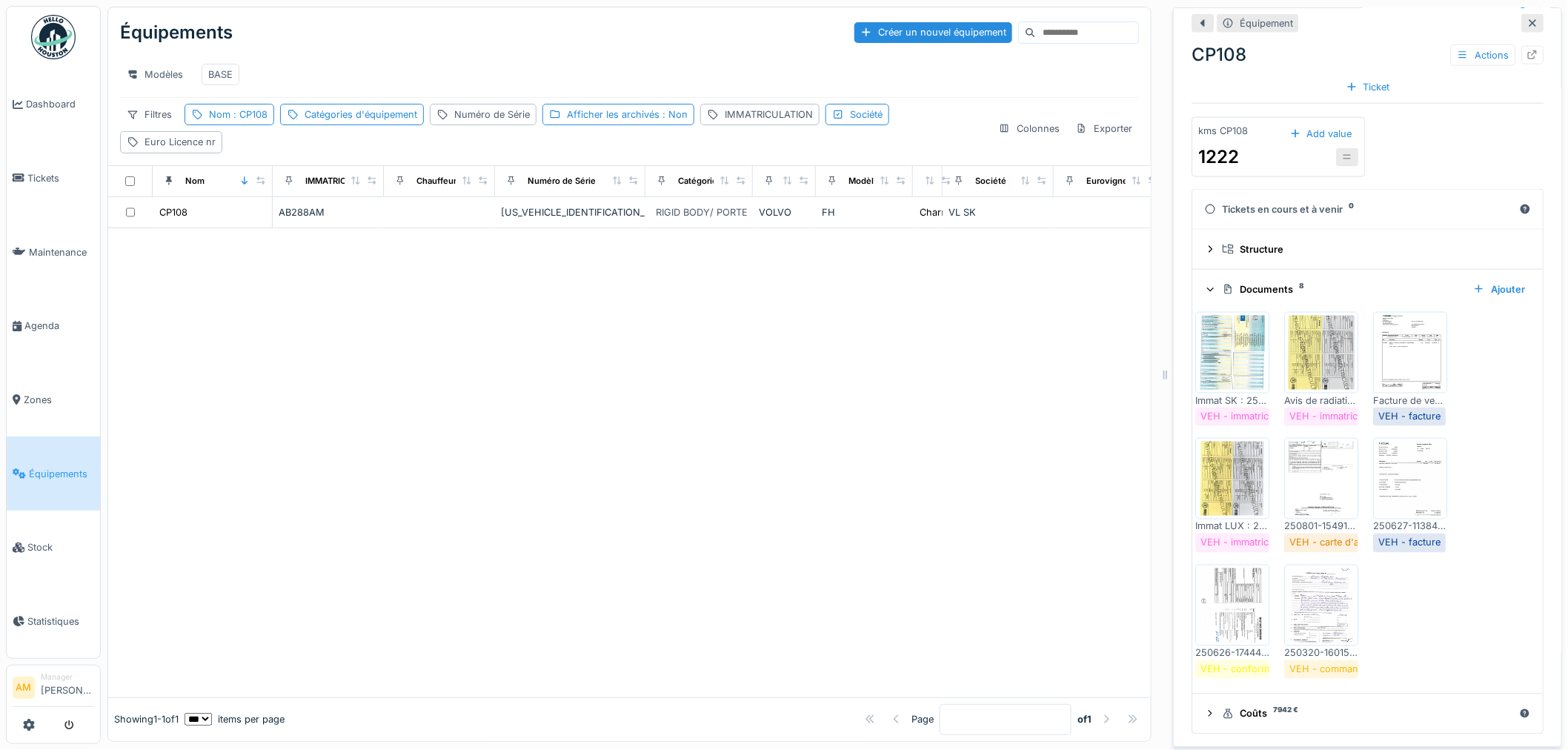
click at [1297, 587] on img at bounding box center [1320, 605] width 66 height 74
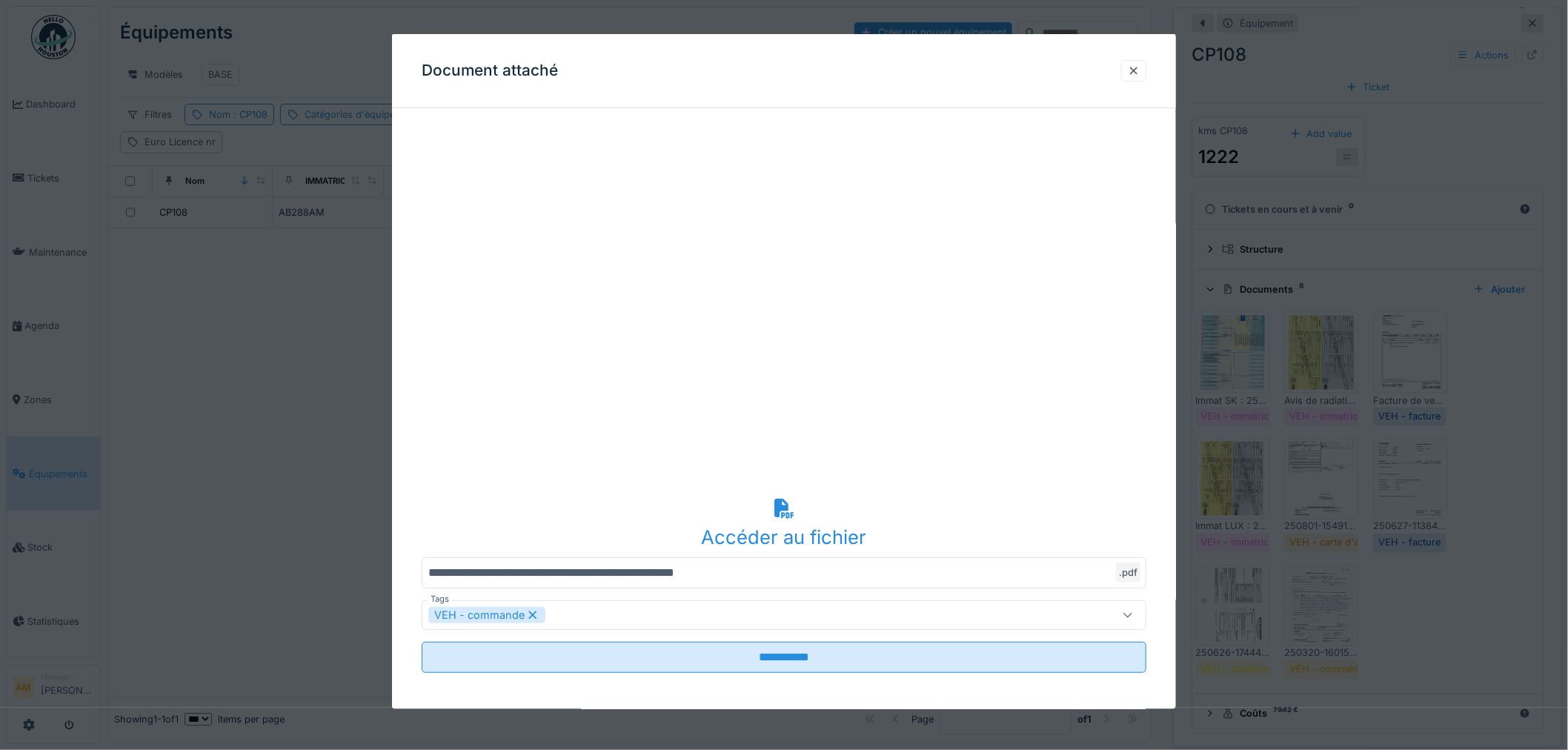
click at [282, 307] on div at bounding box center [784, 375] width 1568 height 750
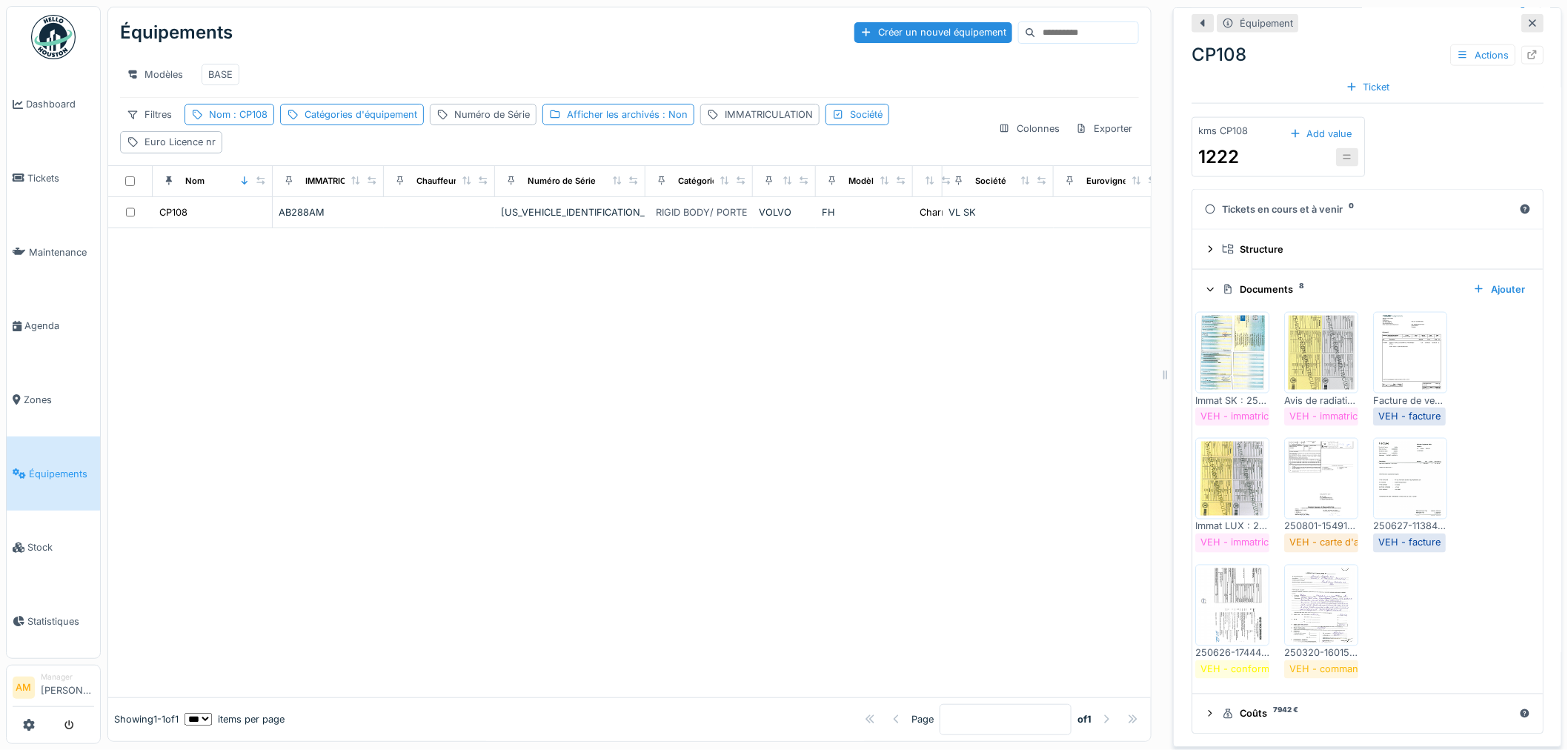
click at [656, 365] on div at bounding box center [630, 462] width 1043 height 469
